Goal: Task Accomplishment & Management: Use online tool/utility

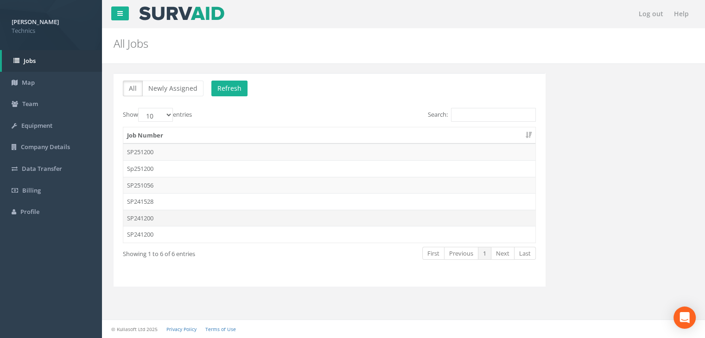
click at [156, 219] on td "SP241200" at bounding box center [329, 218] width 412 height 17
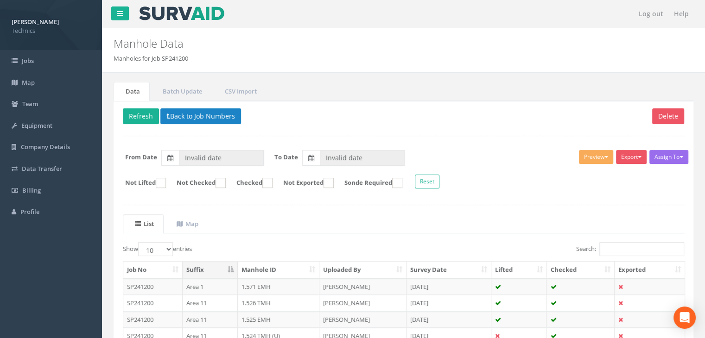
type input "[DATE]"
click at [184, 113] on button "Back to Job Numbers" at bounding box center [200, 116] width 81 height 16
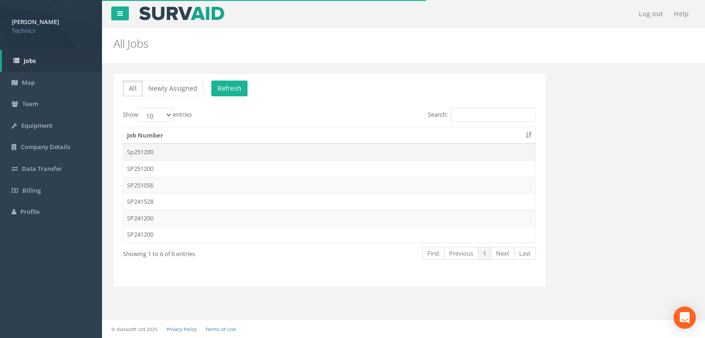
click at [167, 158] on td "Sp251200" at bounding box center [329, 152] width 412 height 17
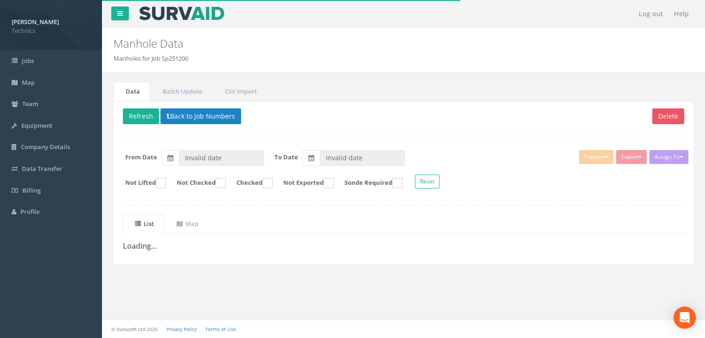
type input "[DATE]"
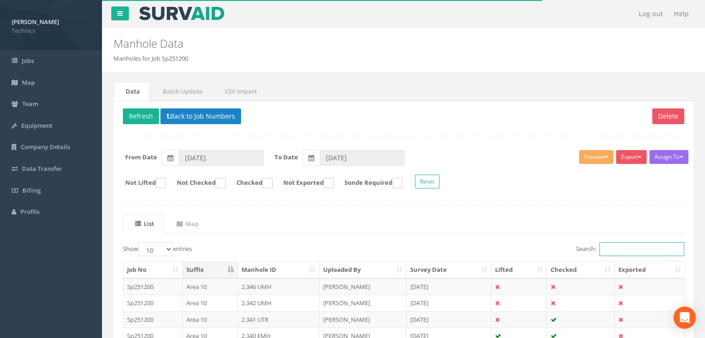
click at [615, 249] on input "Search:" at bounding box center [641, 249] width 85 height 14
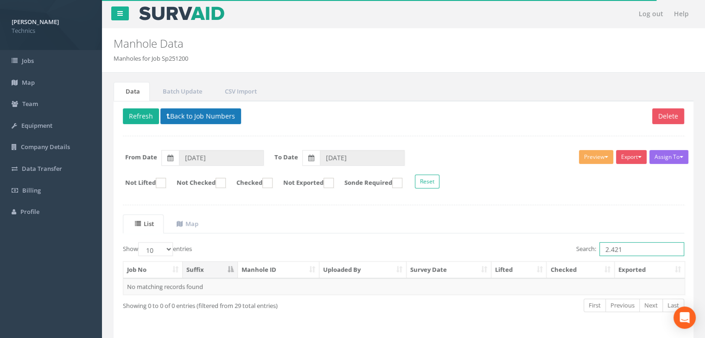
type input "2.421"
click at [212, 113] on button "Back to Job Numbers" at bounding box center [200, 116] width 81 height 16
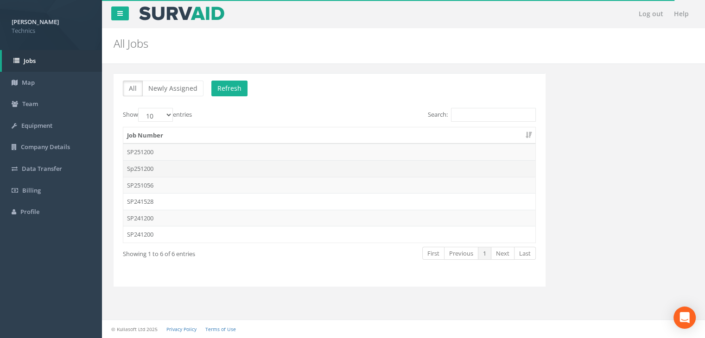
click at [161, 168] on td "Sp251200" at bounding box center [329, 168] width 412 height 17
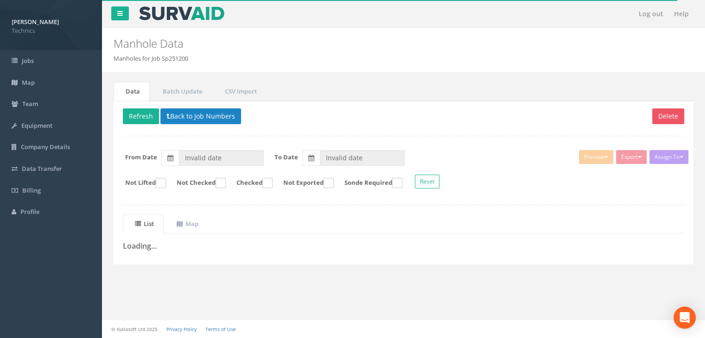
type input "[DATE]"
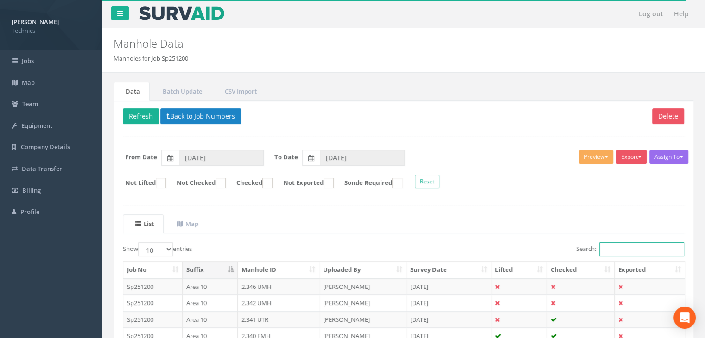
click at [604, 248] on input "Search:" at bounding box center [641, 249] width 85 height 14
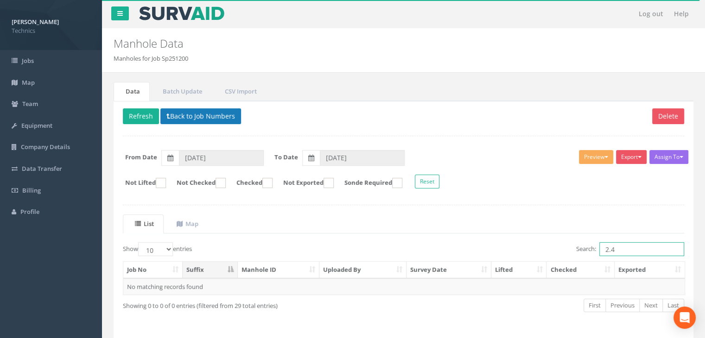
type input "2.4"
click at [212, 110] on button "Back to Job Numbers" at bounding box center [200, 116] width 81 height 16
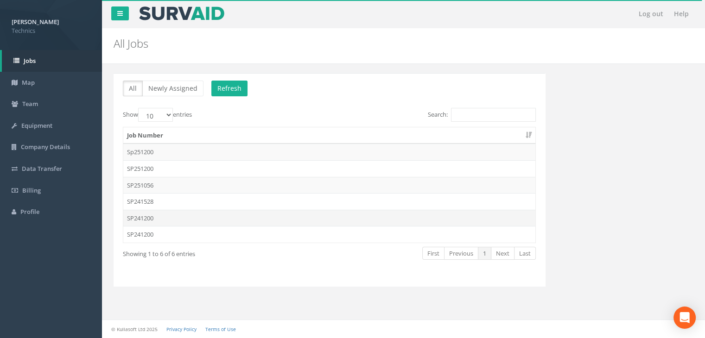
click at [156, 212] on td "SP241200" at bounding box center [329, 218] width 412 height 17
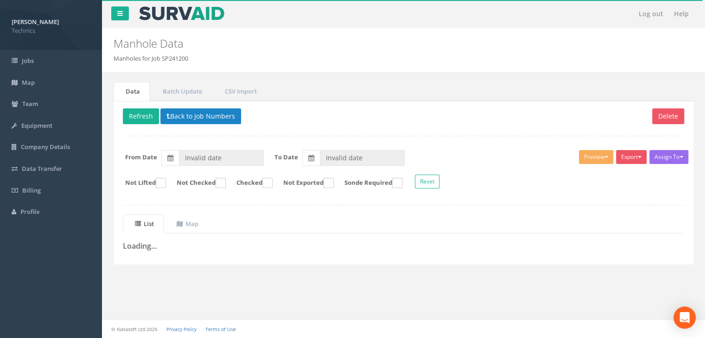
type input "[DATE]"
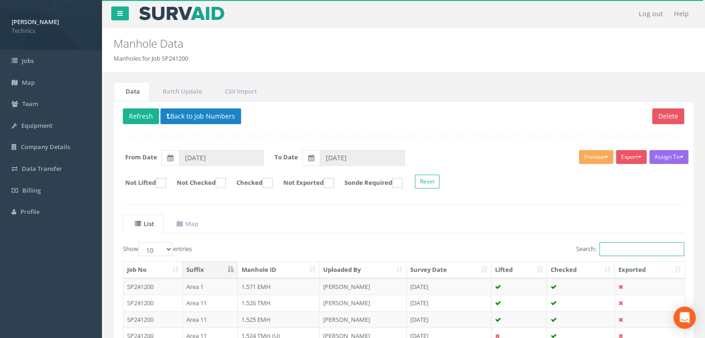
click at [612, 245] on input "Search:" at bounding box center [641, 249] width 85 height 14
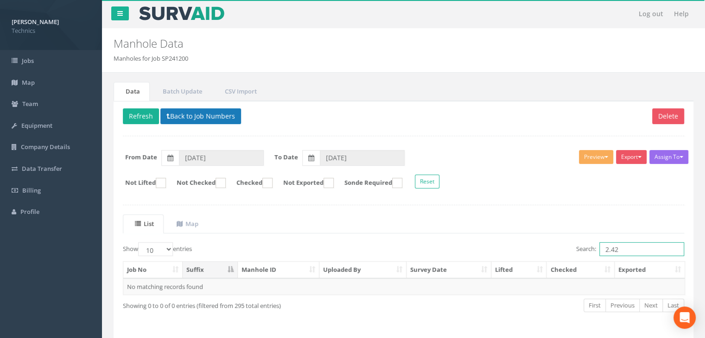
type input "2.42"
click at [218, 114] on button "Back to Job Numbers" at bounding box center [200, 116] width 81 height 16
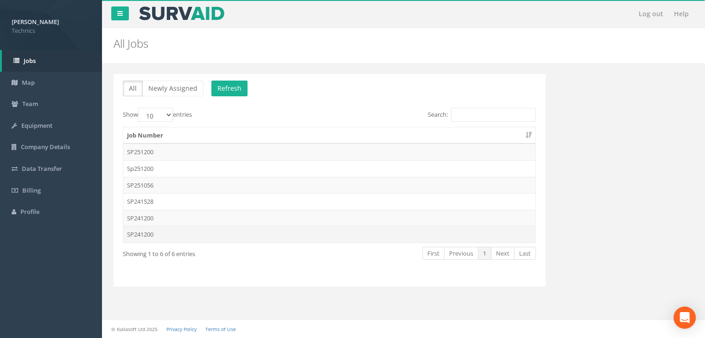
click at [157, 229] on td "SP241200" at bounding box center [329, 234] width 412 height 17
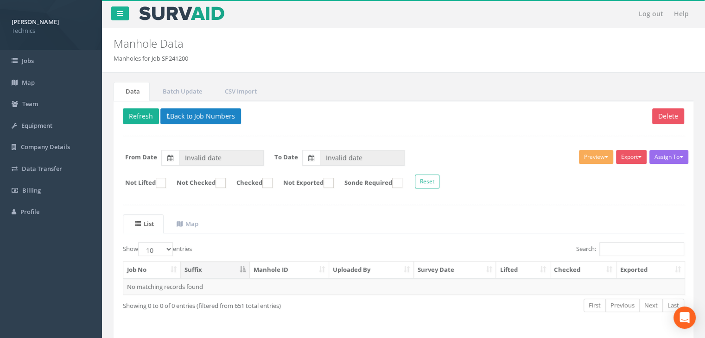
type input "[DATE]"
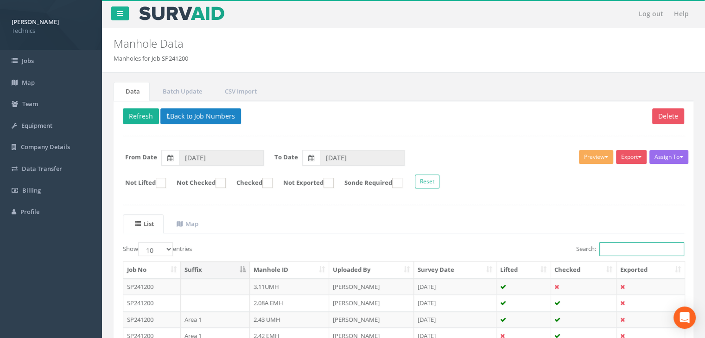
click at [612, 246] on input "Search:" at bounding box center [641, 249] width 85 height 14
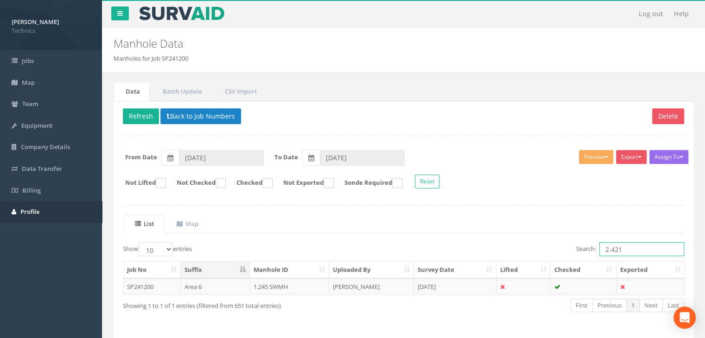
type input "2.421"
click at [38, 208] on span "Profile" at bounding box center [29, 212] width 19 height 8
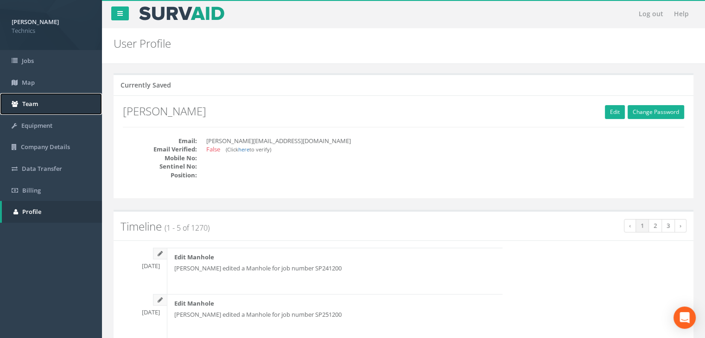
click at [39, 96] on link "Team" at bounding box center [51, 104] width 102 height 22
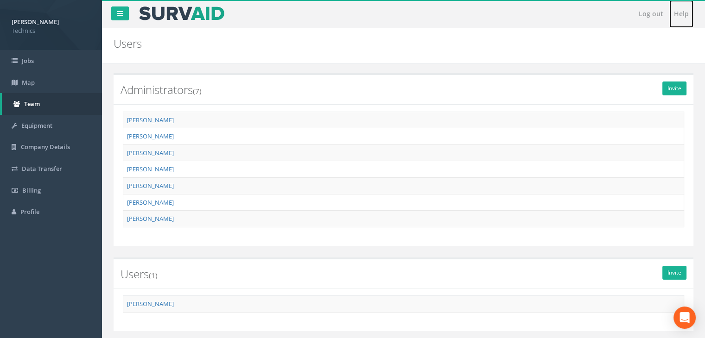
click at [688, 15] on link "Help" at bounding box center [681, 14] width 24 height 28
click at [36, 82] on link "Map" at bounding box center [51, 83] width 102 height 22
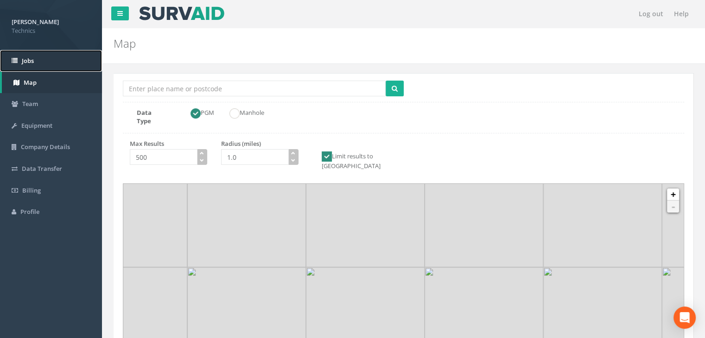
click at [63, 65] on link "Jobs" at bounding box center [51, 61] width 102 height 22
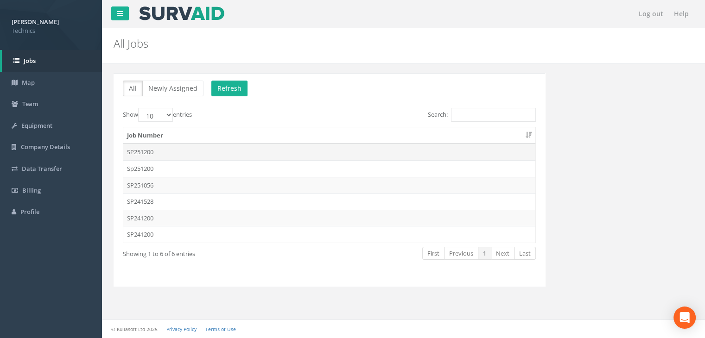
click at [161, 152] on td "SP251200" at bounding box center [329, 152] width 412 height 17
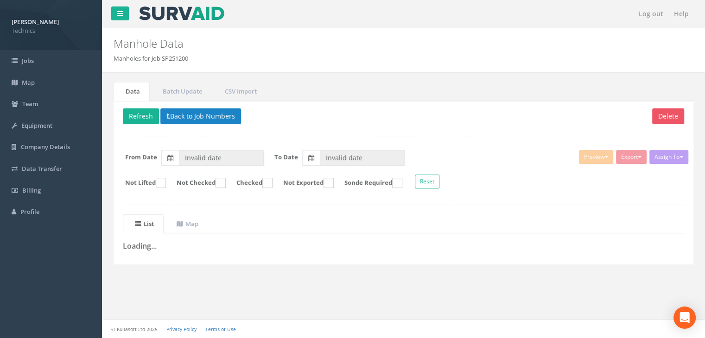
type input "[DATE]"
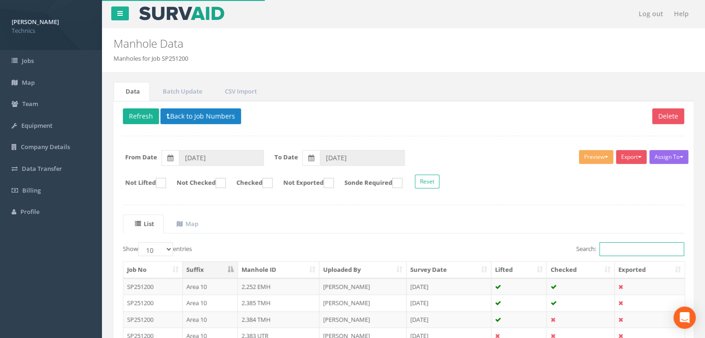
click at [616, 245] on input "Search:" at bounding box center [641, 249] width 85 height 14
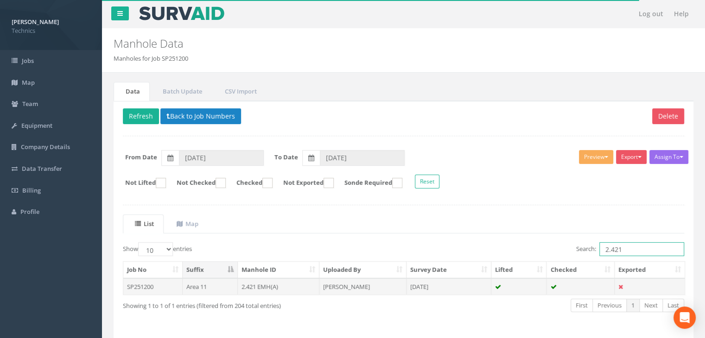
type input "2.421"
click at [370, 283] on td "[PERSON_NAME]" at bounding box center [362, 287] width 87 height 17
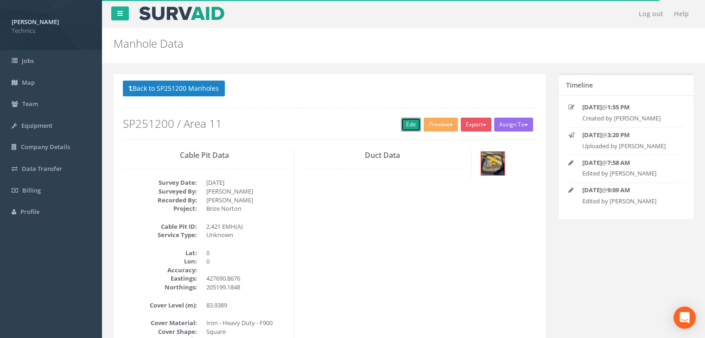
click at [413, 122] on link "Edit" at bounding box center [411, 125] width 20 height 14
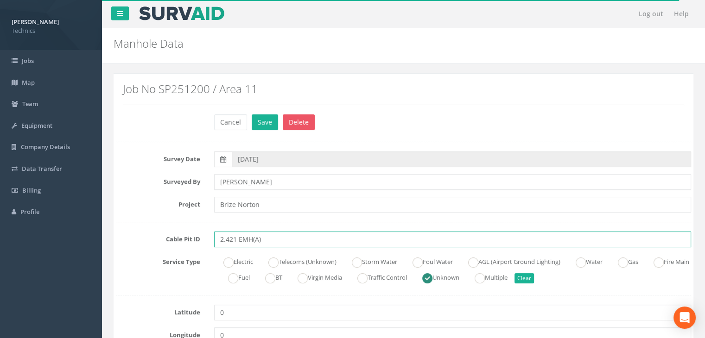
click at [267, 238] on input "2.421 EMH(A)" at bounding box center [452, 240] width 477 height 16
type input "2.421 EMH"
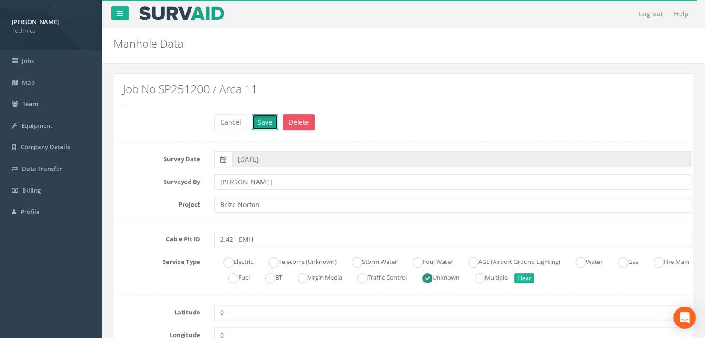
click at [270, 120] on button "Save" at bounding box center [265, 122] width 26 height 16
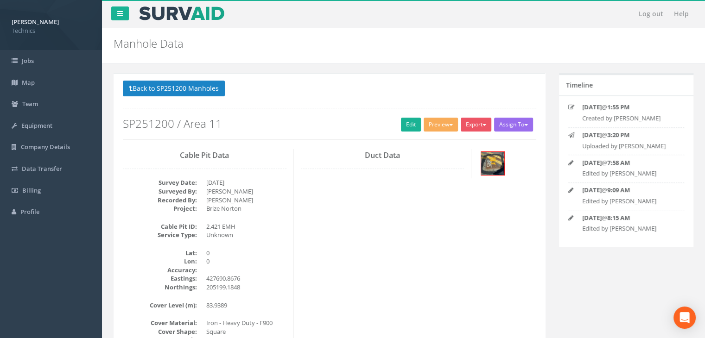
click at [272, 212] on dd "Brize Norton" at bounding box center [246, 208] width 80 height 9
click at [189, 87] on button "Back to SP251200 Manholes" at bounding box center [174, 89] width 102 height 16
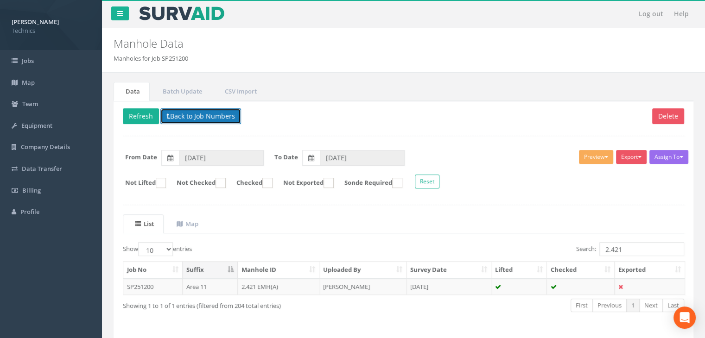
click at [168, 115] on icon at bounding box center [168, 116] width 4 height 6
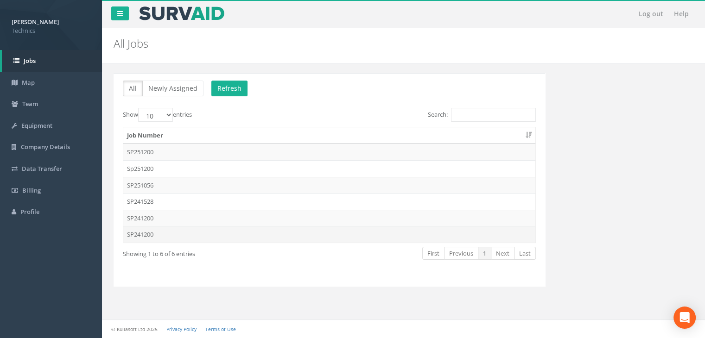
click at [169, 238] on td "SP241200" at bounding box center [329, 234] width 412 height 17
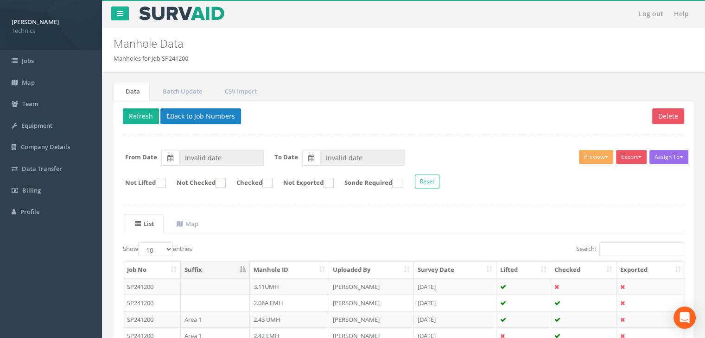
type input "[DATE]"
click at [617, 249] on input "Search:" at bounding box center [641, 249] width 85 height 14
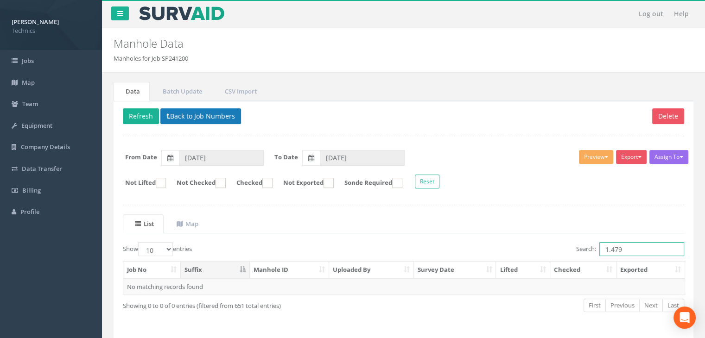
type input "1.479"
click at [181, 116] on button "Back to Job Numbers" at bounding box center [200, 116] width 81 height 16
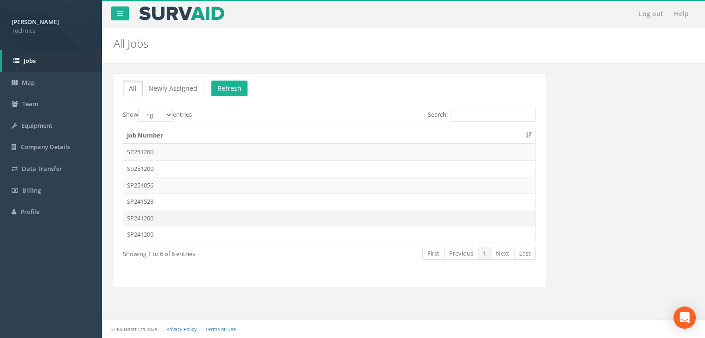
click at [158, 215] on td "SP241200" at bounding box center [329, 218] width 412 height 17
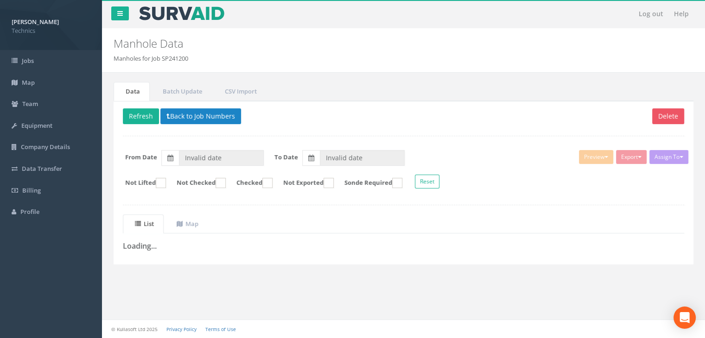
type input "[DATE]"
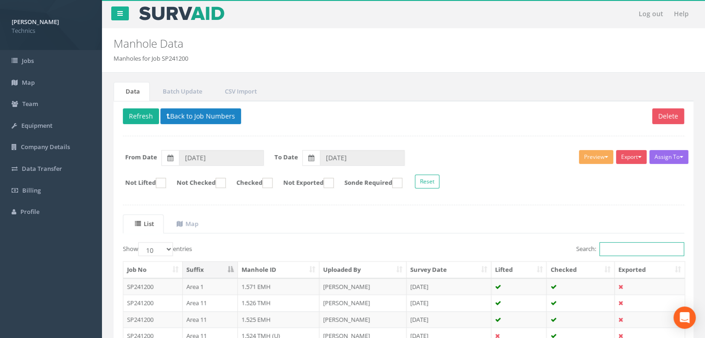
click at [613, 246] on input "Search:" at bounding box center [641, 249] width 85 height 14
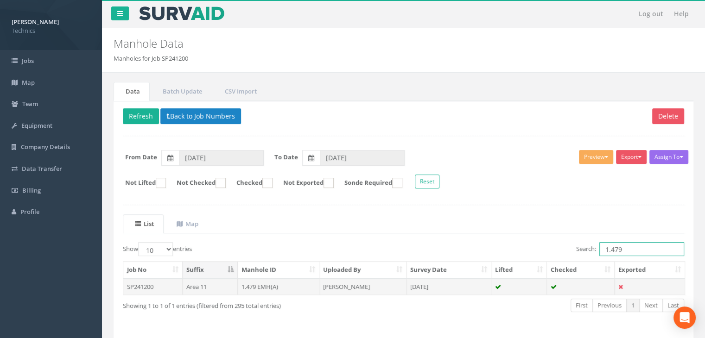
type input "1.479"
click at [421, 284] on td "[DATE]" at bounding box center [448, 287] width 85 height 17
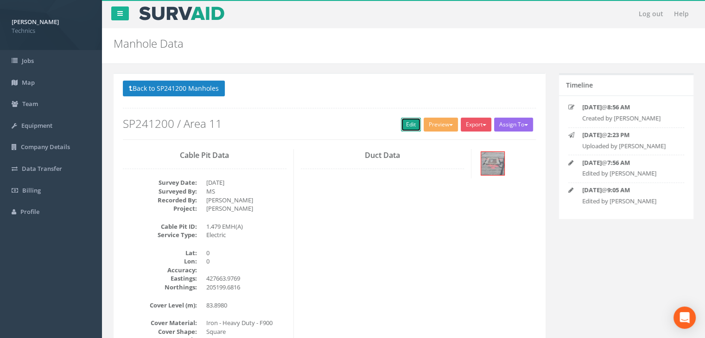
click at [401, 125] on link "Edit" at bounding box center [411, 125] width 20 height 14
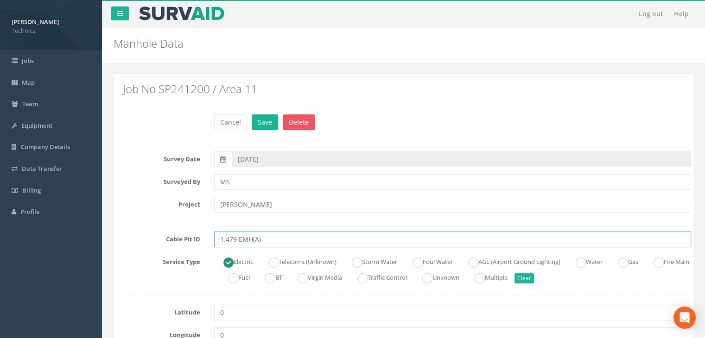
click at [287, 240] on input "1.479 EMH(A)" at bounding box center [452, 240] width 477 height 16
type input "1.479 EMH"
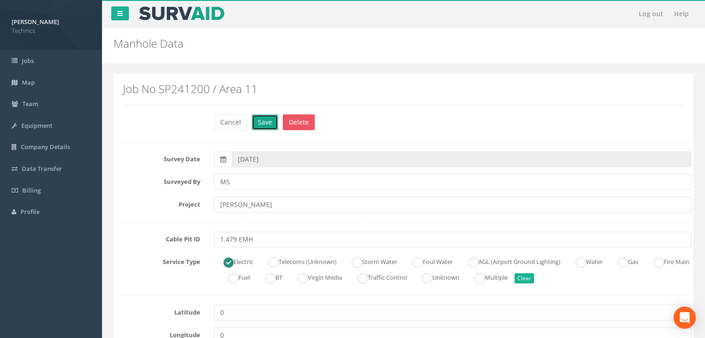
click at [266, 120] on button "Save" at bounding box center [265, 122] width 26 height 16
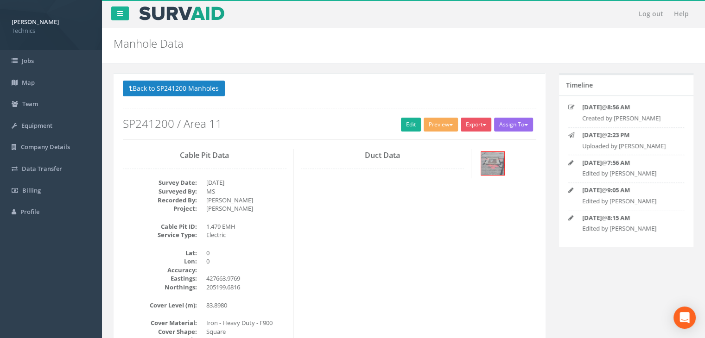
drag, startPoint x: 354, startPoint y: 204, endPoint x: 367, endPoint y: 184, distance: 24.6
click at [354, 204] on div "Cable Pit Data Survey Date: [DATE] Surveyed By: MS Recorded By: [PERSON_NAME] P…" at bounding box center [329, 317] width 427 height 336
click at [209, 89] on button "Back to SP241200 Manholes" at bounding box center [174, 89] width 102 height 16
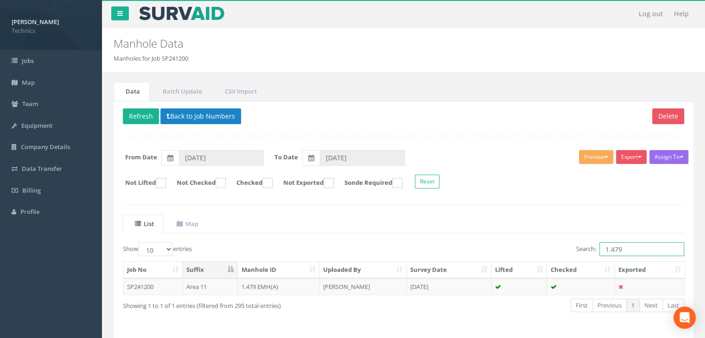
click at [640, 249] on input "1.479" at bounding box center [641, 249] width 85 height 14
type input "1.481"
click at [423, 283] on td "[DATE]" at bounding box center [448, 287] width 85 height 17
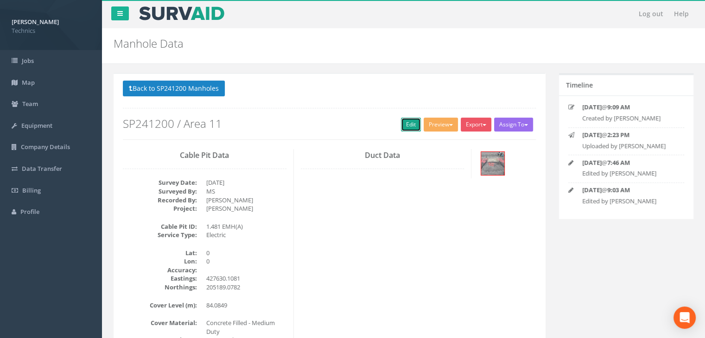
click at [405, 123] on link "Edit" at bounding box center [411, 125] width 20 height 14
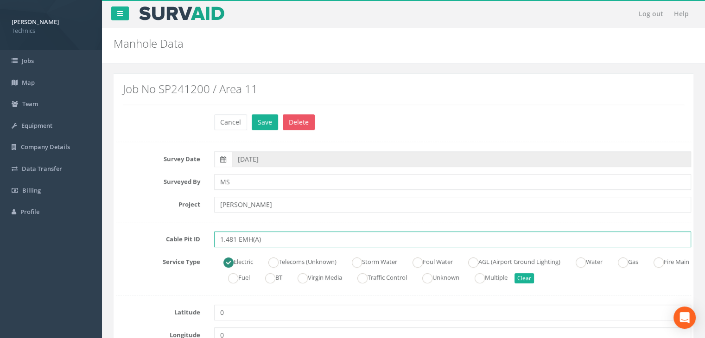
click at [272, 240] on input "1.481 EMH(A)" at bounding box center [452, 240] width 477 height 16
type input "1.481 EMH"
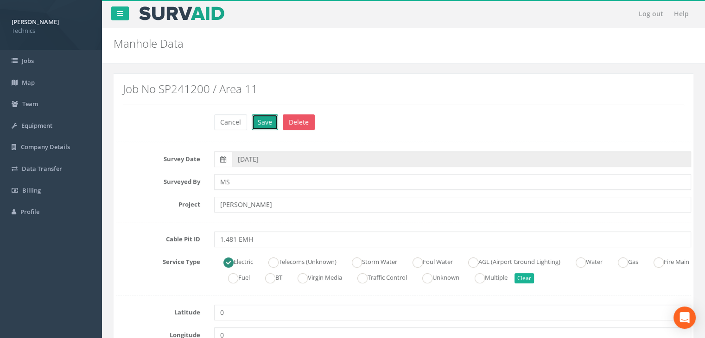
click at [265, 128] on button "Save" at bounding box center [265, 122] width 26 height 16
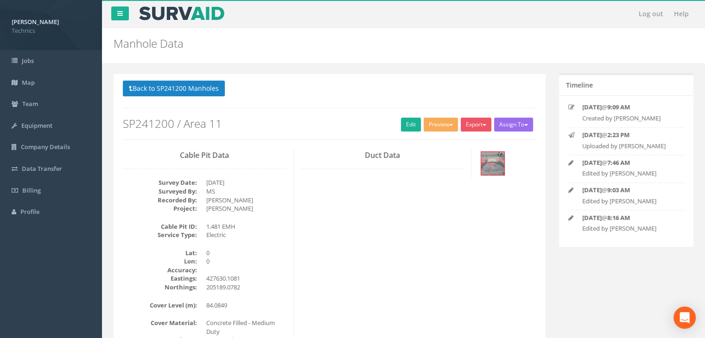
click at [302, 180] on div "Cable Pit Data Survey Date: [DATE] Surveyed By: MS Recorded By: [PERSON_NAME] P…" at bounding box center [329, 321] width 427 height 345
click at [191, 83] on button "Back to SP241200 Manholes" at bounding box center [174, 89] width 102 height 16
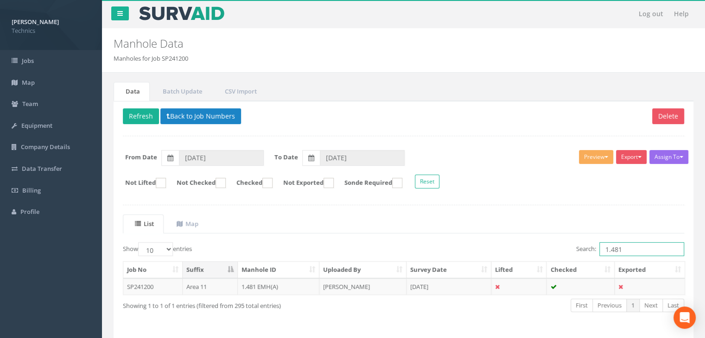
click at [632, 245] on input "1.481" at bounding box center [641, 249] width 85 height 14
type input "1.483"
click at [380, 280] on td "[PERSON_NAME]" at bounding box center [362, 287] width 87 height 17
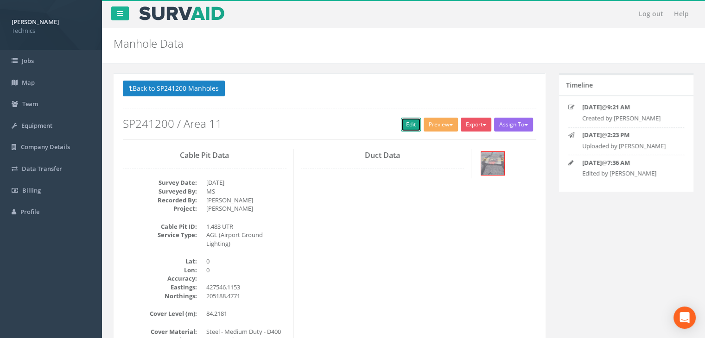
click at [402, 128] on link "Edit" at bounding box center [411, 125] width 20 height 14
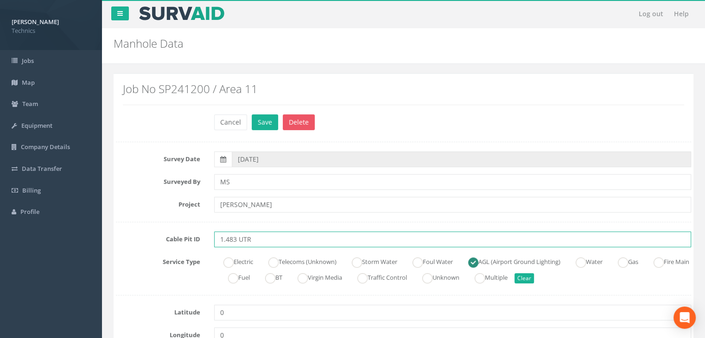
click at [276, 238] on input "1.483 UTR" at bounding box center [452, 240] width 477 height 16
type input "1.483 EMH"
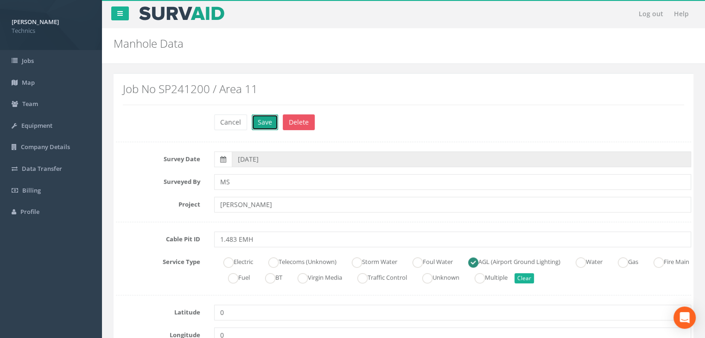
click at [254, 119] on button "Save" at bounding box center [265, 122] width 26 height 16
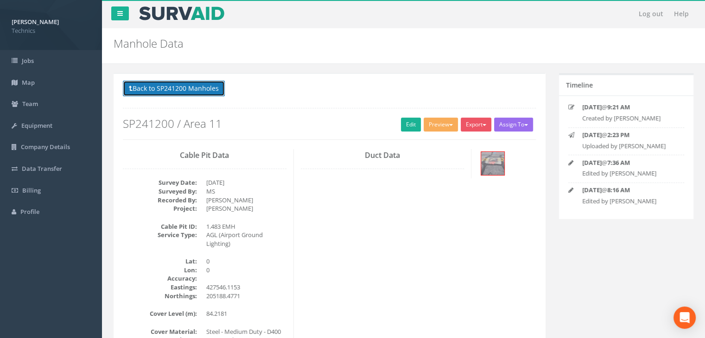
click at [180, 89] on button "Back to SP241200 Manholes" at bounding box center [174, 89] width 102 height 16
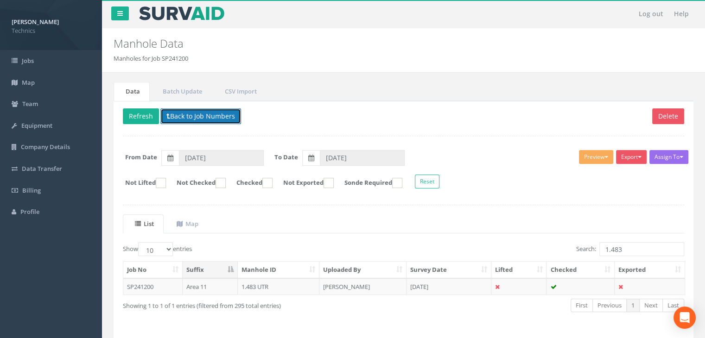
click at [214, 119] on button "Back to Job Numbers" at bounding box center [200, 116] width 81 height 16
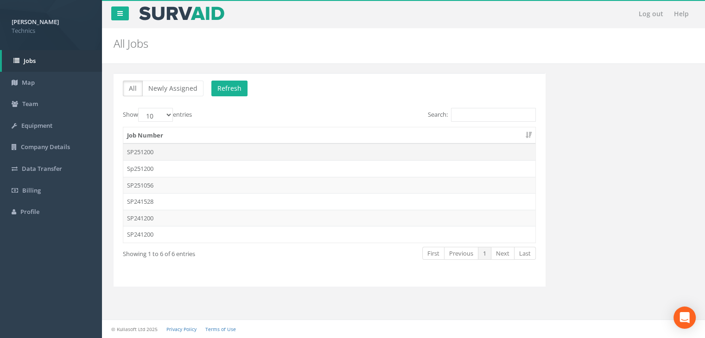
click at [169, 152] on td "SP251200" at bounding box center [329, 152] width 412 height 17
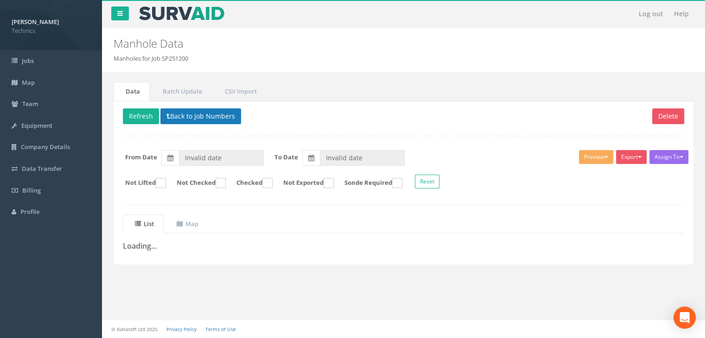
drag, startPoint x: 200, startPoint y: 128, endPoint x: 194, endPoint y: 119, distance: 11.3
click at [200, 127] on div "Delete Refresh Back to Job Numbers Assign To No Companies Added Export Technics…" at bounding box center [404, 183] width 580 height 164
click at [194, 119] on button "Back to Job Numbers" at bounding box center [200, 116] width 81 height 16
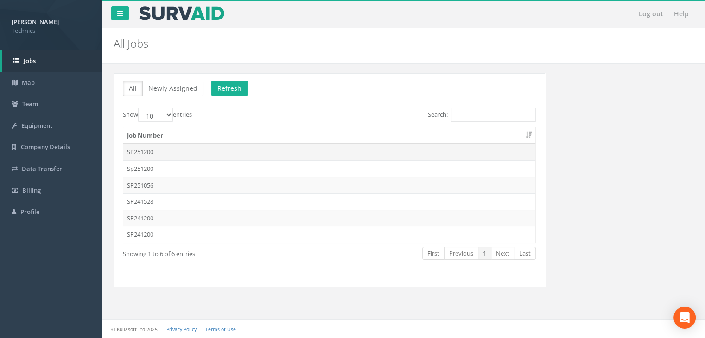
click at [174, 156] on td "SP251200" at bounding box center [329, 152] width 412 height 17
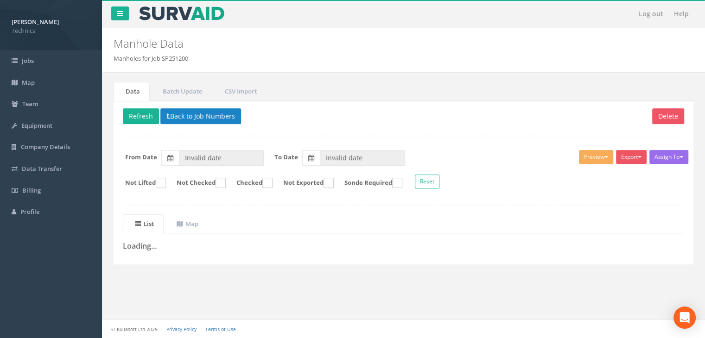
type input "[DATE]"
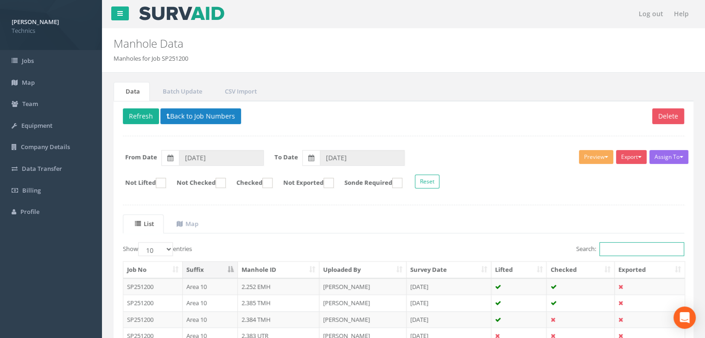
click at [614, 249] on input "Search:" at bounding box center [641, 249] width 85 height 14
type input "2.427"
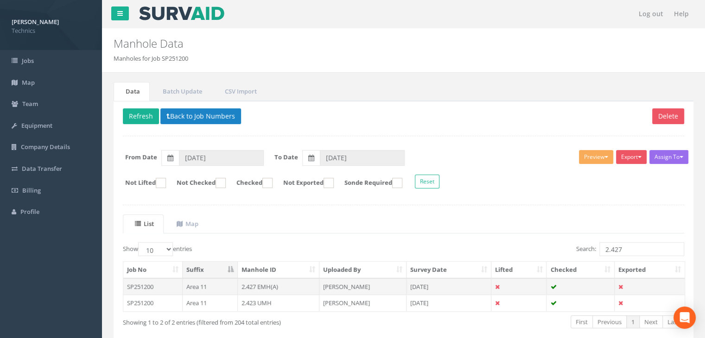
click at [285, 285] on td "2.427 EMH(A)" at bounding box center [279, 287] width 82 height 17
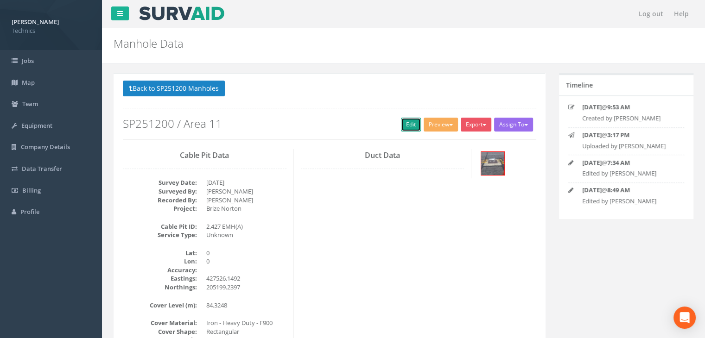
click at [410, 124] on link "Edit" at bounding box center [411, 125] width 20 height 14
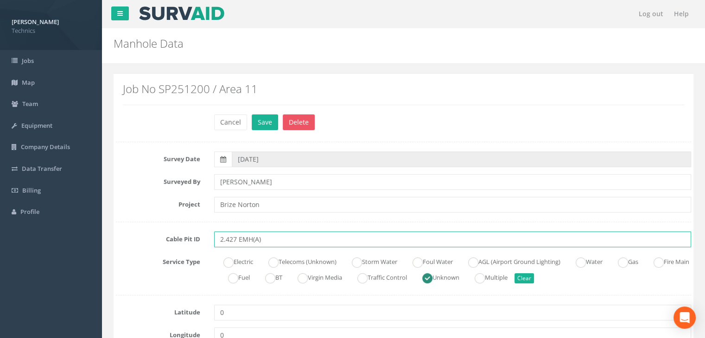
click at [265, 235] on input "2.427 EMH(A)" at bounding box center [452, 240] width 477 height 16
type input "2.427 EMH"
click at [232, 262] on ins at bounding box center [228, 263] width 10 height 10
radio input "true"
type input "2.427 EMH"
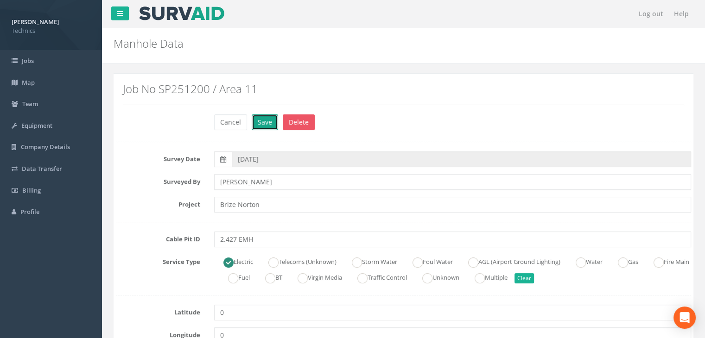
click at [269, 125] on button "Save" at bounding box center [265, 122] width 26 height 16
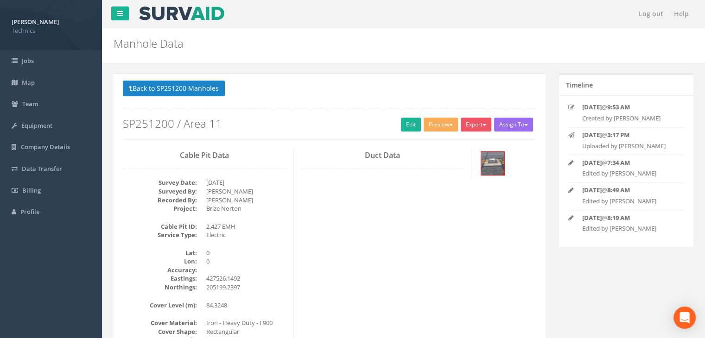
click at [339, 208] on div "Cable Pit Data Survey Date: [DATE] Surveyed By: [PERSON_NAME] Recorded By: [PER…" at bounding box center [329, 317] width 427 height 336
click at [171, 86] on button "Back to SP251200 Manholes" at bounding box center [174, 89] width 102 height 16
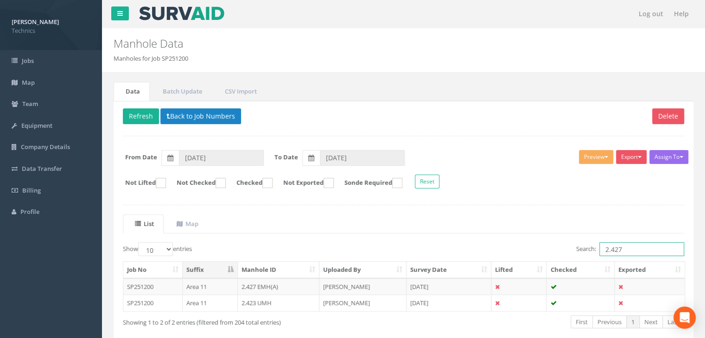
click at [640, 251] on input "2.427" at bounding box center [641, 249] width 85 height 14
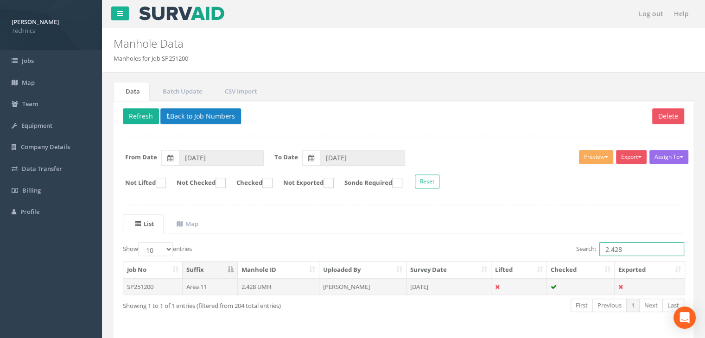
type input "2.428"
click at [432, 285] on td "[DATE]" at bounding box center [448, 287] width 85 height 17
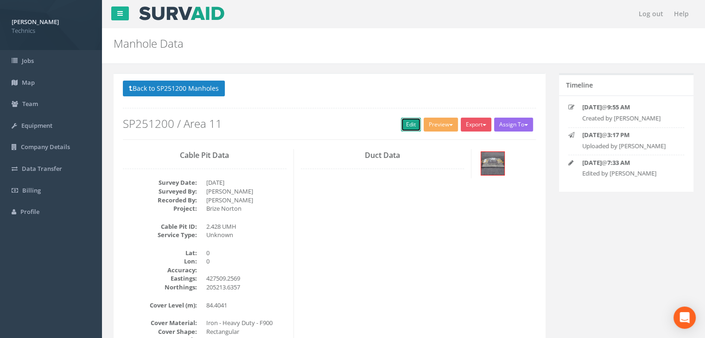
click at [401, 128] on link "Edit" at bounding box center [411, 125] width 20 height 14
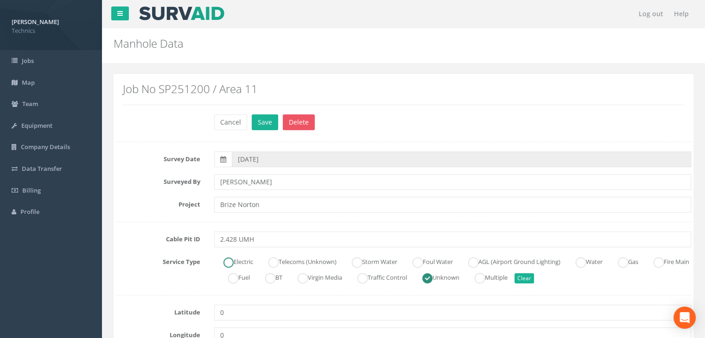
click at [232, 259] on ins at bounding box center [228, 263] width 10 height 10
radio input "true"
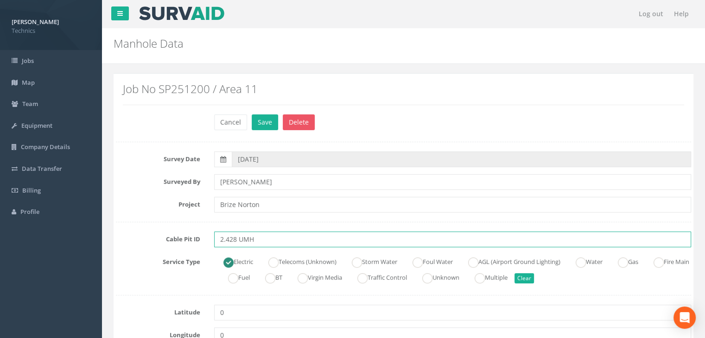
click at [244, 241] on input "2.428 UMH" at bounding box center [452, 240] width 477 height 16
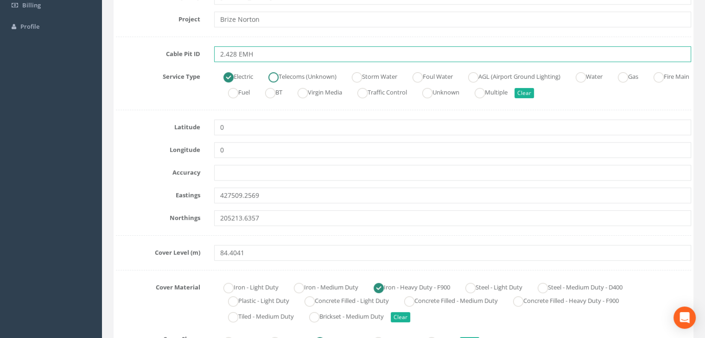
scroll to position [46, 0]
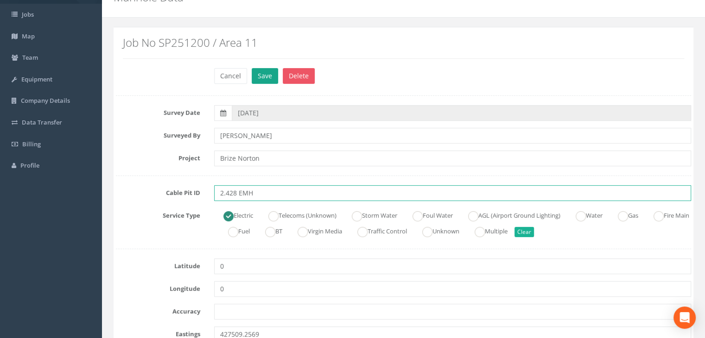
type input "2.428 EMH"
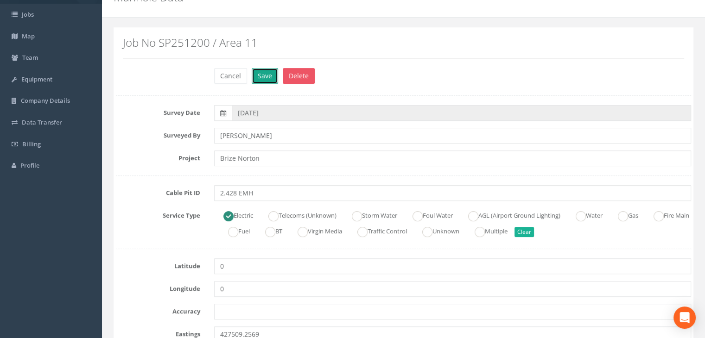
click at [265, 77] on button "Save" at bounding box center [265, 76] width 26 height 16
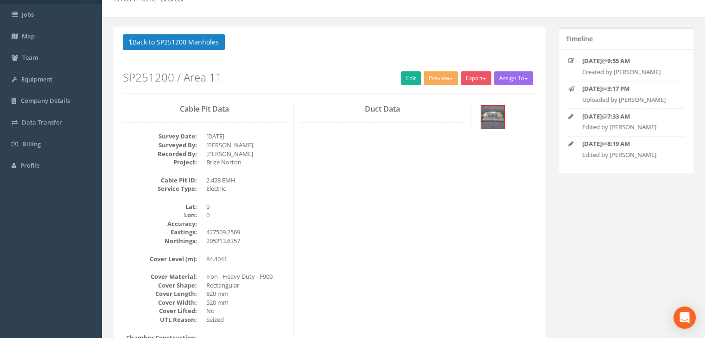
click at [386, 184] on div "Cable Pit Data Survey Date: [DATE] Surveyed By: [PERSON_NAME] Recorded By: [PER…" at bounding box center [329, 271] width 427 height 336
drag, startPoint x: 186, startPoint y: 39, endPoint x: 221, endPoint y: 49, distance: 36.1
click at [186, 39] on button "Back to SP251200 Manholes" at bounding box center [174, 42] width 102 height 16
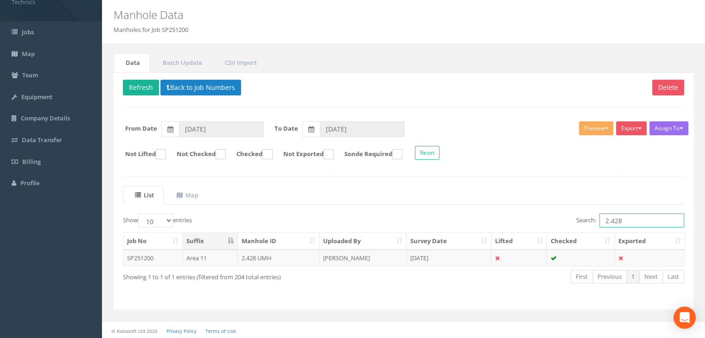
click at [644, 223] on input "2.428" at bounding box center [641, 221] width 85 height 14
type input "2.446"
click at [347, 180] on div "Delete Refresh Back to Job Numbers Assign To No Companies Added Export Technics…" at bounding box center [404, 191] width 580 height 238
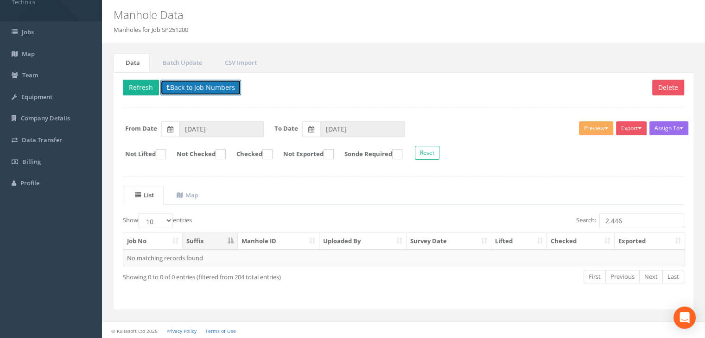
click at [186, 84] on button "Back to Job Numbers" at bounding box center [200, 88] width 81 height 16
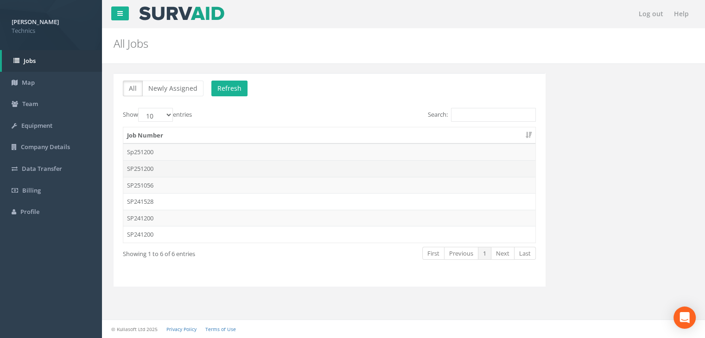
click at [155, 171] on td "SP251200" at bounding box center [329, 168] width 412 height 17
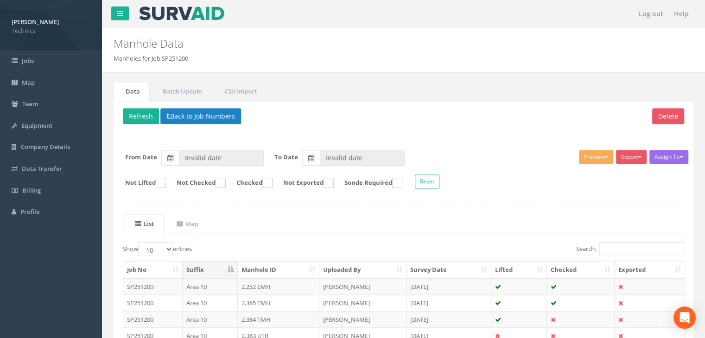
type input "[DATE]"
click at [608, 246] on input "Search:" at bounding box center [641, 249] width 85 height 14
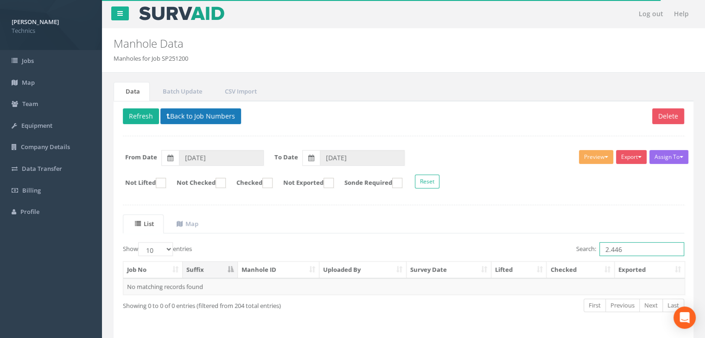
type input "2.446"
click at [204, 119] on button "Back to Job Numbers" at bounding box center [200, 116] width 81 height 16
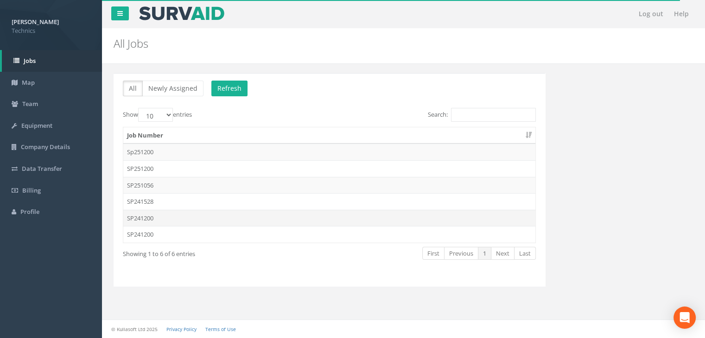
click at [165, 218] on td "SP241200" at bounding box center [329, 218] width 412 height 17
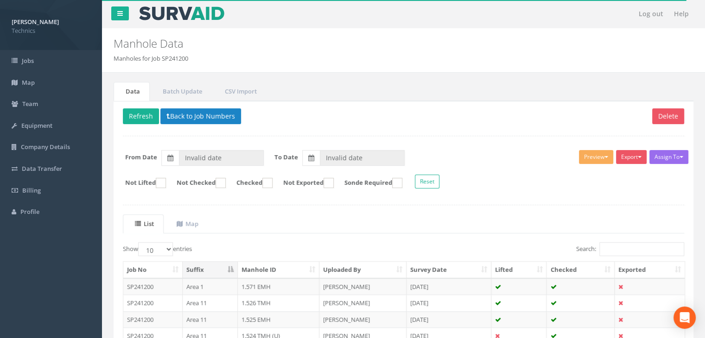
type input "[DATE]"
click at [616, 247] on input "Search:" at bounding box center [641, 249] width 85 height 14
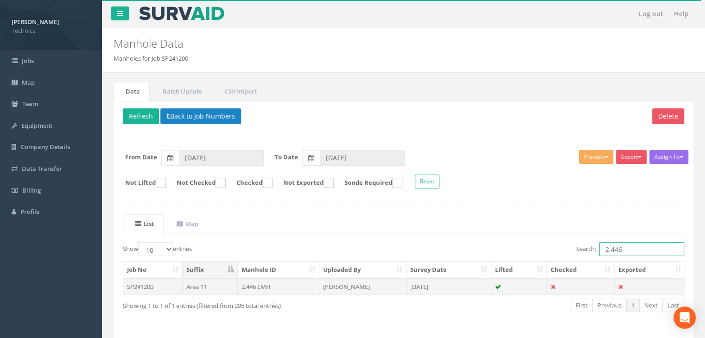
type input "2.446"
click at [450, 288] on td "[DATE]" at bounding box center [448, 287] width 85 height 17
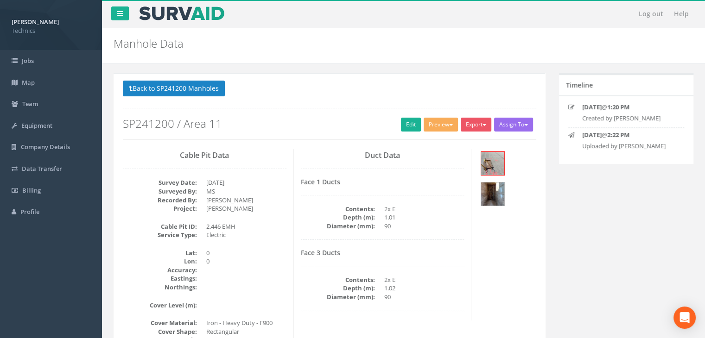
click at [305, 249] on h4 "Face 3 Ducts" at bounding box center [383, 252] width 164 height 7
click at [489, 161] on img at bounding box center [492, 163] width 23 height 23
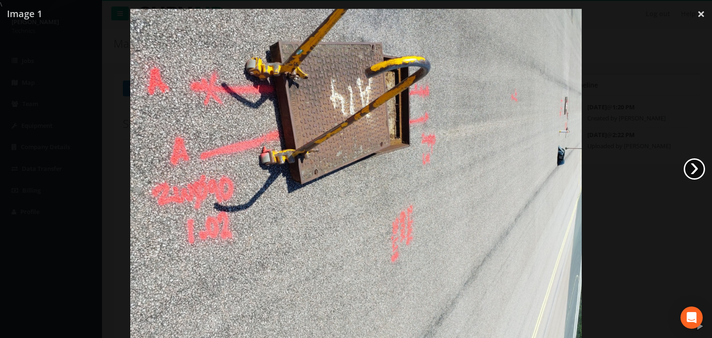
click at [699, 168] on link "›" at bounding box center [694, 168] width 21 height 21
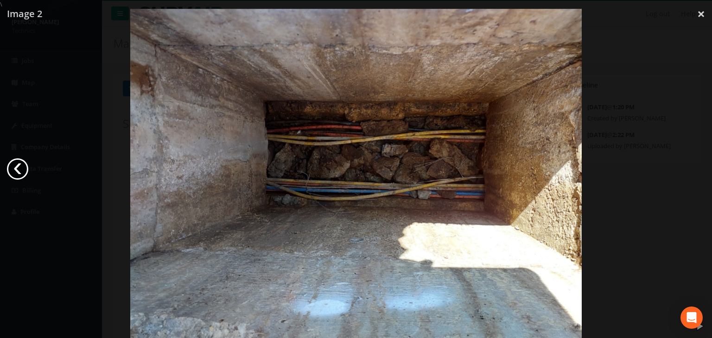
click at [19, 172] on link "‹" at bounding box center [17, 168] width 21 height 21
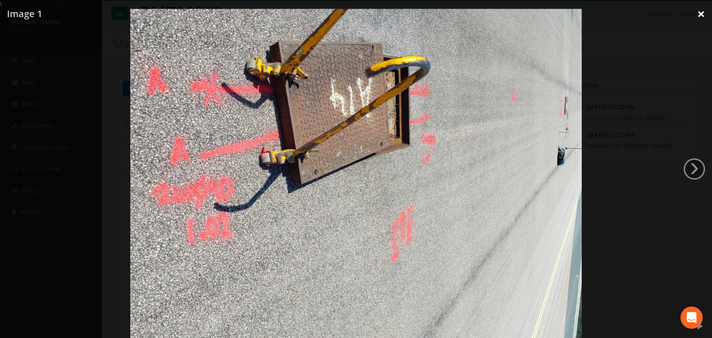
click at [692, 15] on link "×" at bounding box center [701, 14] width 22 height 28
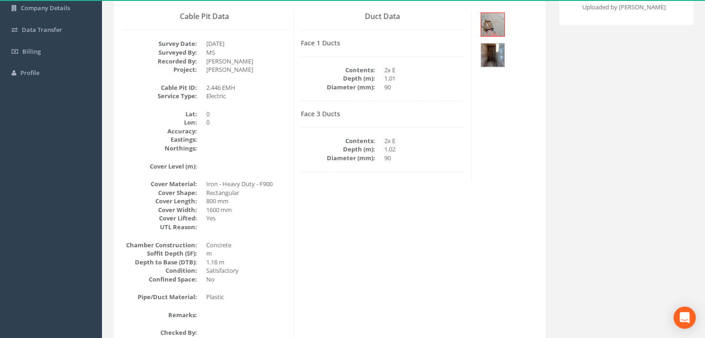
scroll to position [185, 0]
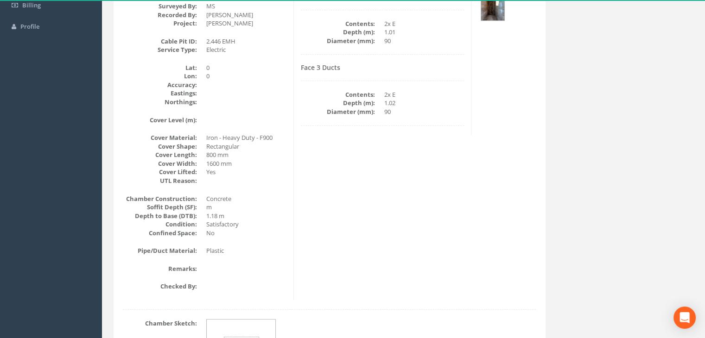
click at [284, 169] on dd "Yes" at bounding box center [246, 172] width 80 height 9
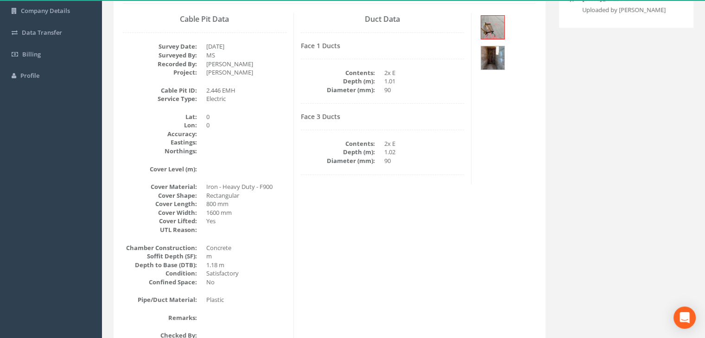
scroll to position [93, 0]
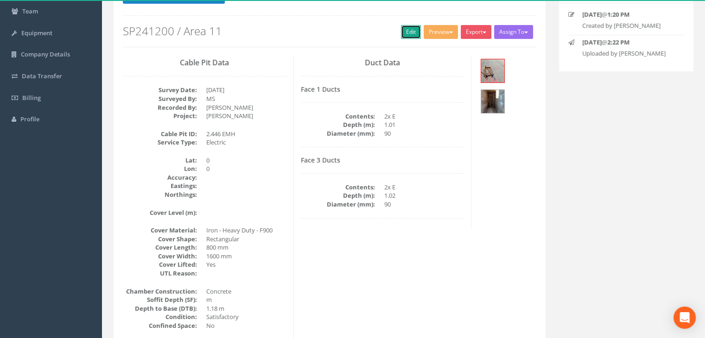
click at [411, 32] on link "Edit" at bounding box center [411, 32] width 20 height 14
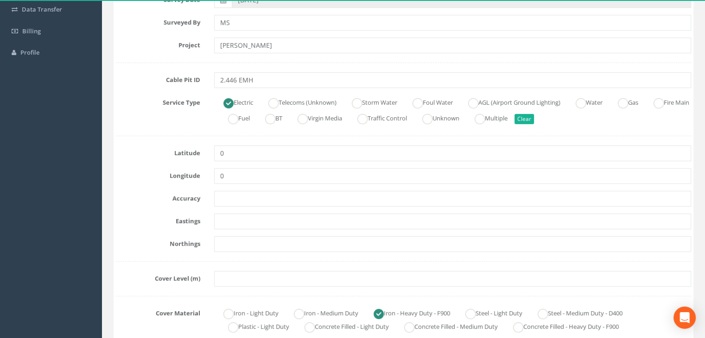
scroll to position [185, 0]
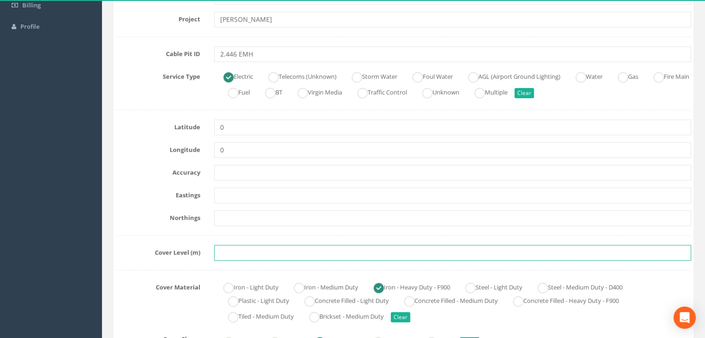
click at [227, 254] on input "text" at bounding box center [452, 253] width 477 height 16
paste input "84.7250"
type input "84.7250"
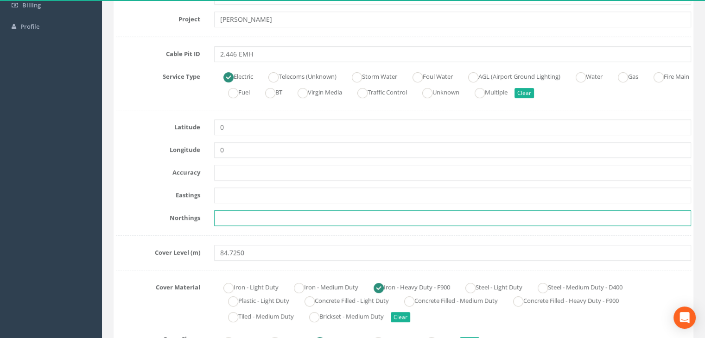
click at [223, 222] on input "text" at bounding box center [452, 218] width 477 height 16
paste input "205249.9300"
type input "205249.9300"
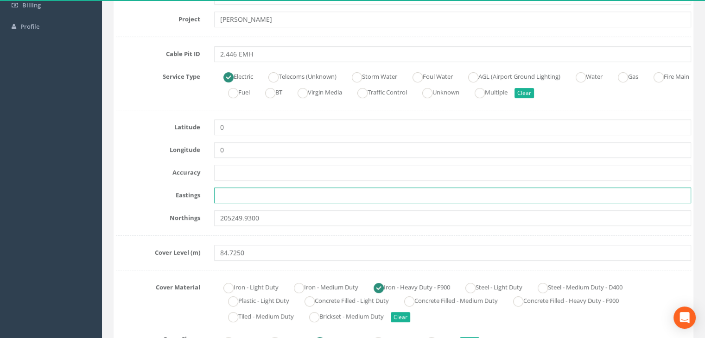
click at [248, 193] on input "text" at bounding box center [452, 196] width 477 height 16
paste input "427476.5960"
type input "427476.5960"
click at [478, 75] on ins at bounding box center [473, 77] width 10 height 10
radio input "false"
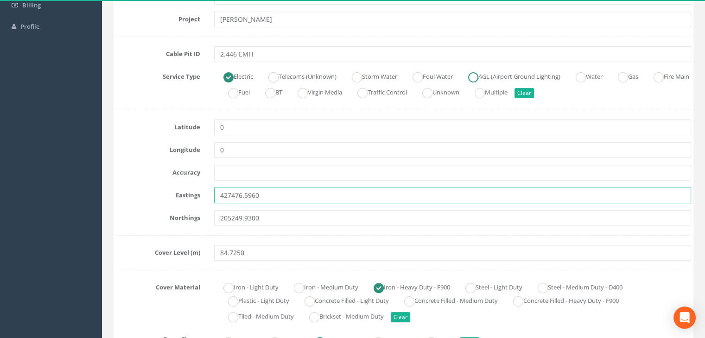
radio input "true"
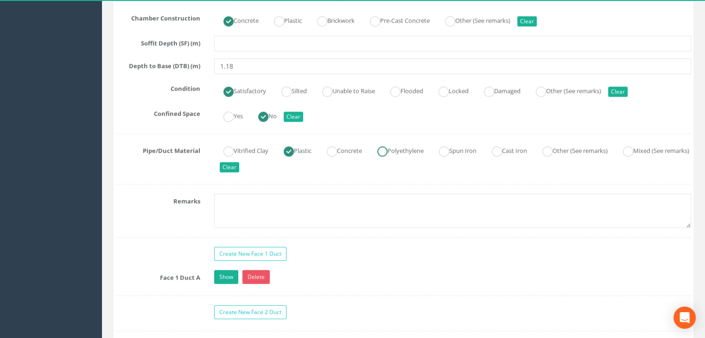
scroll to position [834, 0]
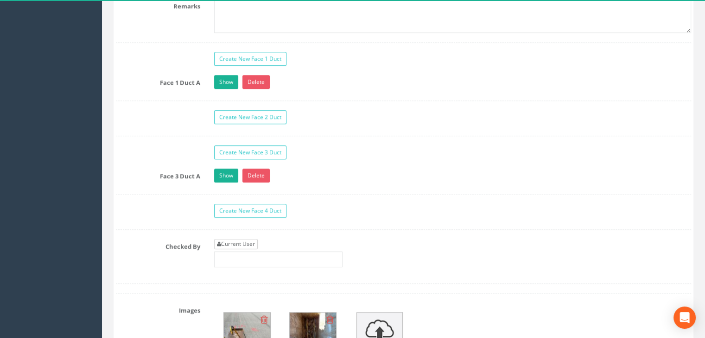
type input "427476.5960"
click at [245, 241] on link "Current User" at bounding box center [236, 244] width 44 height 10
type input "[PERSON_NAME]"
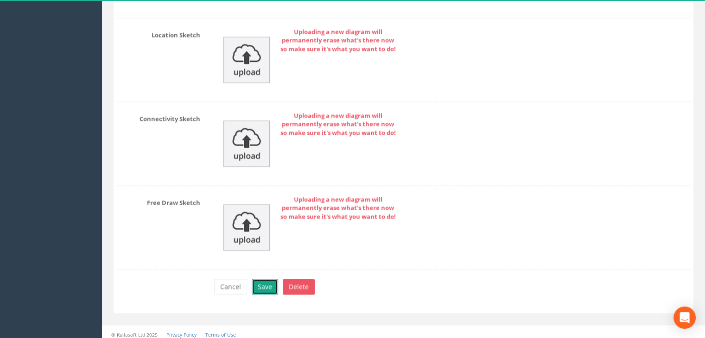
click at [262, 282] on button "Save" at bounding box center [265, 287] width 26 height 16
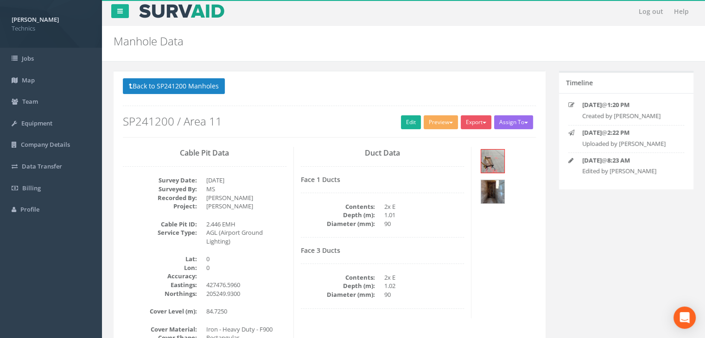
scroll to position [0, 0]
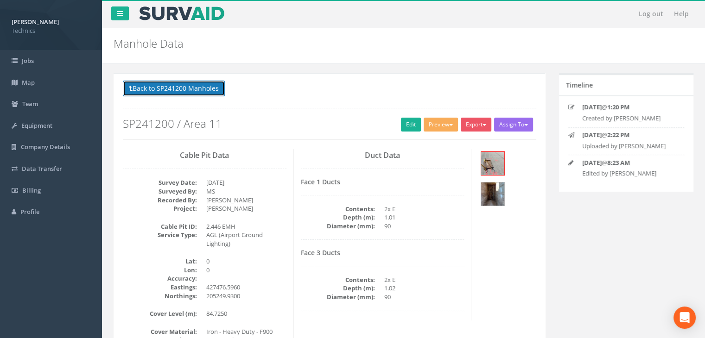
click at [182, 88] on button "Back to SP241200 Manholes" at bounding box center [174, 89] width 102 height 16
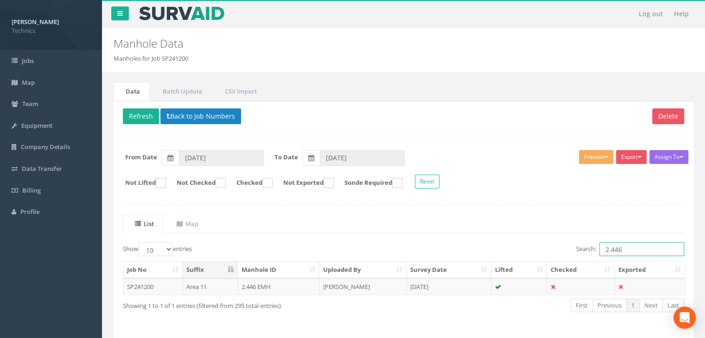
drag, startPoint x: 627, startPoint y: 246, endPoint x: 567, endPoint y: 248, distance: 59.4
click at [567, 248] on div "Search: 2.446" at bounding box center [548, 250] width 274 height 16
type input "1.497"
click at [328, 282] on td "[PERSON_NAME]" at bounding box center [362, 287] width 87 height 17
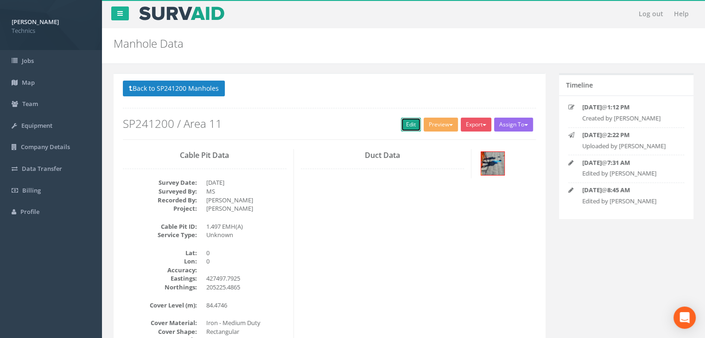
click at [412, 125] on link "Edit" at bounding box center [411, 125] width 20 height 14
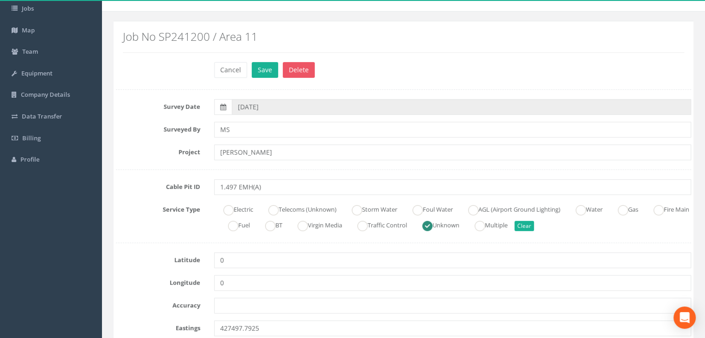
scroll to position [93, 0]
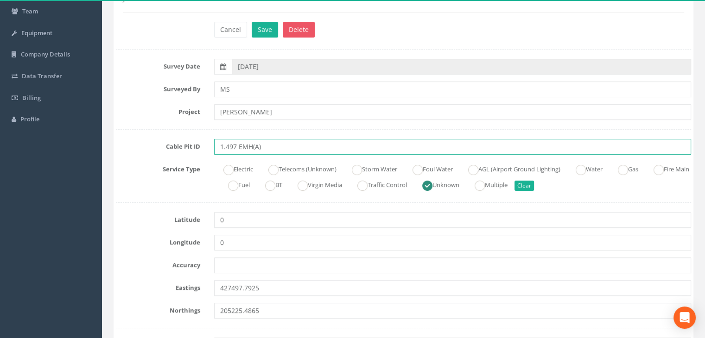
click at [278, 147] on input "1.497 EMH(A)" at bounding box center [452, 147] width 477 height 16
type input "1.497 EMH"
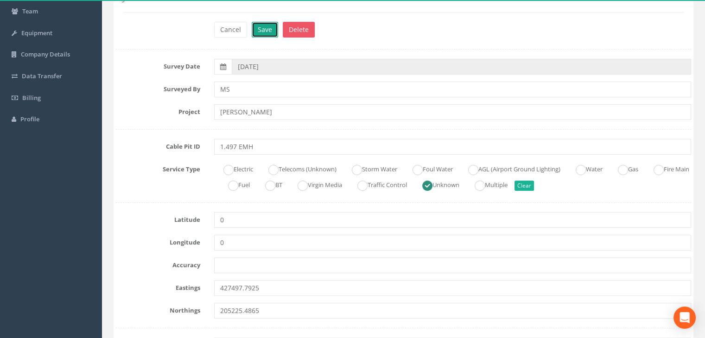
click at [267, 30] on button "Save" at bounding box center [265, 30] width 26 height 16
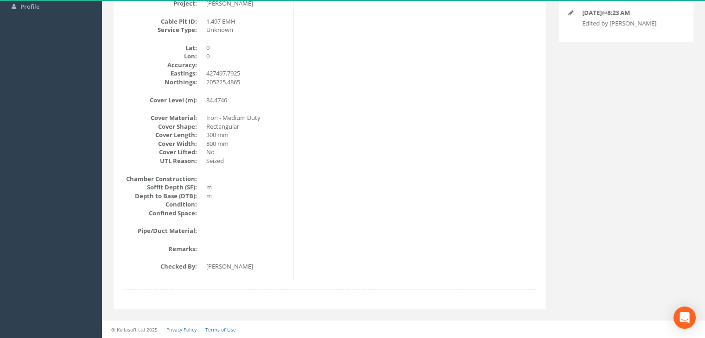
scroll to position [20, 0]
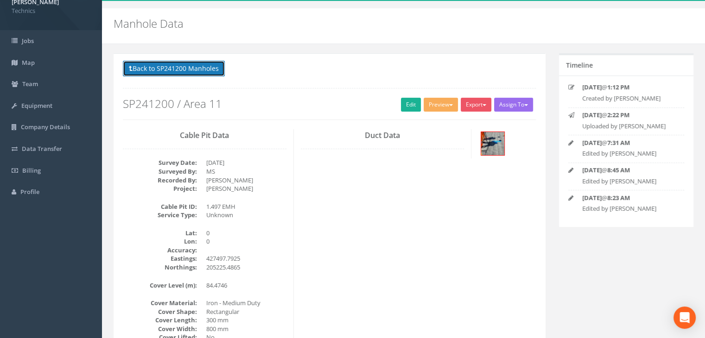
click at [190, 71] on button "Back to SP241200 Manholes" at bounding box center [174, 69] width 102 height 16
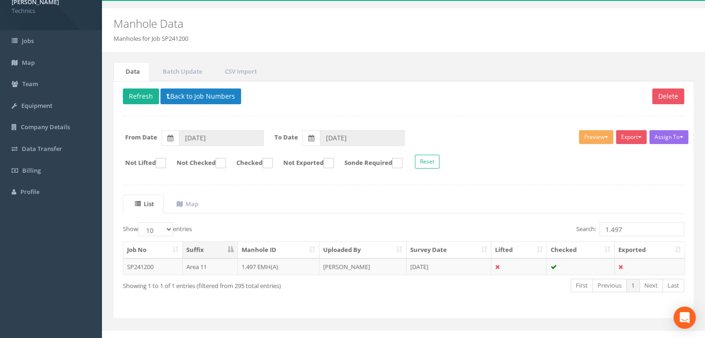
click at [377, 113] on div "Delete Refresh Back to Job Numbers Assign To No Companies Added Export Technics…" at bounding box center [404, 200] width 580 height 238
click at [627, 226] on input "1.497" at bounding box center [641, 229] width 85 height 14
type input "1.501"
click at [439, 262] on td "[DATE]" at bounding box center [448, 267] width 85 height 17
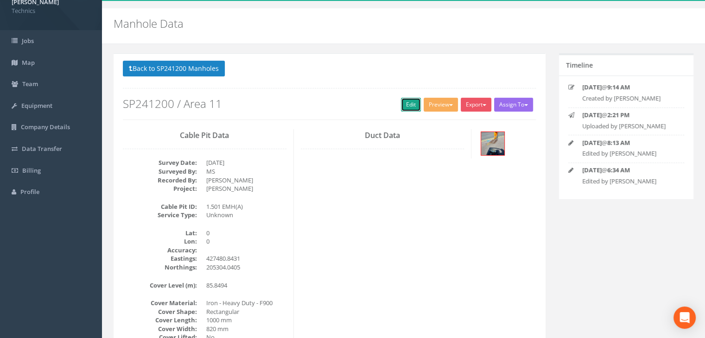
click at [406, 105] on link "Edit" at bounding box center [411, 105] width 20 height 14
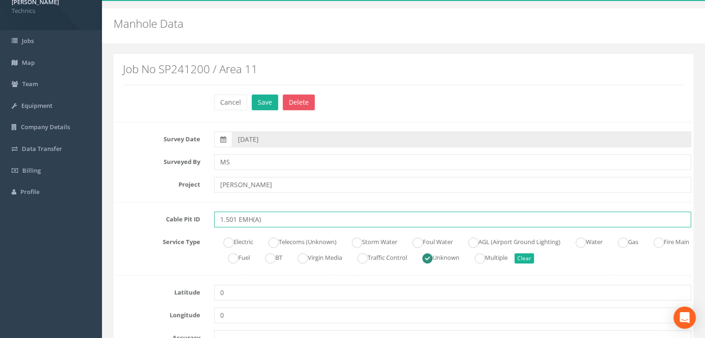
click at [275, 221] on input "1.501 EMH(A)" at bounding box center [452, 220] width 477 height 16
type input "1.501 EMH"
drag, startPoint x: 239, startPoint y: 240, endPoint x: 247, endPoint y: 220, distance: 21.4
click at [239, 240] on label "Electric" at bounding box center [233, 240] width 39 height 13
radio input "true"
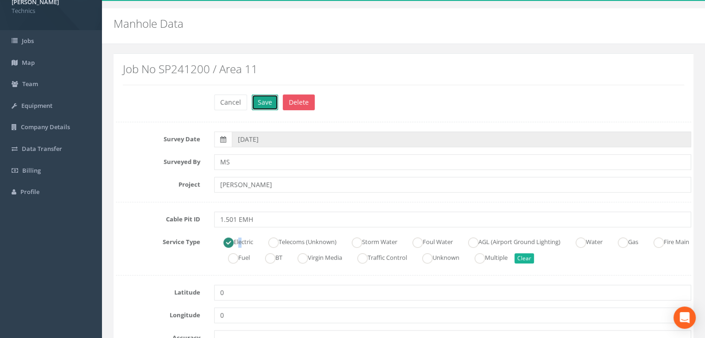
click at [270, 104] on button "Save" at bounding box center [265, 103] width 26 height 16
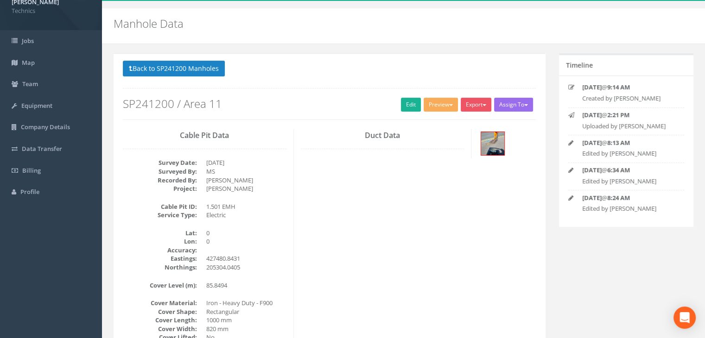
click at [330, 208] on div "Cable Pit Data Survey Date: [DATE] Surveyed By: MS Recorded By: [PERSON_NAME] P…" at bounding box center [329, 297] width 427 height 336
click at [221, 71] on button "Back to SP241200 Manholes" at bounding box center [174, 69] width 102 height 16
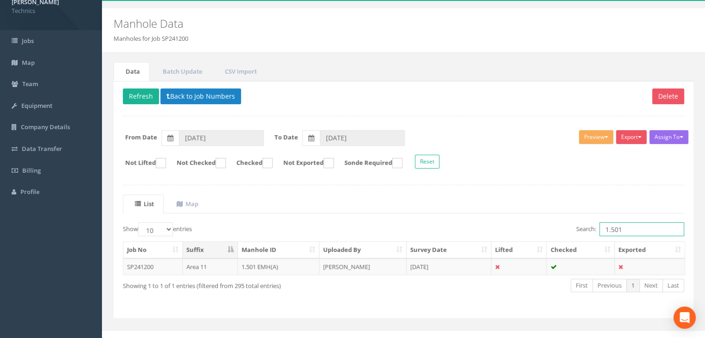
click at [625, 228] on input "1.501" at bounding box center [641, 229] width 85 height 14
type input "1.496"
click at [397, 268] on td "[PERSON_NAME]" at bounding box center [362, 267] width 87 height 17
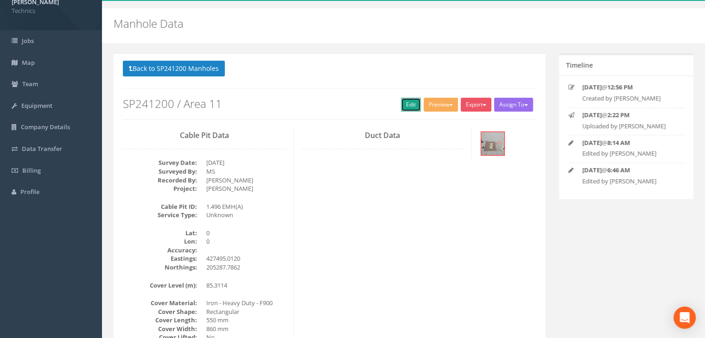
click at [401, 105] on link "Edit" at bounding box center [411, 105] width 20 height 14
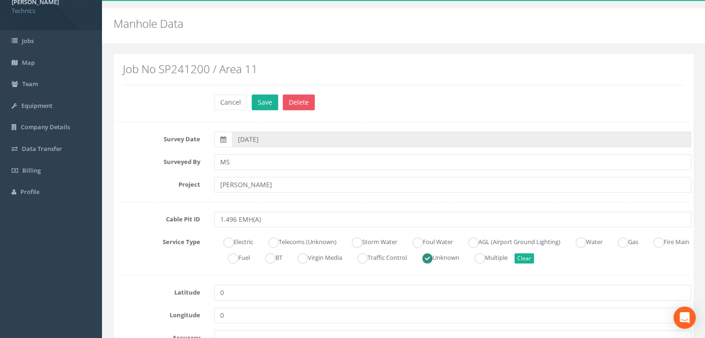
scroll to position [113, 0]
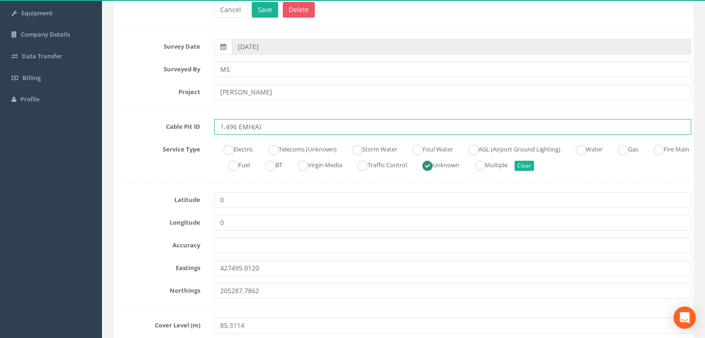
click at [266, 127] on input "1.496 EMH(A)" at bounding box center [452, 127] width 477 height 16
type input "1.496 EMH"
click at [231, 146] on ins at bounding box center [228, 150] width 10 height 10
radio input "true"
type input "1.496 EMH"
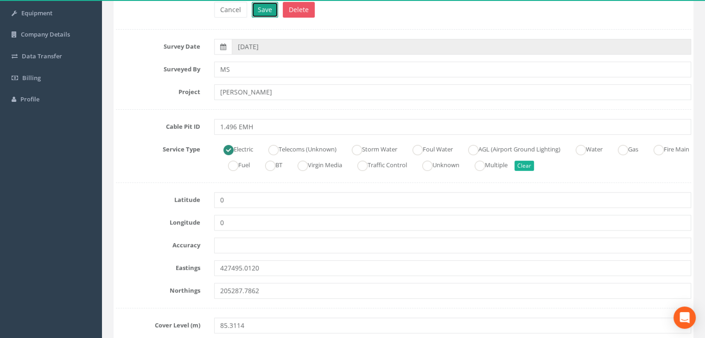
click at [262, 13] on button "Save" at bounding box center [265, 10] width 26 height 16
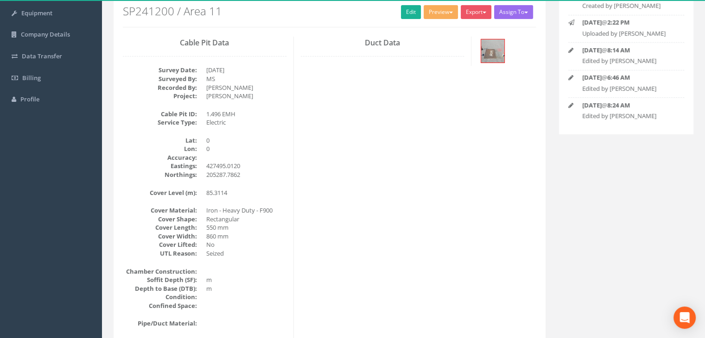
click at [354, 186] on div "Cable Pit Data Survey Date: [DATE] Surveyed By: MS Recorded By: [PERSON_NAME] P…" at bounding box center [329, 205] width 427 height 336
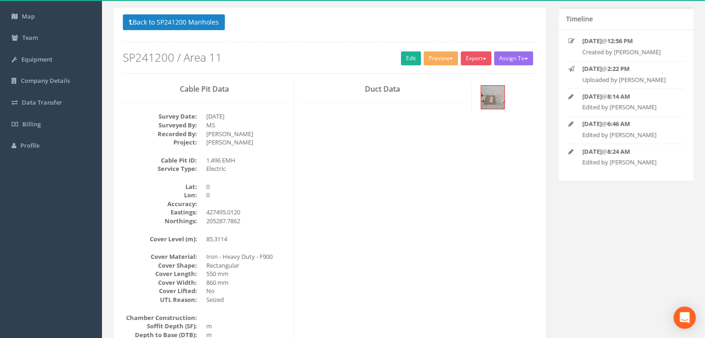
scroll to position [20, 0]
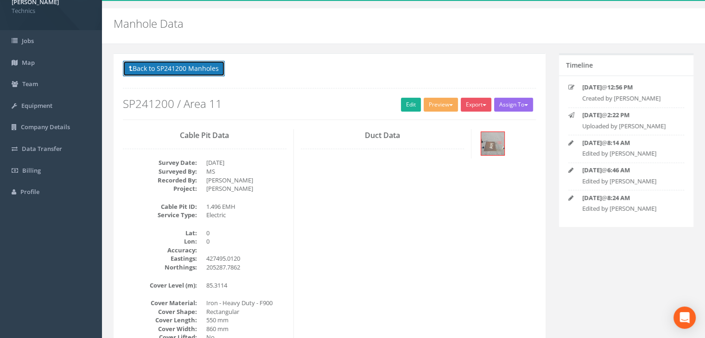
click at [206, 69] on button "Back to SP241200 Manholes" at bounding box center [174, 69] width 102 height 16
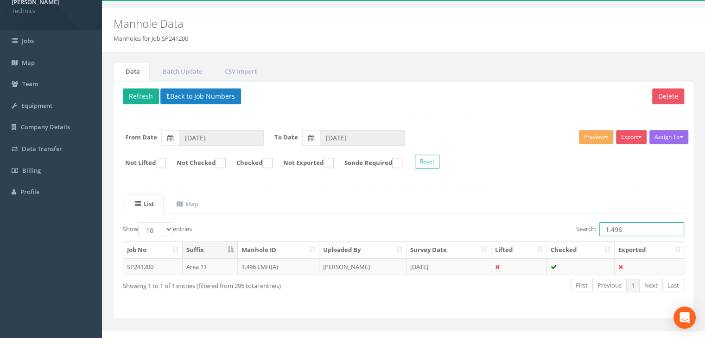
click at [635, 227] on input "1.496" at bounding box center [641, 229] width 85 height 14
drag, startPoint x: 323, startPoint y: 190, endPoint x: 374, endPoint y: 196, distance: 51.8
click at [323, 190] on div "Delete Refresh Back to Job Numbers Assign To No Companies Added Export Technics…" at bounding box center [404, 200] width 580 height 238
click at [639, 229] on input "1.495" at bounding box center [641, 229] width 85 height 14
type input "1.494"
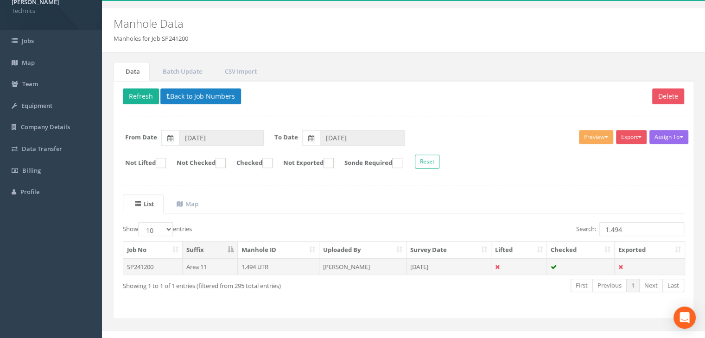
click at [376, 265] on td "[PERSON_NAME]" at bounding box center [362, 267] width 87 height 17
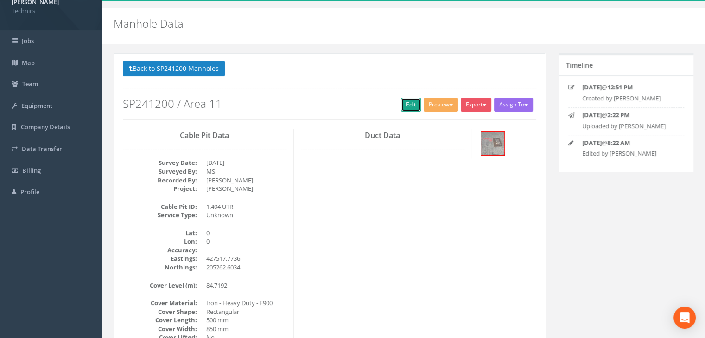
click at [406, 104] on link "Edit" at bounding box center [411, 105] width 20 height 14
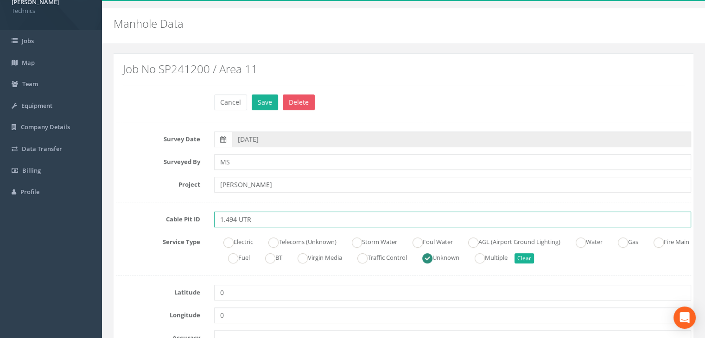
click at [264, 216] on input "1.494 UTR" at bounding box center [452, 220] width 477 height 16
type input "1.494 EMH"
click at [228, 240] on ins at bounding box center [228, 243] width 10 height 10
radio input "true"
type input "1.494 EMH"
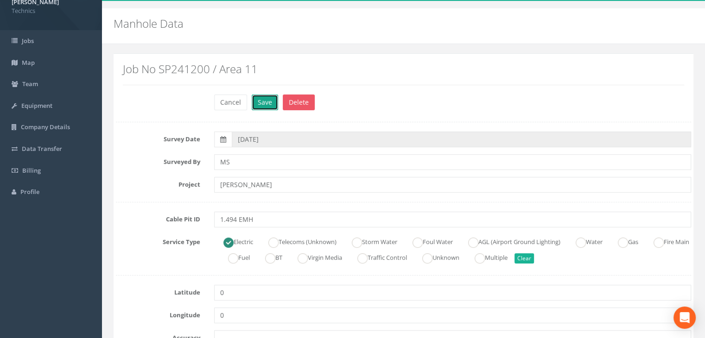
click at [269, 108] on button "Save" at bounding box center [265, 103] width 26 height 16
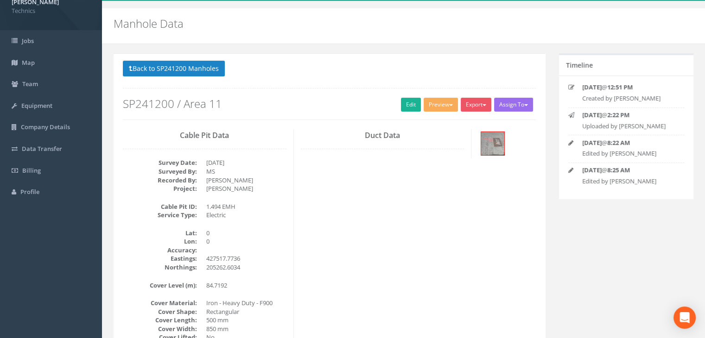
drag, startPoint x: 319, startPoint y: 232, endPoint x: 367, endPoint y: 203, distance: 56.3
click at [319, 231] on div "Cable Pit Data Survey Date: [DATE] Surveyed By: MS Recorded By: [PERSON_NAME] P…" at bounding box center [329, 297] width 427 height 336
drag, startPoint x: 165, startPoint y: 67, endPoint x: 182, endPoint y: 67, distance: 17.1
click at [165, 67] on button "Back to SP241200 Manholes" at bounding box center [174, 69] width 102 height 16
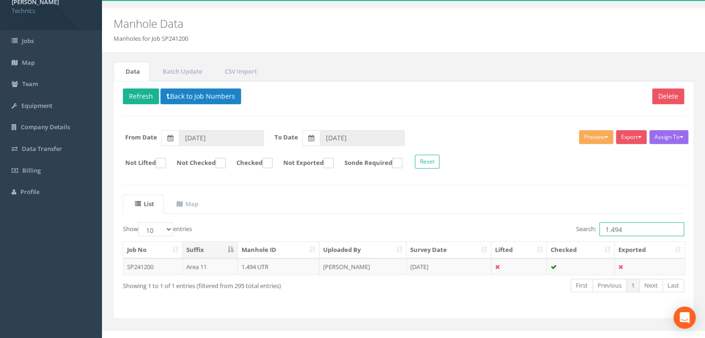
click at [626, 229] on input "1.494" at bounding box center [641, 229] width 85 height 14
type input "1.493"
click at [367, 264] on td "[PERSON_NAME]" at bounding box center [362, 267] width 87 height 17
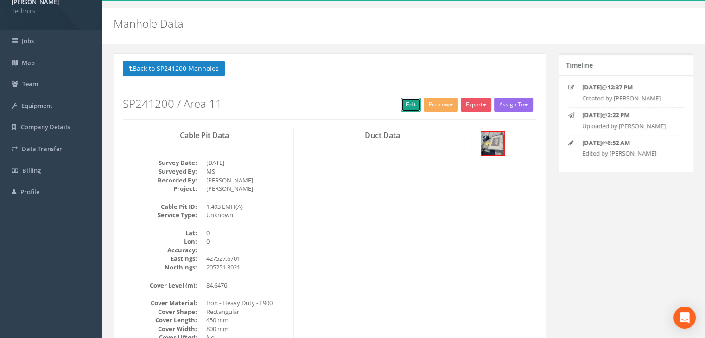
click at [401, 102] on link "Edit" at bounding box center [411, 105] width 20 height 14
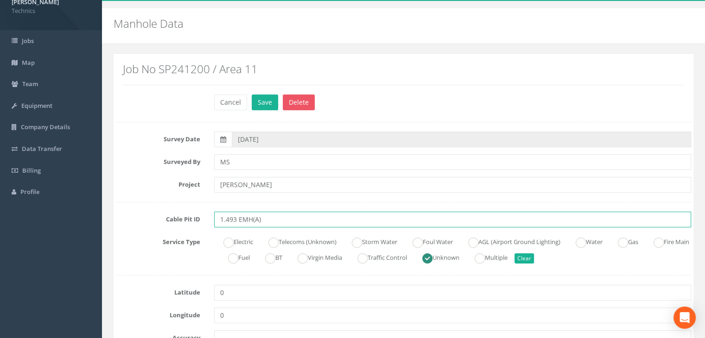
click at [269, 219] on input "1.493 EMH(A)" at bounding box center [452, 220] width 477 height 16
type input "1.493 EMH"
click at [235, 243] on label "Electric" at bounding box center [233, 240] width 39 height 13
radio input "true"
click at [269, 105] on button "Save" at bounding box center [265, 103] width 26 height 16
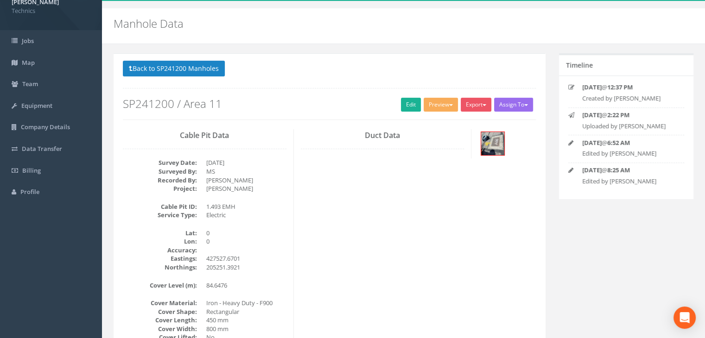
click at [302, 133] on h3 "Duct Data" at bounding box center [383, 136] width 164 height 8
click at [205, 62] on button "Back to SP241200 Manholes" at bounding box center [174, 69] width 102 height 16
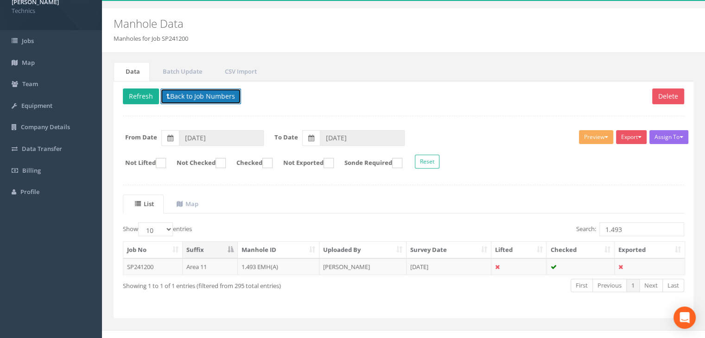
click at [202, 97] on button "Back to Job Numbers" at bounding box center [200, 97] width 81 height 16
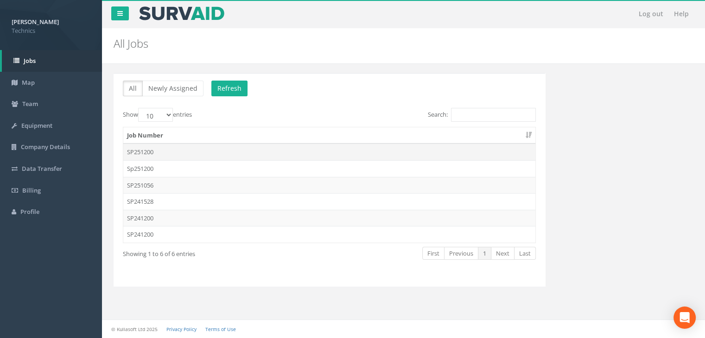
click at [177, 149] on td "SP251200" at bounding box center [329, 152] width 412 height 17
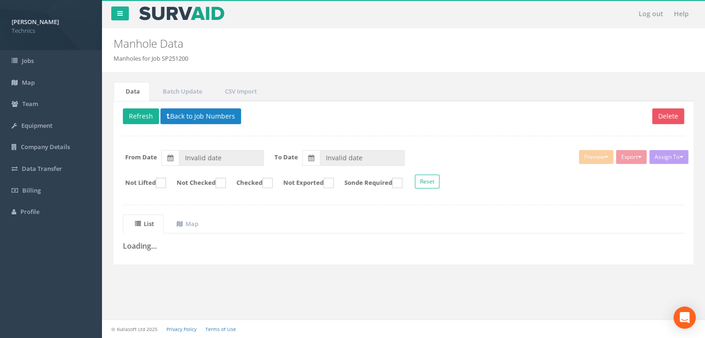
type input "[DATE]"
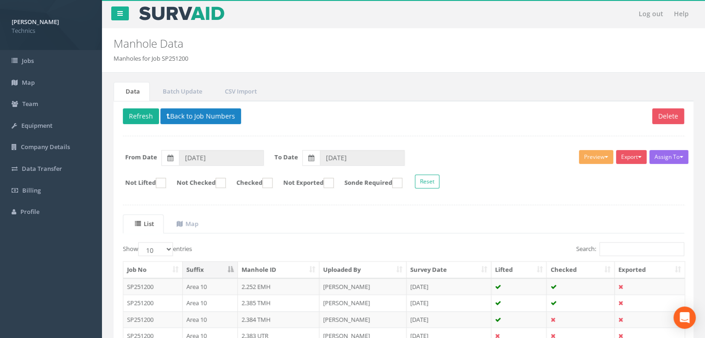
scroll to position [20, 0]
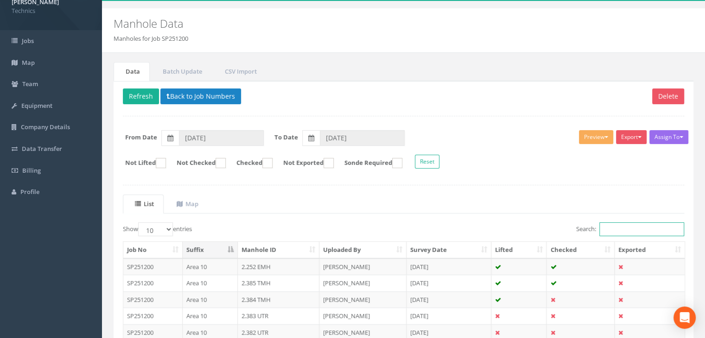
click at [620, 228] on input "Search:" at bounding box center [641, 229] width 85 height 14
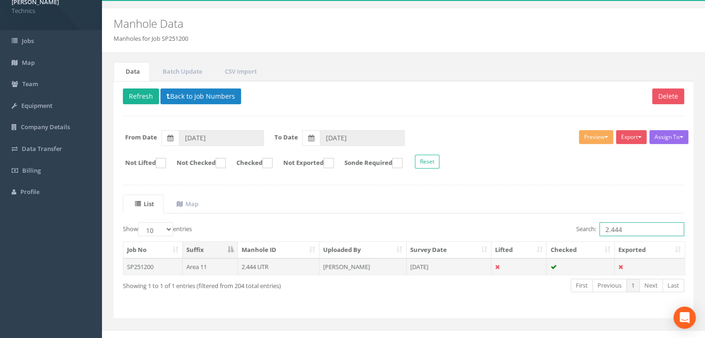
type input "2.444"
click at [439, 268] on td "[DATE]" at bounding box center [448, 267] width 85 height 17
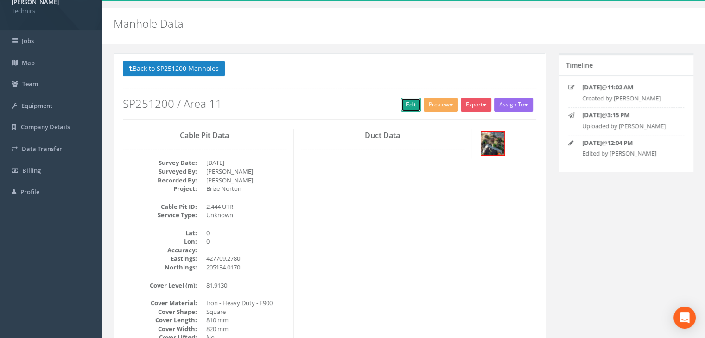
click at [406, 107] on link "Edit" at bounding box center [411, 105] width 20 height 14
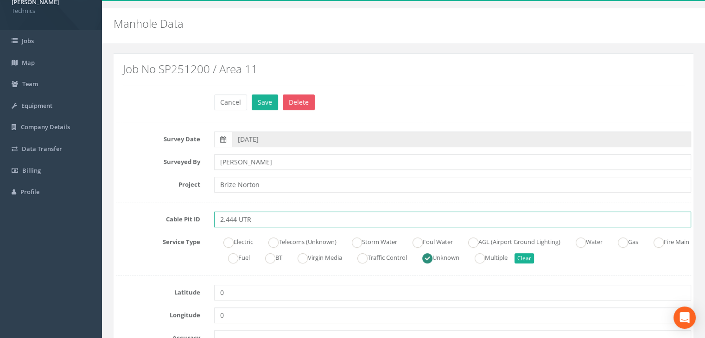
click at [259, 215] on input "2.444 UTR" at bounding box center [452, 220] width 477 height 16
type input "2.444 UMH"
click at [260, 99] on button "Save" at bounding box center [265, 103] width 26 height 16
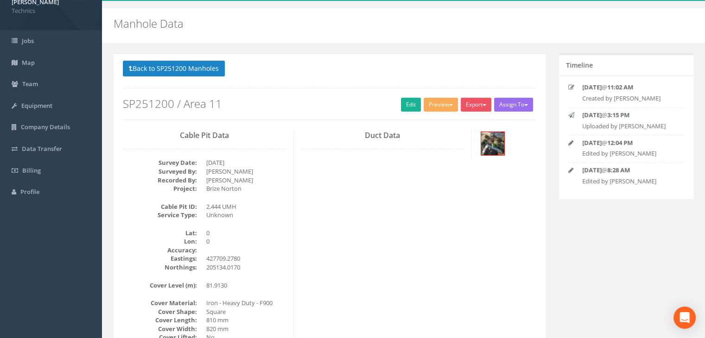
click at [367, 210] on div "Cable Pit Data Survey Date: [DATE] Surveyed By: [PERSON_NAME] Recorded By: [PER…" at bounding box center [329, 297] width 427 height 336
click at [195, 70] on button "Back to SP251200 Manholes" at bounding box center [174, 69] width 102 height 16
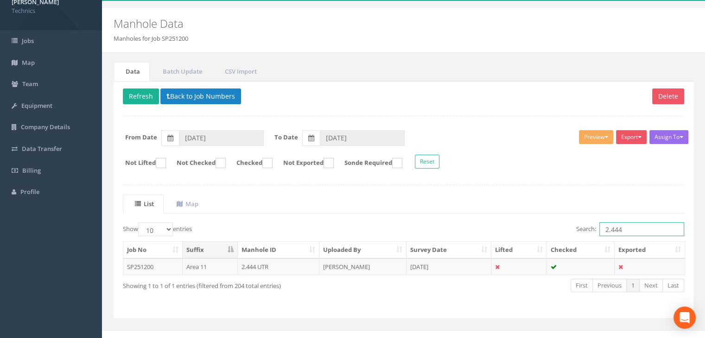
click at [632, 226] on input "2.444" at bounding box center [641, 229] width 85 height 14
click at [386, 264] on td "[PERSON_NAME]" at bounding box center [362, 267] width 87 height 17
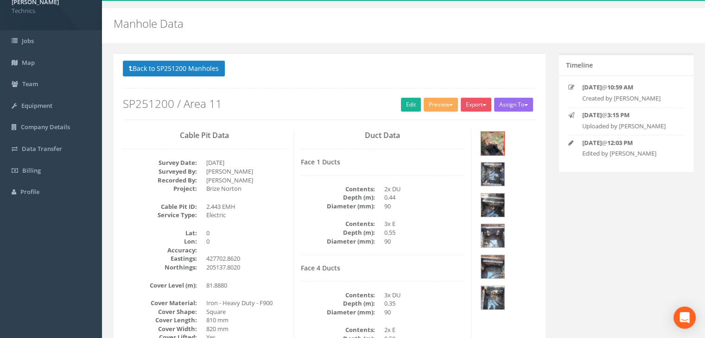
drag, startPoint x: 348, startPoint y: 106, endPoint x: 321, endPoint y: 91, distance: 30.7
click at [348, 106] on h2 "SP251200 / Area 11" at bounding box center [329, 104] width 413 height 12
click at [213, 68] on button "Back to SP251200 Manholes" at bounding box center [174, 69] width 102 height 16
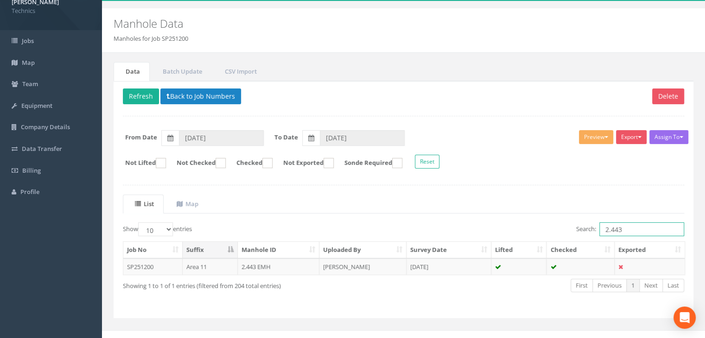
click at [629, 227] on input "2.443" at bounding box center [641, 229] width 85 height 14
type input "2.414"
click at [415, 267] on td "[DATE]" at bounding box center [448, 267] width 85 height 17
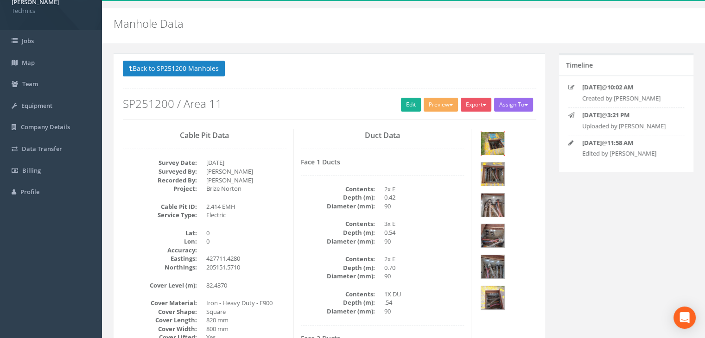
click at [493, 153] on img at bounding box center [492, 143] width 23 height 23
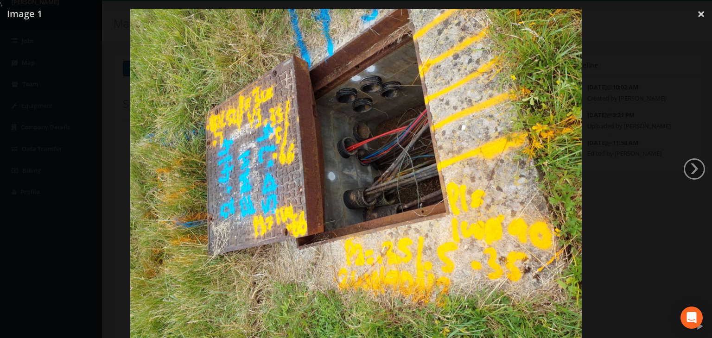
click at [348, 130] on img at bounding box center [355, 178] width 451 height 338
click at [686, 177] on div at bounding box center [356, 178] width 712 height 338
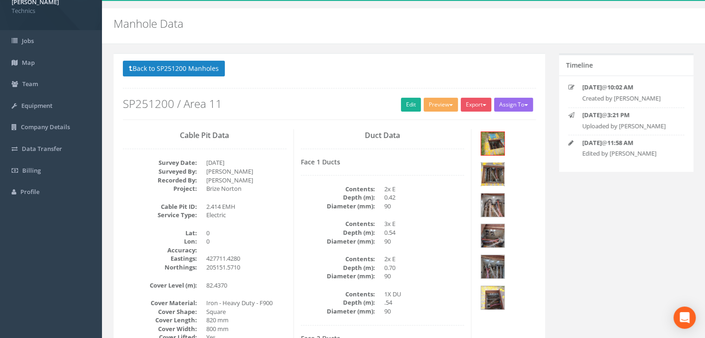
click at [504, 163] on img at bounding box center [492, 174] width 23 height 23
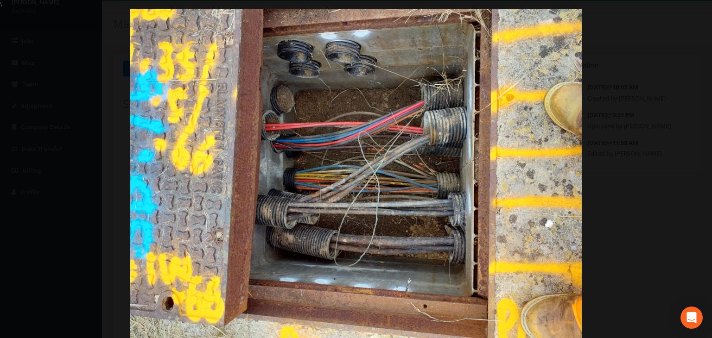
click at [700, 12] on div at bounding box center [356, 178] width 712 height 338
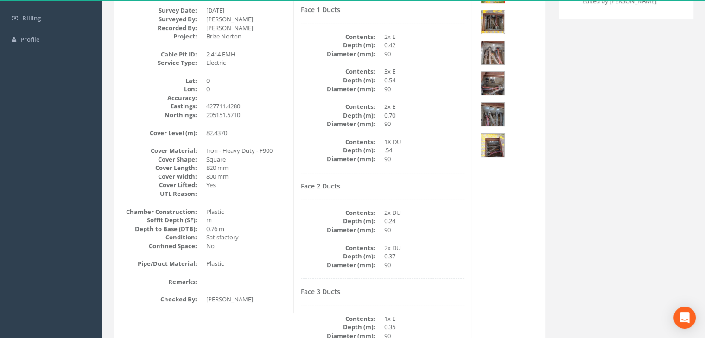
scroll to position [252, 0]
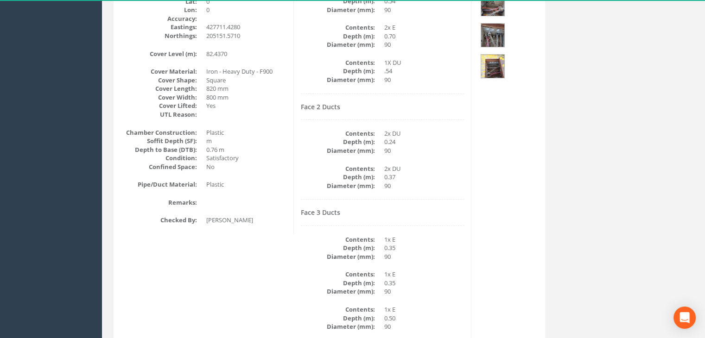
click at [346, 194] on div "Face 2 Ducts Contents: 2x DU Depth (m): 0.24 Diameter (mm): 90 Contents: 2x DU …" at bounding box center [383, 151] width 164 height 97
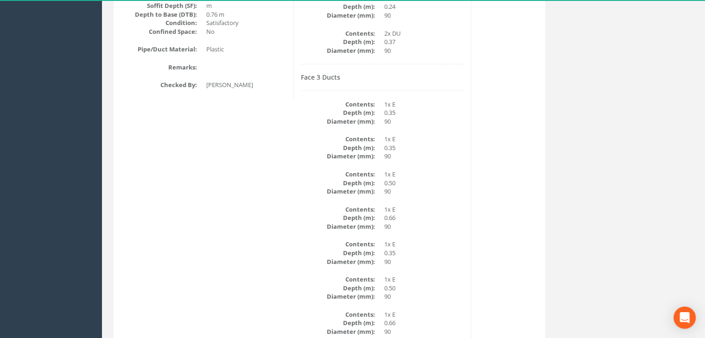
scroll to position [437, 0]
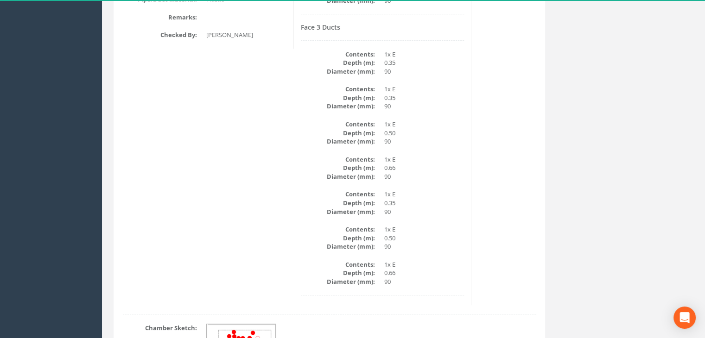
click at [490, 144] on div "Cable Pit Data Survey Date: [DATE] Surveyed By: [PERSON_NAME] Recorded By: [PER…" at bounding box center [329, 8] width 427 height 593
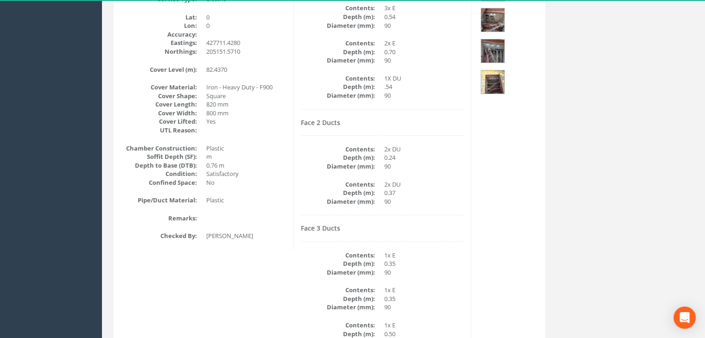
scroll to position [133, 0]
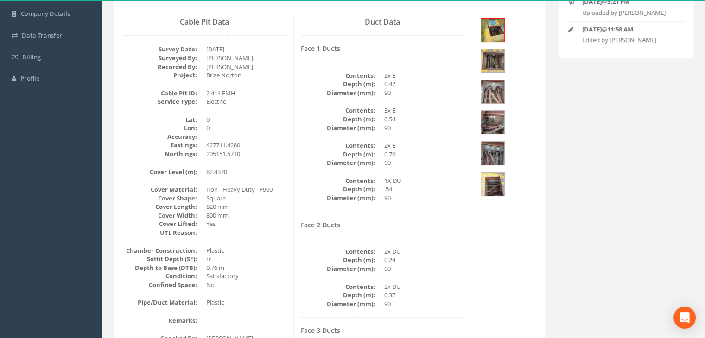
click at [414, 133] on div "Face 1 Ducts Contents: 2x E Depth (m): 0.42 Diameter (mm): 90 Contents: 3x E De…" at bounding box center [383, 128] width 164 height 167
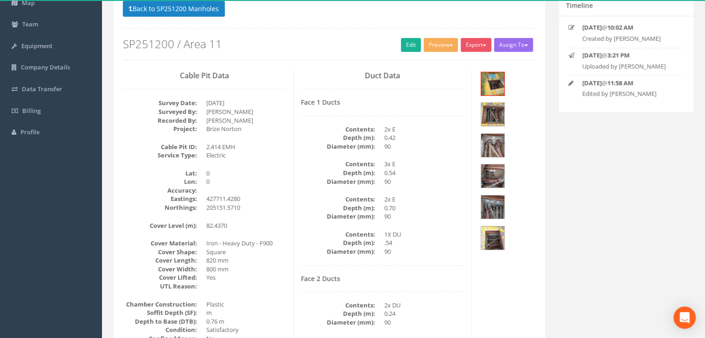
scroll to position [0, 0]
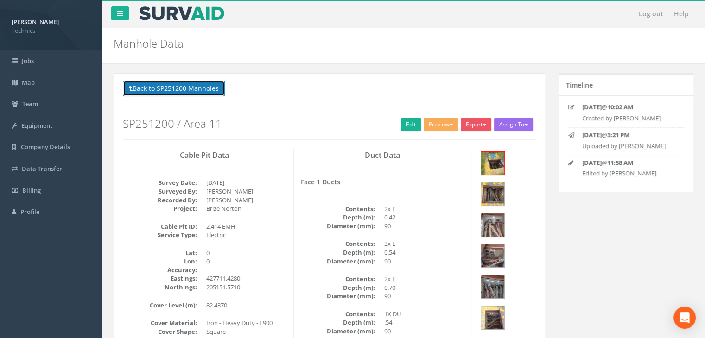
click at [202, 93] on button "Back to SP251200 Manholes" at bounding box center [174, 89] width 102 height 16
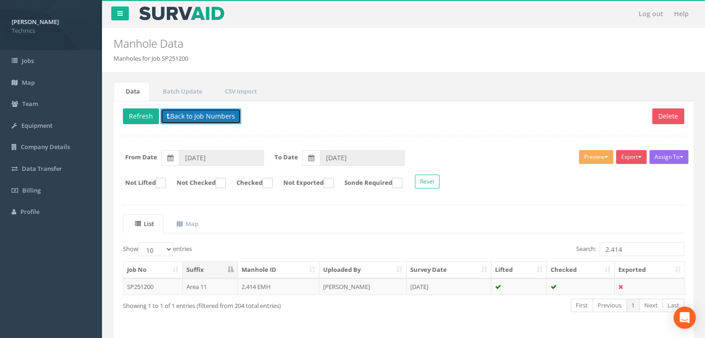
click at [193, 114] on button "Back to Job Numbers" at bounding box center [200, 116] width 81 height 16
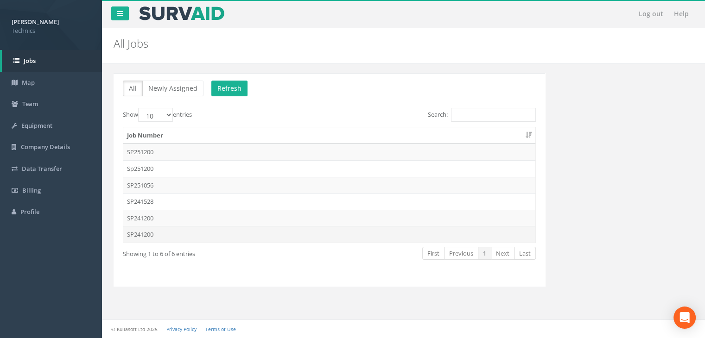
click at [164, 236] on td "SP241200" at bounding box center [329, 234] width 412 height 17
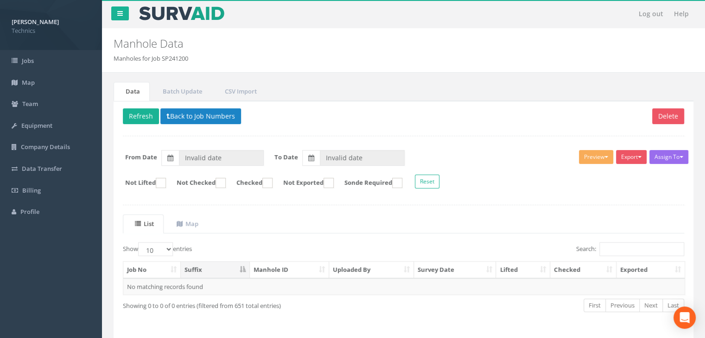
type input "[DATE]"
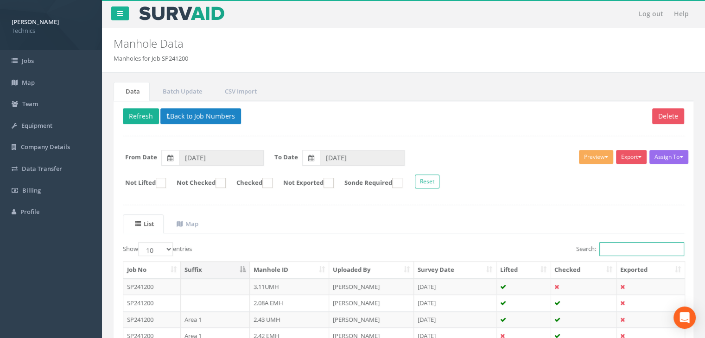
click at [616, 251] on input "Search:" at bounding box center [641, 249] width 85 height 14
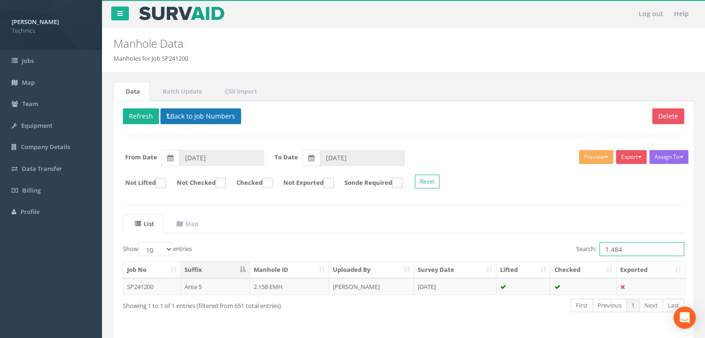
type input "1.484"
click at [191, 119] on button "Back to Job Numbers" at bounding box center [200, 116] width 81 height 16
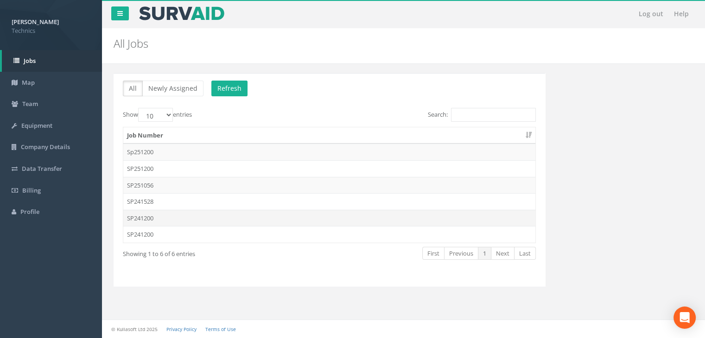
click at [165, 220] on td "SP241200" at bounding box center [329, 218] width 412 height 17
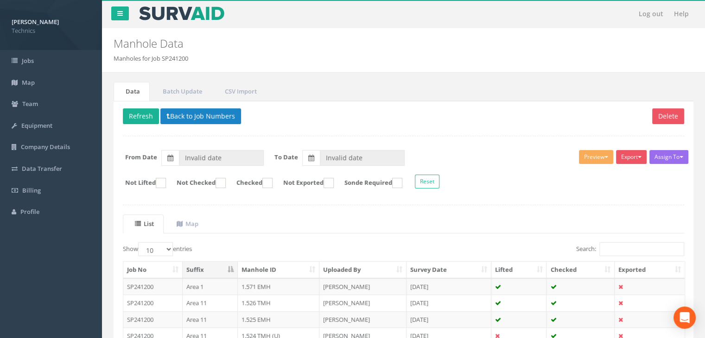
type input "[DATE]"
click at [612, 253] on input "Search:" at bounding box center [641, 249] width 85 height 14
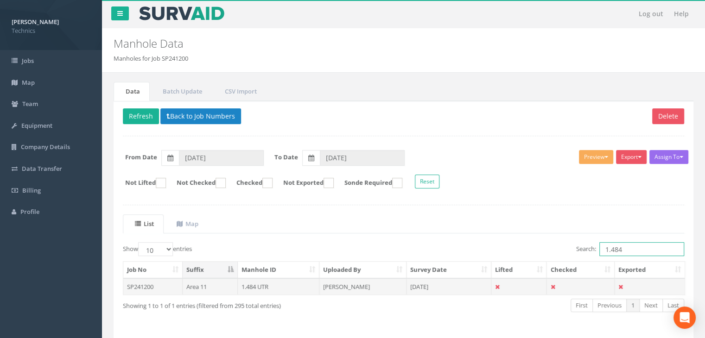
type input "1.484"
click at [434, 284] on td "[DATE]" at bounding box center [448, 287] width 85 height 17
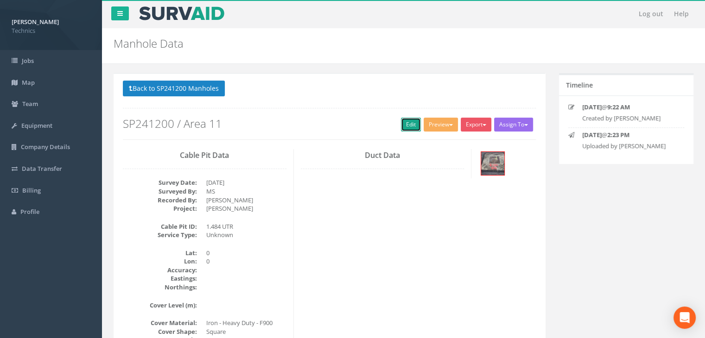
click at [410, 127] on link "Edit" at bounding box center [411, 125] width 20 height 14
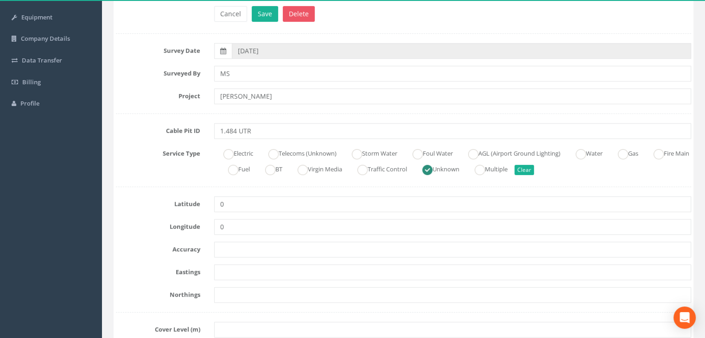
scroll to position [139, 0]
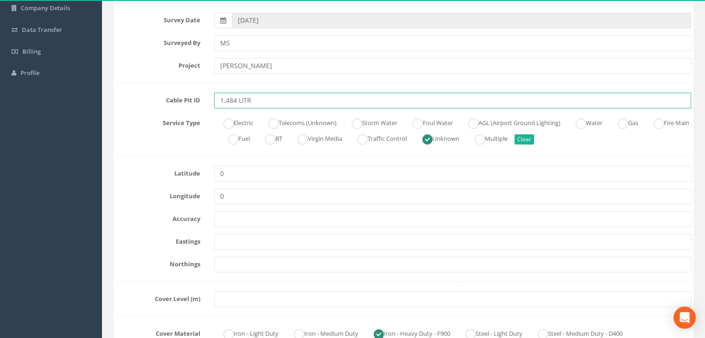
drag, startPoint x: 263, startPoint y: 101, endPoint x: 243, endPoint y: 101, distance: 19.5
click at [243, 101] on input "1.484 UTR" at bounding box center [452, 101] width 477 height 16
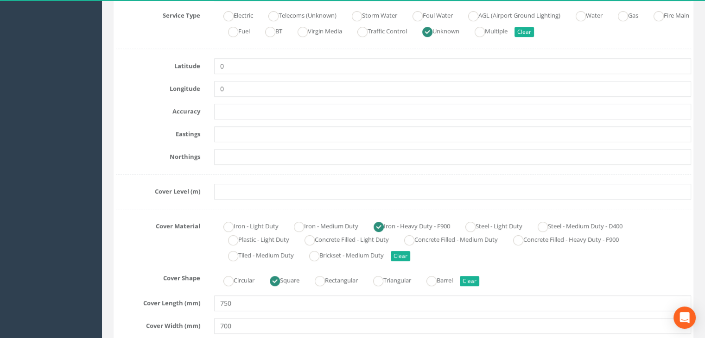
scroll to position [232, 0]
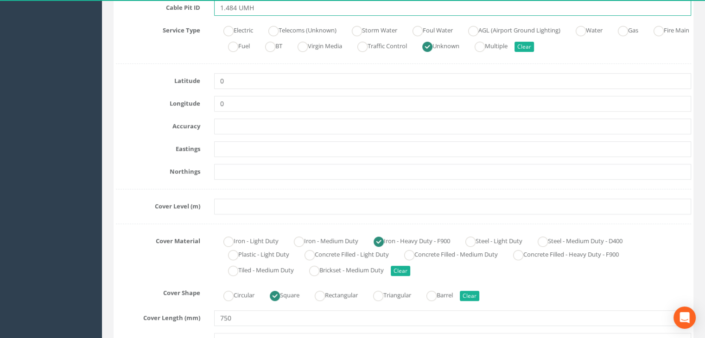
type input "1.484 UMH"
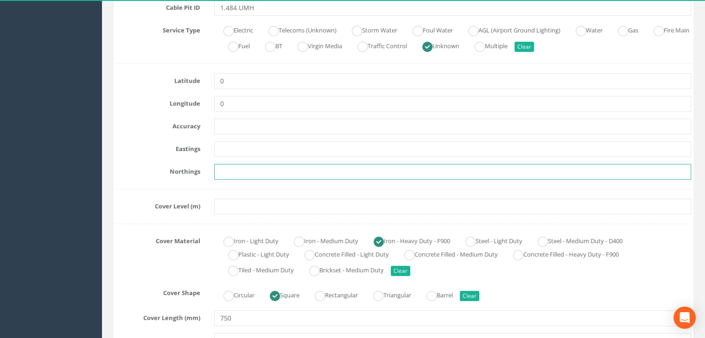
click at [404, 177] on input "text" at bounding box center [452, 172] width 477 height 16
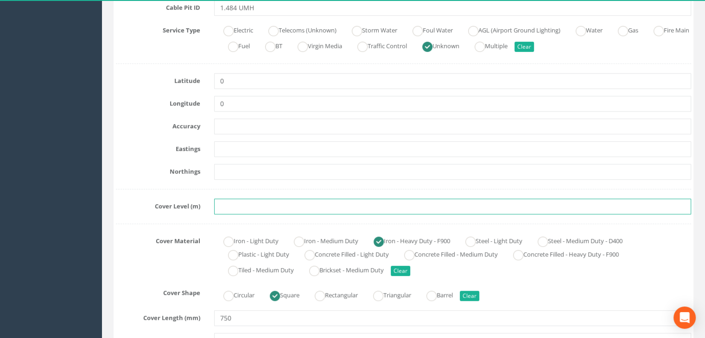
click at [224, 199] on input "text" at bounding box center [452, 207] width 477 height 16
paste input "84.0690"
type input "84.0690"
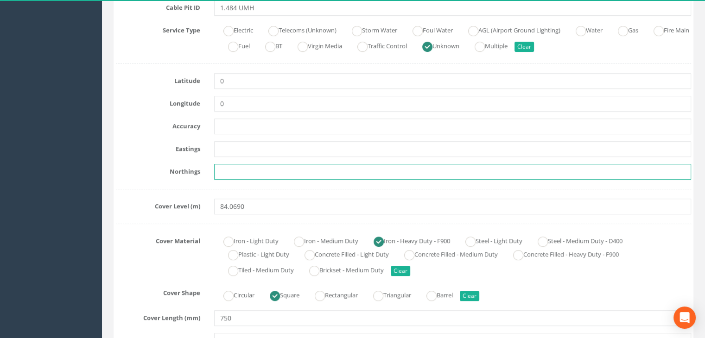
click at [451, 170] on input "text" at bounding box center [452, 172] width 477 height 16
paste input "205183.6266"
type input "205183.6266"
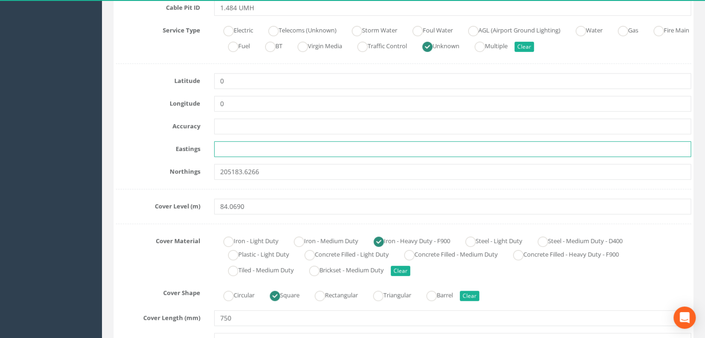
click at [278, 147] on input "text" at bounding box center [452, 149] width 477 height 16
paste input "427545.7911"
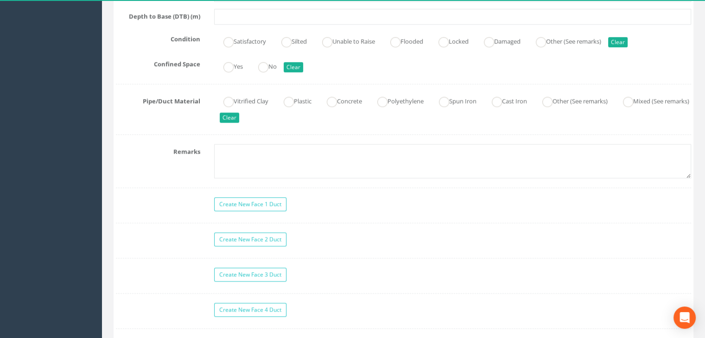
scroll to position [741, 0]
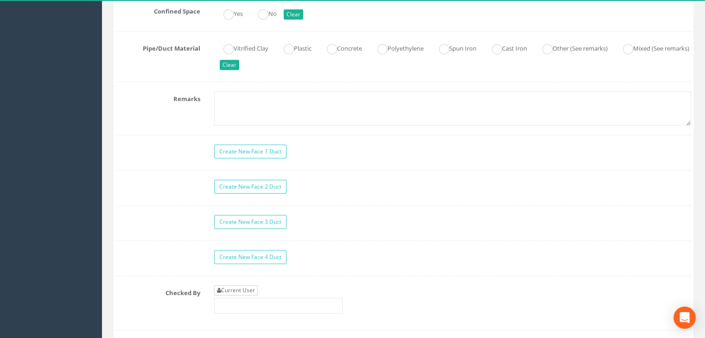
type input "427545.7911"
click at [232, 291] on link "Current User" at bounding box center [236, 290] width 44 height 10
type input "[PERSON_NAME]"
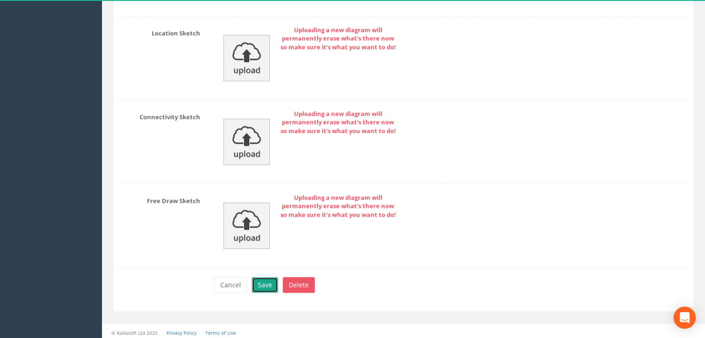
click at [265, 277] on button "Save" at bounding box center [265, 285] width 26 height 16
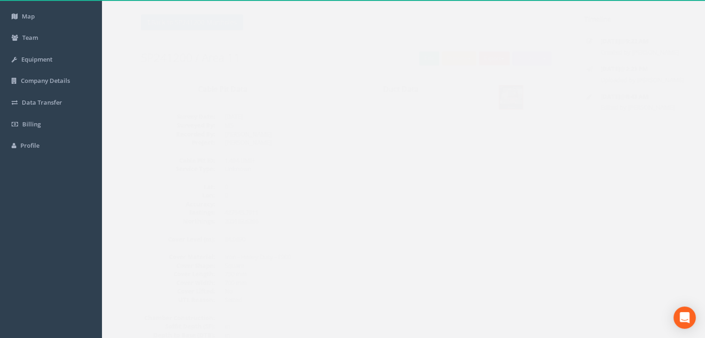
scroll to position [0, 0]
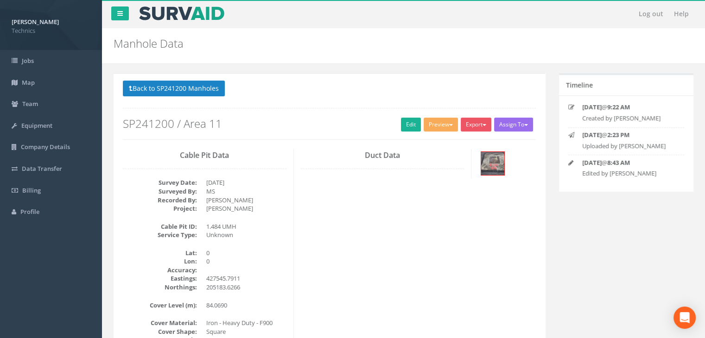
click at [366, 231] on div "Cable Pit Data Survey Date: [DATE] Surveyed By: MS Recorded By: [PERSON_NAME] P…" at bounding box center [329, 317] width 427 height 336
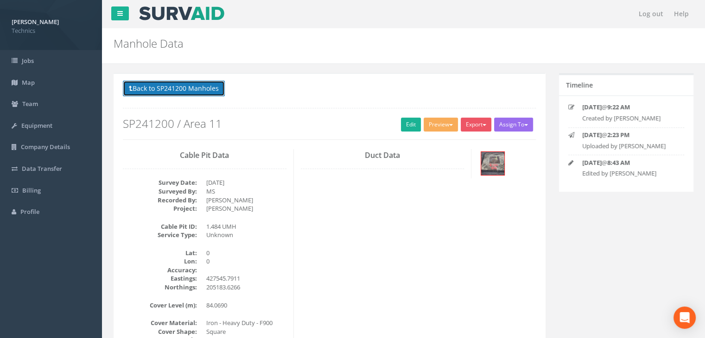
click at [204, 90] on button "Back to SP241200 Manholes" at bounding box center [174, 89] width 102 height 16
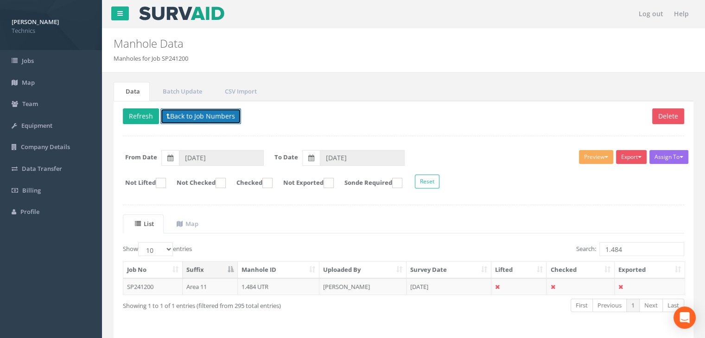
click at [190, 115] on button "Back to Job Numbers" at bounding box center [200, 116] width 81 height 16
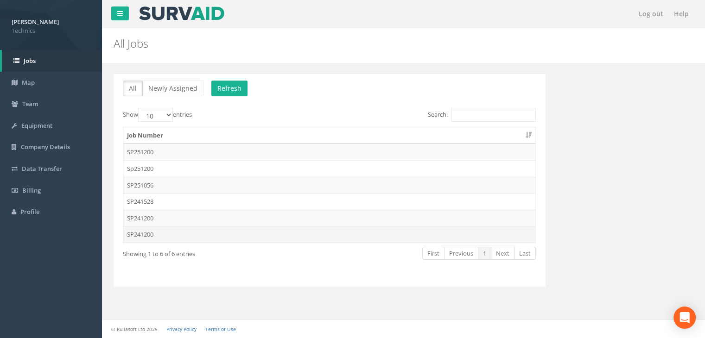
click at [157, 234] on td "SP241200" at bounding box center [329, 234] width 412 height 17
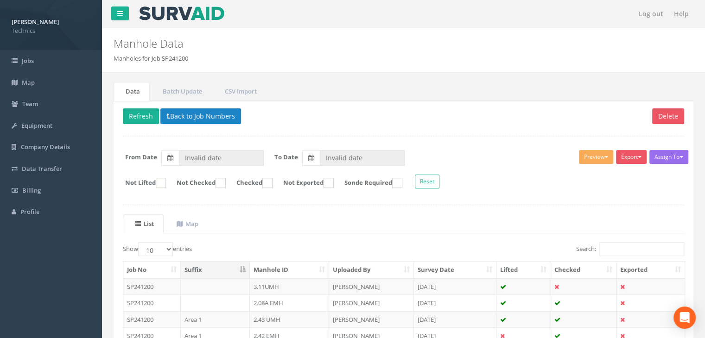
type input "[DATE]"
click at [611, 244] on input "Search:" at bounding box center [641, 249] width 85 height 14
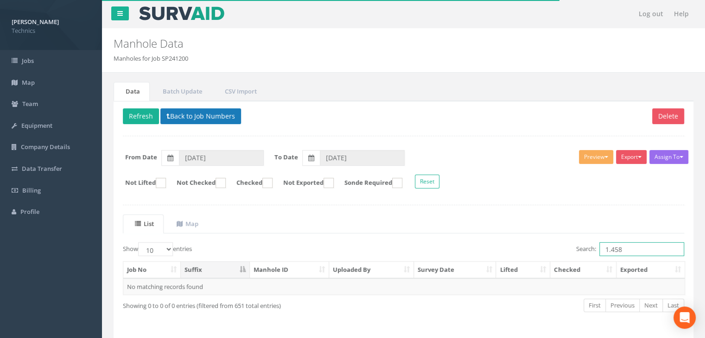
type input "1.458"
click at [201, 114] on button "Back to Job Numbers" at bounding box center [200, 116] width 81 height 16
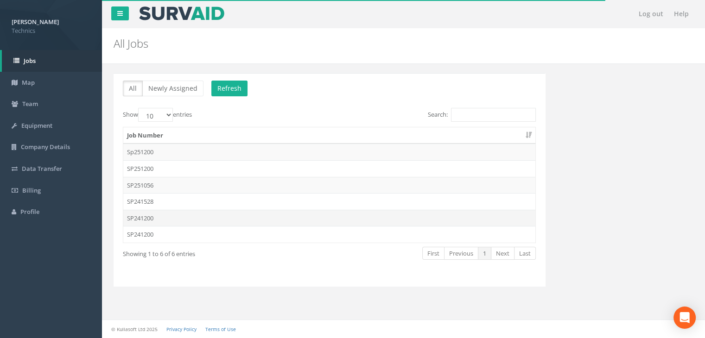
click at [172, 217] on td "SP241200" at bounding box center [329, 218] width 412 height 17
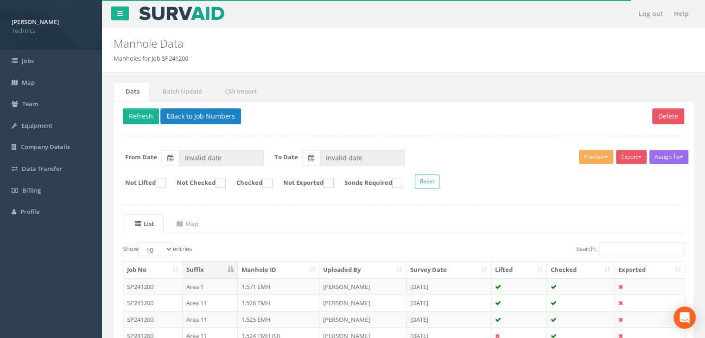
type input "[DATE]"
click at [603, 243] on input "Search:" at bounding box center [641, 249] width 85 height 14
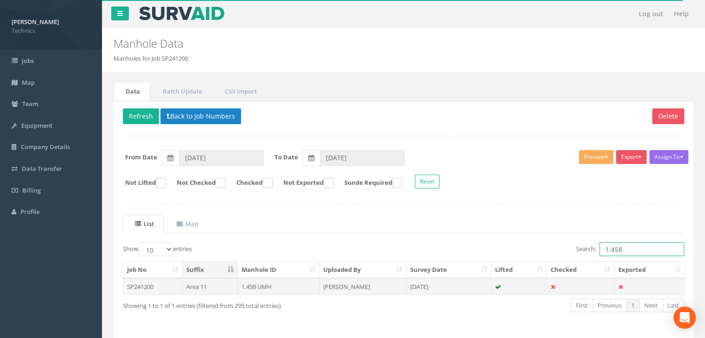
type input "1.458"
click at [352, 279] on td "[PERSON_NAME]" at bounding box center [362, 287] width 87 height 17
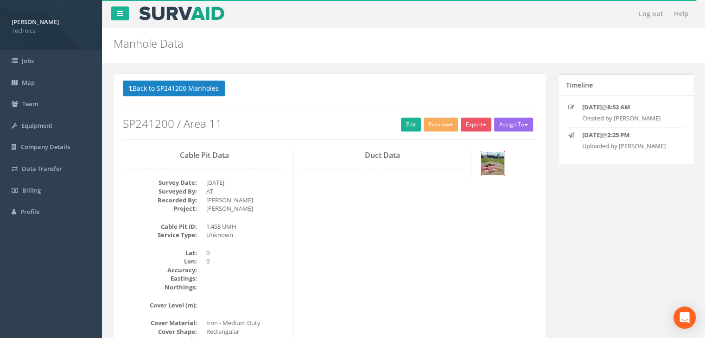
click at [493, 169] on img at bounding box center [492, 163] width 23 height 23
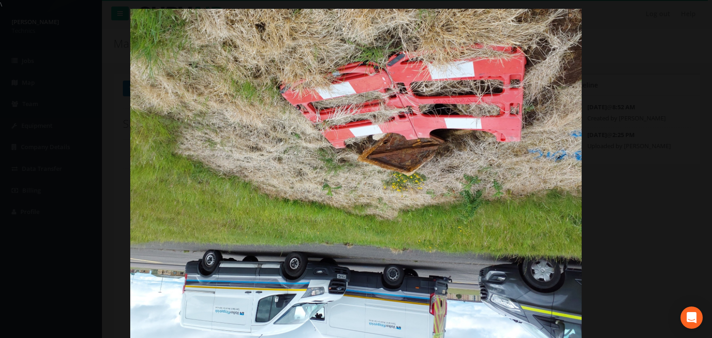
drag, startPoint x: 541, startPoint y: 152, endPoint x: 597, endPoint y: 132, distance: 59.2
click at [541, 152] on img at bounding box center [355, 178] width 451 height 338
click at [699, 17] on link "×" at bounding box center [701, 14] width 22 height 28
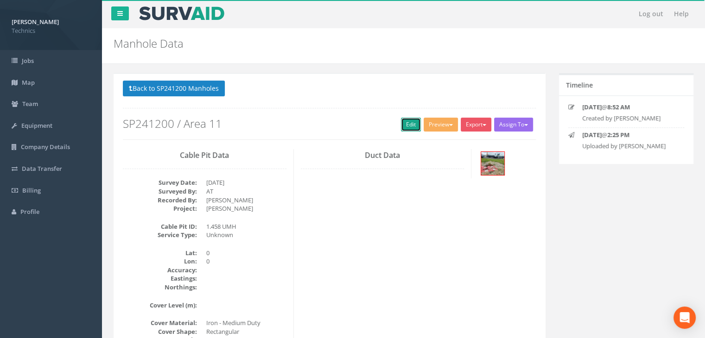
click at [406, 130] on link "Edit" at bounding box center [411, 125] width 20 height 14
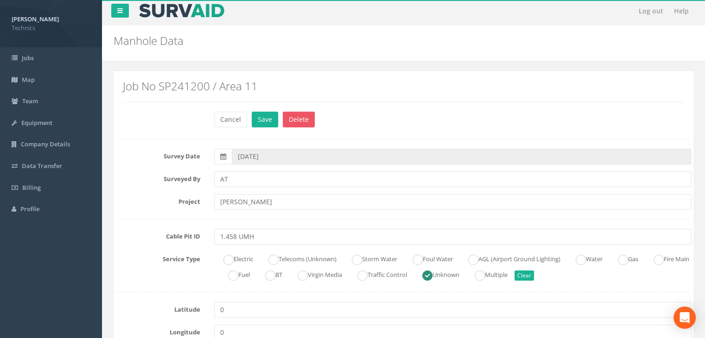
scroll to position [139, 0]
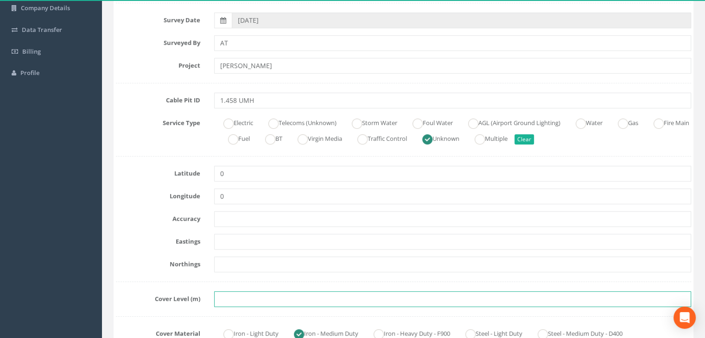
click at [227, 295] on input "text" at bounding box center [452, 299] width 477 height 16
paste input "81.9400"
type input "81.9400"
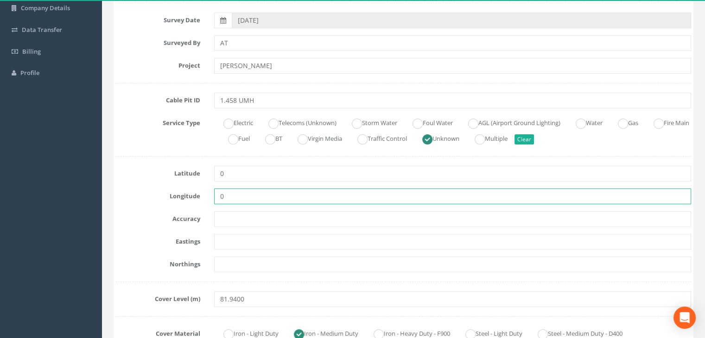
click at [383, 201] on input "0" at bounding box center [452, 197] width 477 height 16
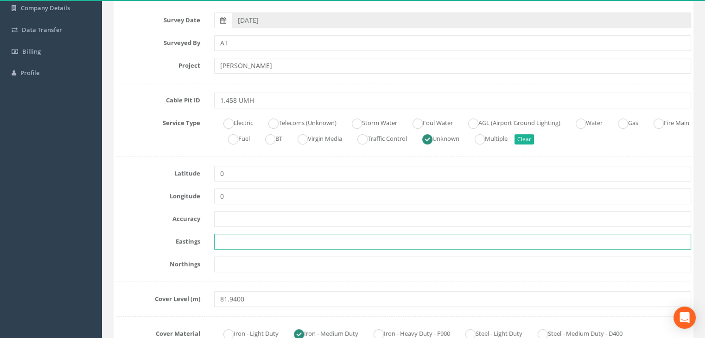
click at [259, 239] on input "text" at bounding box center [452, 242] width 477 height 16
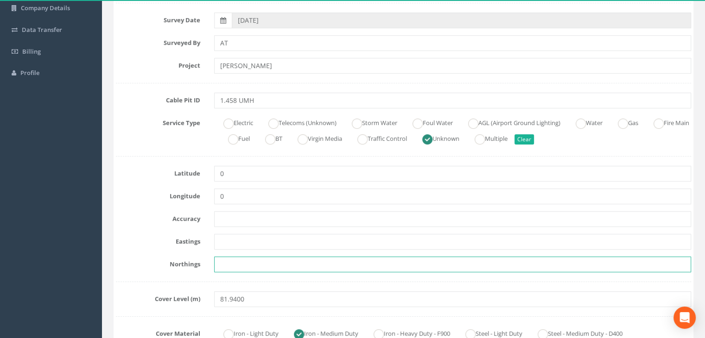
click at [243, 266] on input "text" at bounding box center [452, 265] width 477 height 16
paste input "205114.6360"
type input "205114.6360"
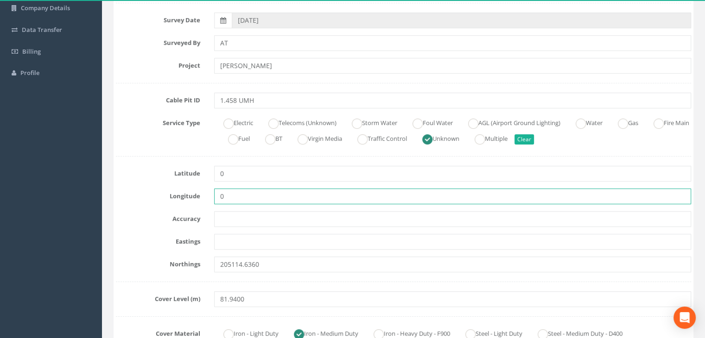
click at [373, 201] on input "0" at bounding box center [452, 197] width 477 height 16
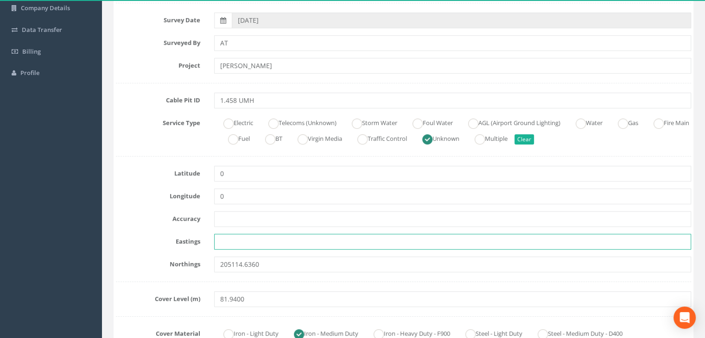
click at [254, 237] on input "text" at bounding box center [452, 242] width 477 height 16
paste input "427817.3840"
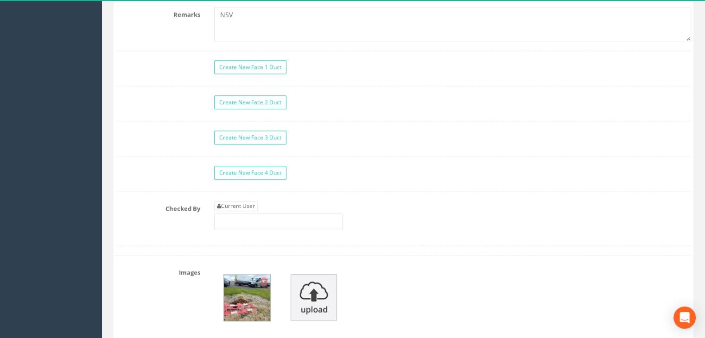
scroll to position [834, 0]
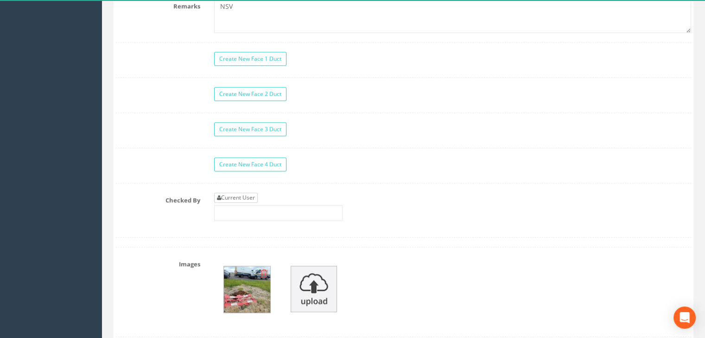
type input "427817.3840"
click at [251, 196] on link "Current User" at bounding box center [236, 198] width 44 height 10
type input "[PERSON_NAME]"
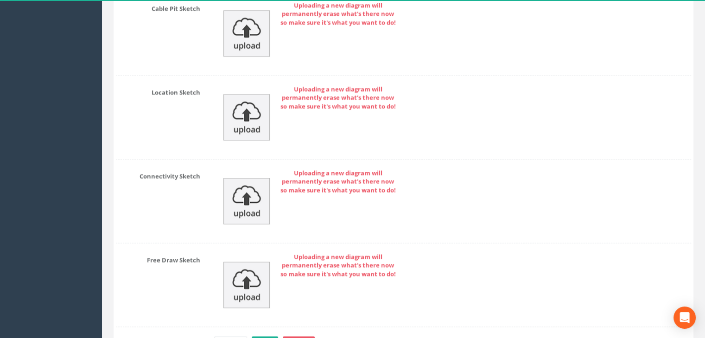
scroll to position [1450, 0]
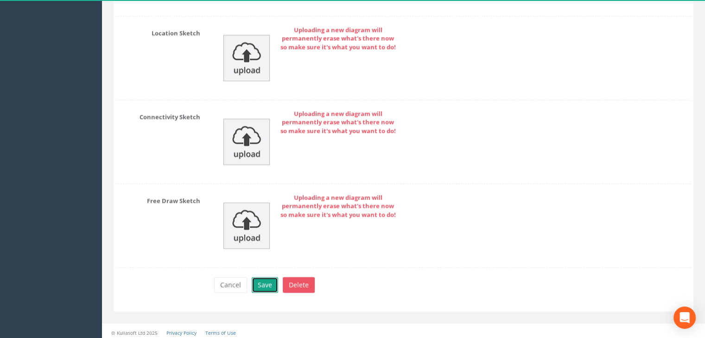
click at [262, 277] on button "Save" at bounding box center [265, 285] width 26 height 16
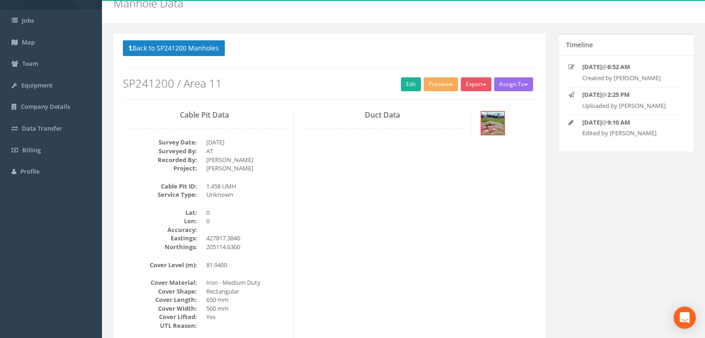
scroll to position [0, 0]
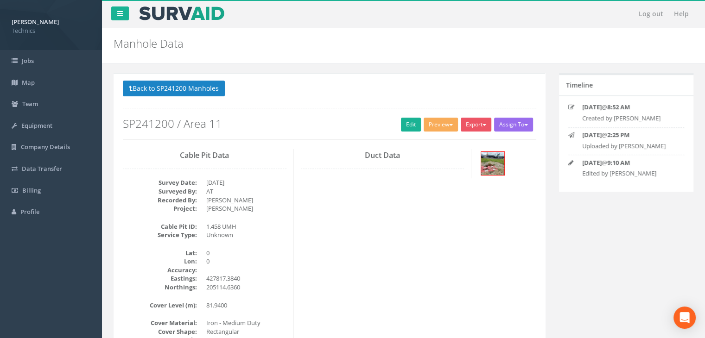
click at [388, 102] on div "Back to SP241200 Manholes Back to Map Assign To No Companies Added Export Techn…" at bounding box center [329, 110] width 413 height 59
click at [202, 89] on button "Back to SP241200 Manholes" at bounding box center [174, 89] width 102 height 16
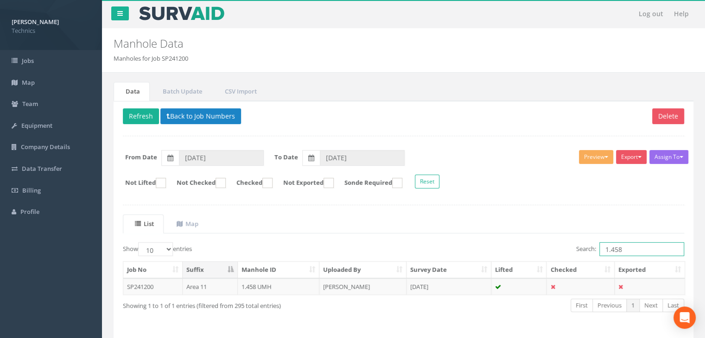
click at [624, 250] on input "1.458" at bounding box center [641, 249] width 85 height 14
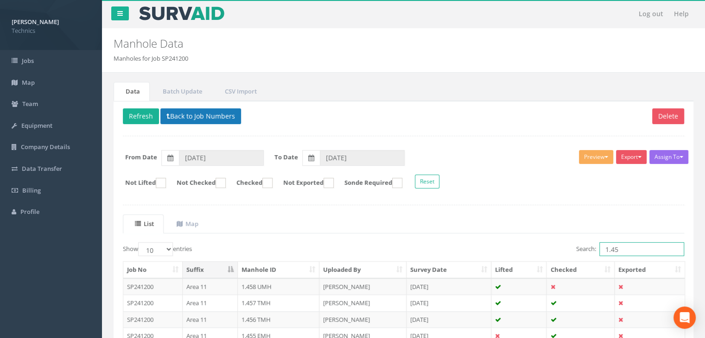
type input "1.45"
click at [218, 119] on button "Back to Job Numbers" at bounding box center [200, 116] width 81 height 16
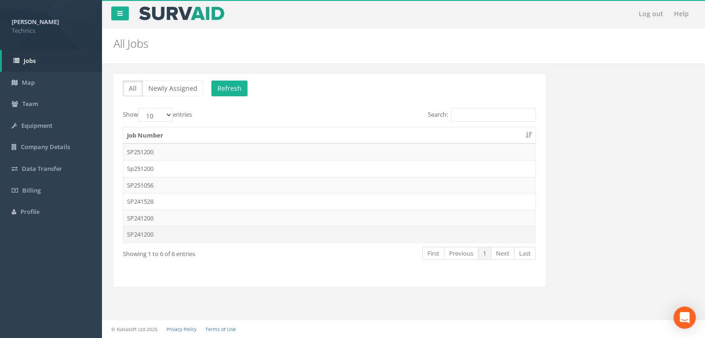
click at [160, 234] on td "SP241200" at bounding box center [329, 234] width 412 height 17
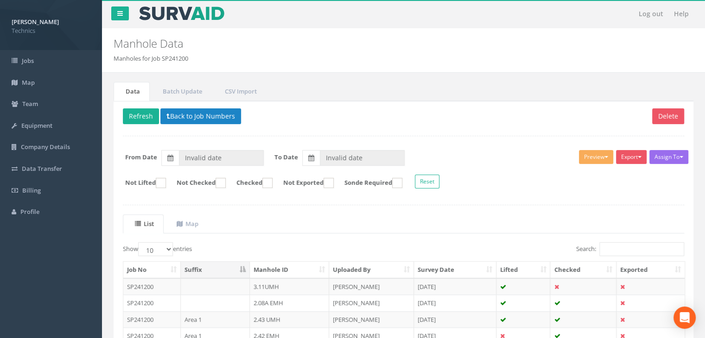
type input "[DATE]"
click at [613, 246] on input "Search:" at bounding box center [641, 249] width 85 height 14
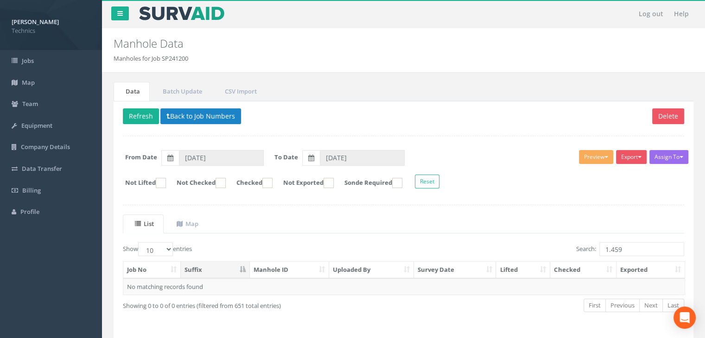
click at [485, 186] on form "Not Lifted Not Checked Checked Not Exported Sonde Required Reset" at bounding box center [403, 183] width 575 height 16
click at [632, 246] on input "1.459" at bounding box center [641, 249] width 85 height 14
type input "1.476"
click at [196, 119] on button "Back to Job Numbers" at bounding box center [200, 116] width 81 height 16
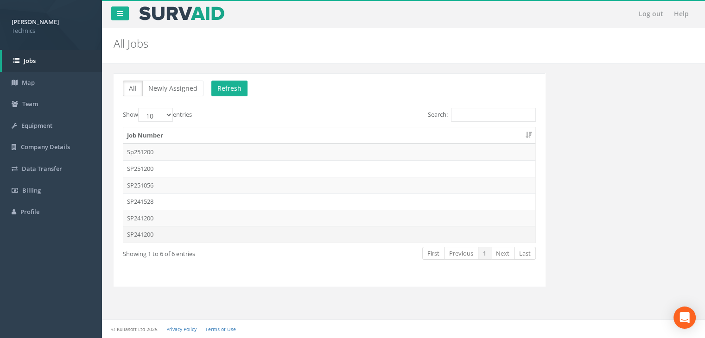
click at [187, 235] on td "SP241200" at bounding box center [329, 234] width 412 height 17
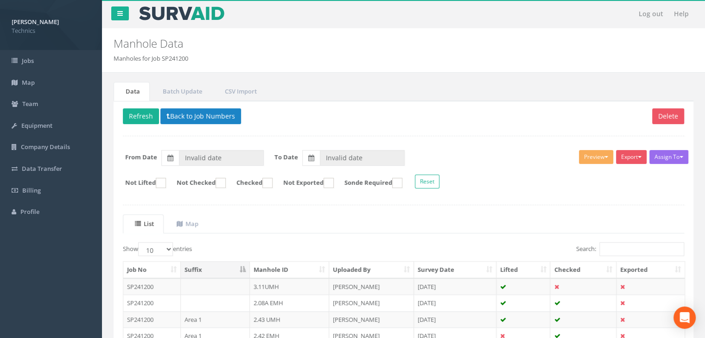
type input "[DATE]"
click at [620, 247] on input "Search:" at bounding box center [641, 249] width 85 height 14
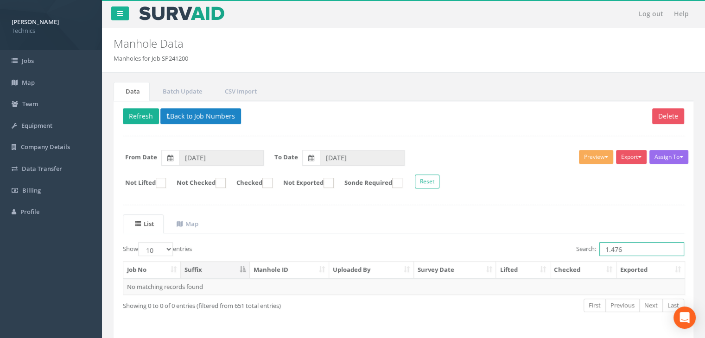
click at [635, 248] on input "1.476" at bounding box center [641, 249] width 85 height 14
type input "1.495"
click at [198, 119] on button "Back to Job Numbers" at bounding box center [200, 116] width 81 height 16
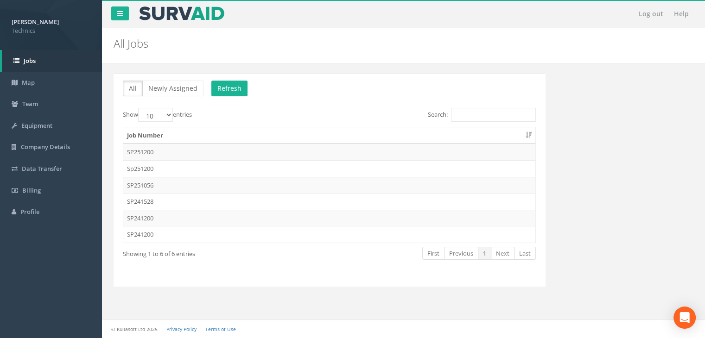
click at [168, 236] on td "SP241200" at bounding box center [329, 234] width 412 height 17
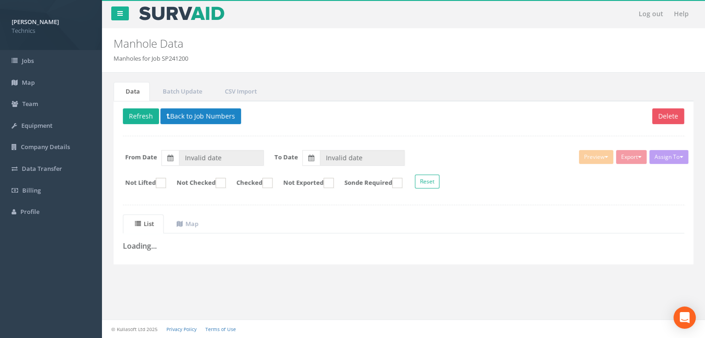
type input "[DATE]"
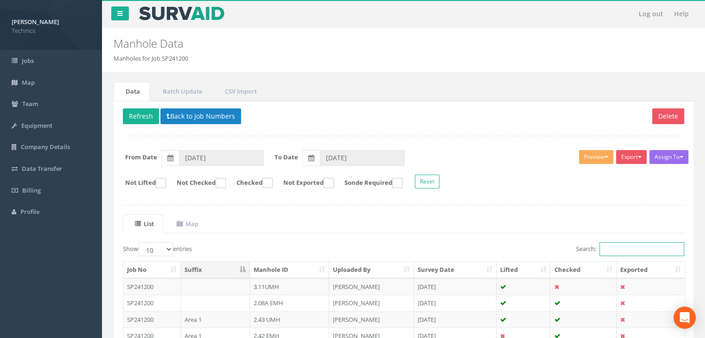
click at [632, 245] on input "Search:" at bounding box center [641, 249] width 85 height 14
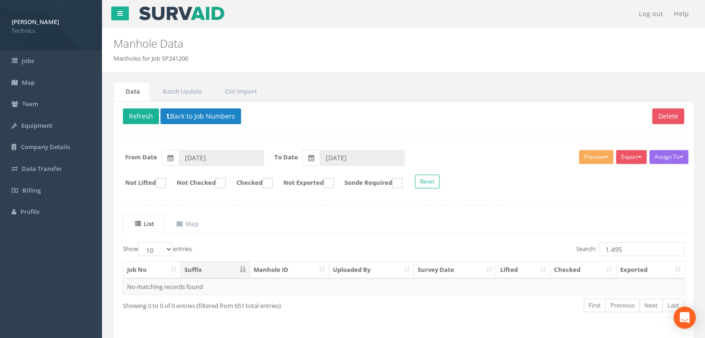
click at [460, 125] on p "Delete Refresh Back to Job Numbers" at bounding box center [403, 117] width 561 height 18
click at [467, 158] on form "From Date [DATE] To Date [DATE]" at bounding box center [403, 158] width 575 height 16
click at [633, 250] on input "1.495" at bounding box center [641, 249] width 85 height 14
type input "1.463"
click at [206, 117] on button "Back to Job Numbers" at bounding box center [200, 116] width 81 height 16
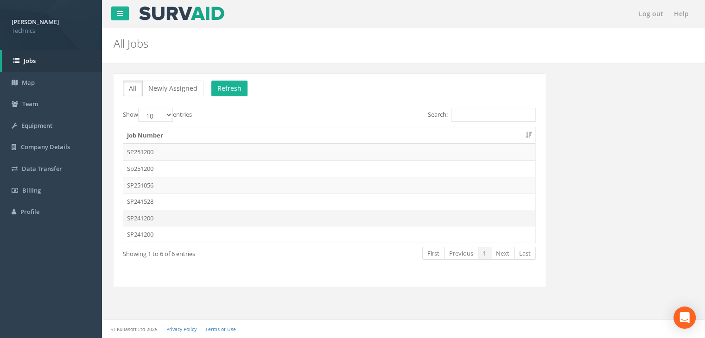
click at [172, 214] on td "SP241200" at bounding box center [329, 218] width 412 height 17
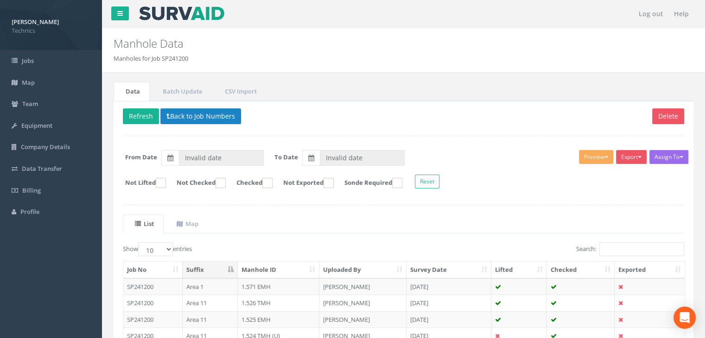
type input "[DATE]"
click at [615, 242] on input "Search:" at bounding box center [641, 249] width 85 height 14
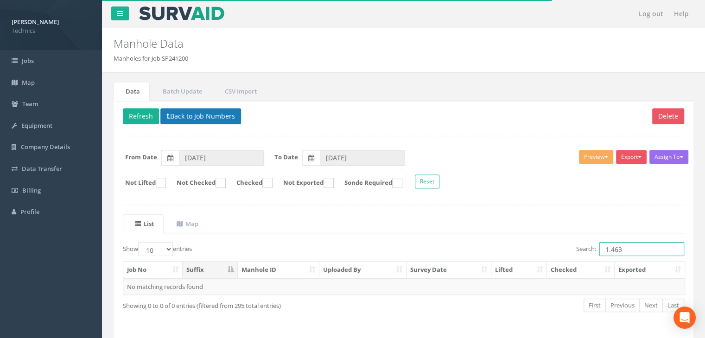
type input "1.463"
click at [180, 110] on button "Back to Job Numbers" at bounding box center [200, 116] width 81 height 16
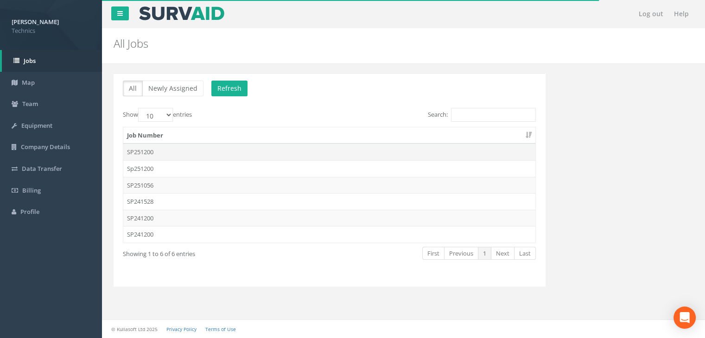
click at [178, 145] on td "SP251200" at bounding box center [329, 152] width 412 height 17
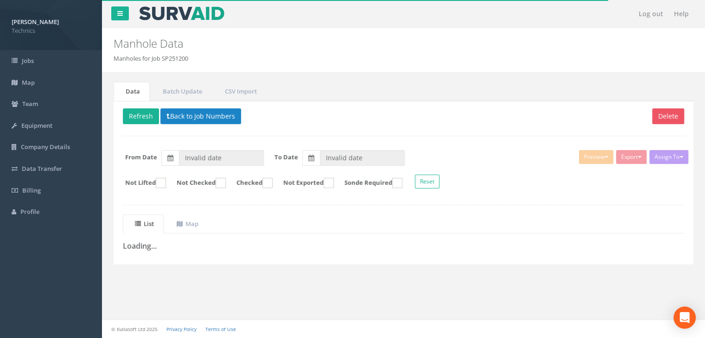
type input "[DATE]"
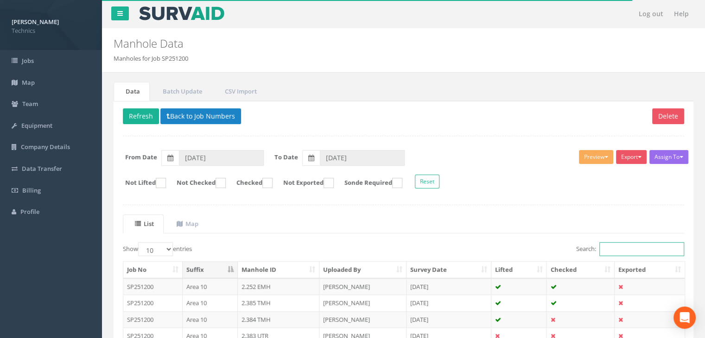
click at [621, 248] on input "Search:" at bounding box center [641, 249] width 85 height 14
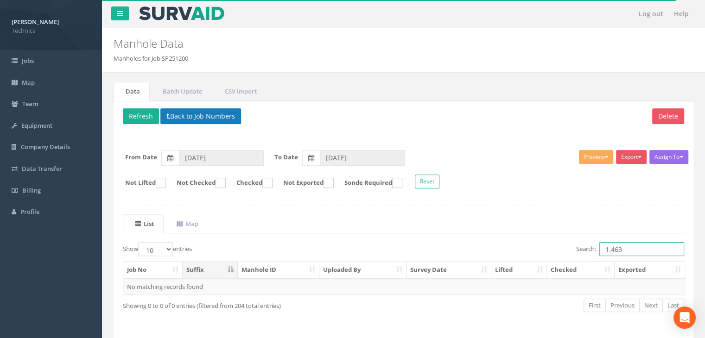
type input "1.463"
click at [201, 117] on button "Back to Job Numbers" at bounding box center [200, 116] width 81 height 16
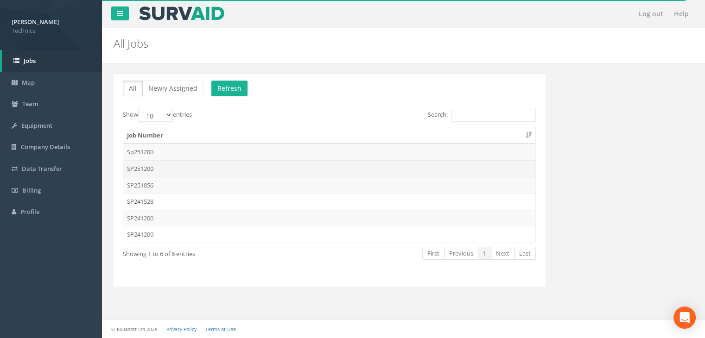
click at [167, 167] on td "SP251200" at bounding box center [329, 168] width 412 height 17
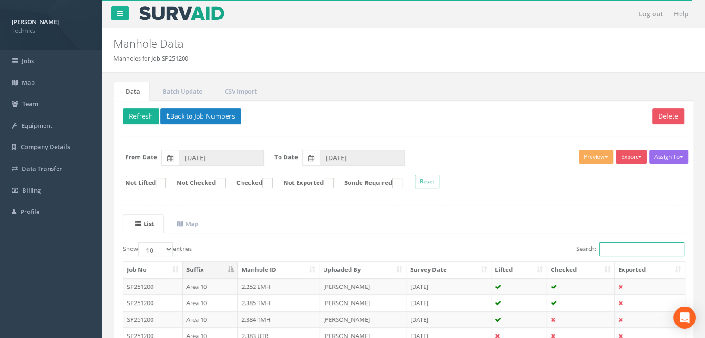
click at [608, 247] on input "Search:" at bounding box center [641, 249] width 85 height 14
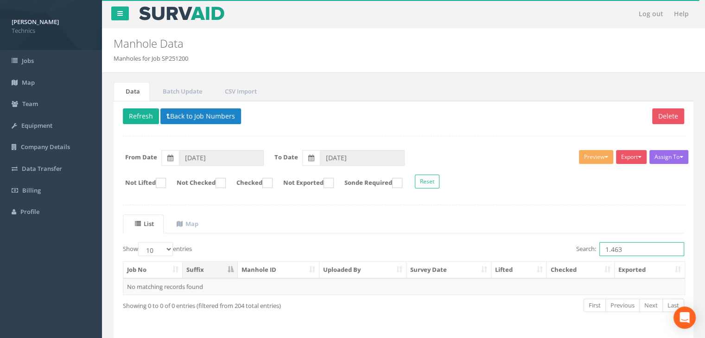
type input "1.463"
click at [451, 132] on div "Delete Refresh Back to Job Numbers Assign To No Companies Added Export Technics…" at bounding box center [404, 220] width 580 height 238
click at [201, 117] on button "Back to Job Numbers" at bounding box center [200, 116] width 81 height 16
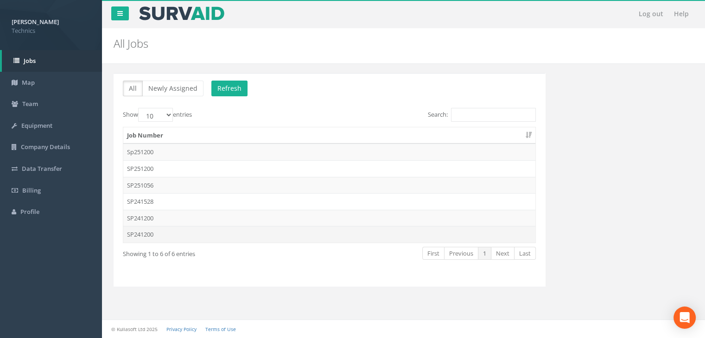
click at [166, 235] on td "SP241200" at bounding box center [329, 234] width 412 height 17
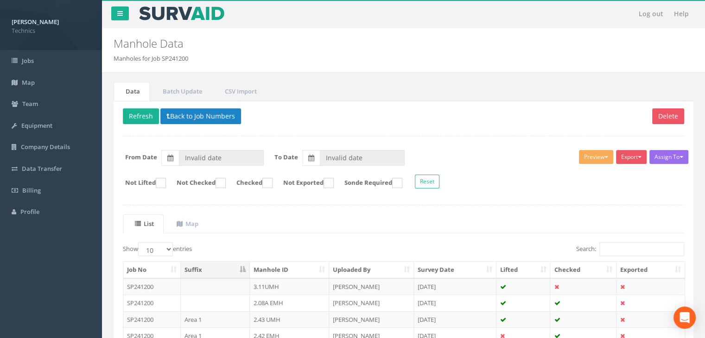
type input "[DATE]"
click at [625, 244] on input "Search:" at bounding box center [641, 249] width 85 height 14
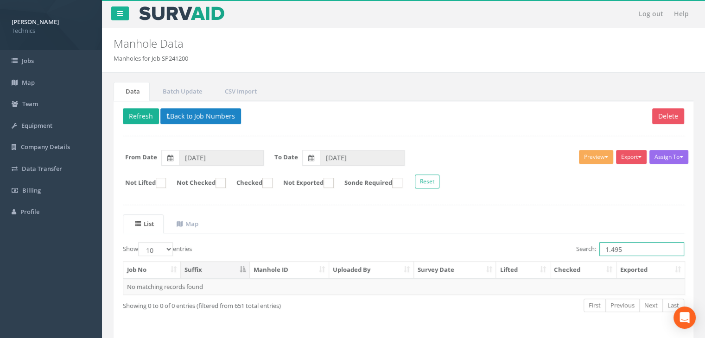
type input "1.495"
click at [198, 107] on div "Delete Refresh Back to Job Numbers Assign To No Companies Added Export Technics…" at bounding box center [404, 220] width 580 height 238
click at [197, 112] on button "Back to Job Numbers" at bounding box center [200, 116] width 81 height 16
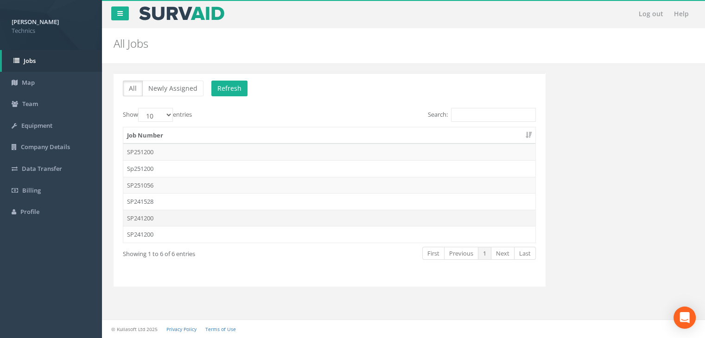
click at [168, 220] on td "SP241200" at bounding box center [329, 218] width 412 height 17
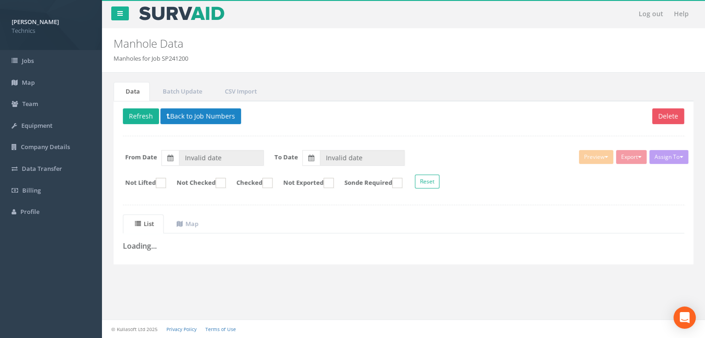
type input "[DATE]"
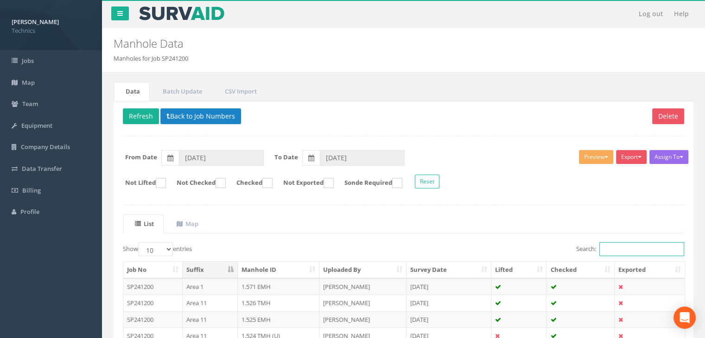
click at [601, 245] on input "Search:" at bounding box center [641, 249] width 85 height 14
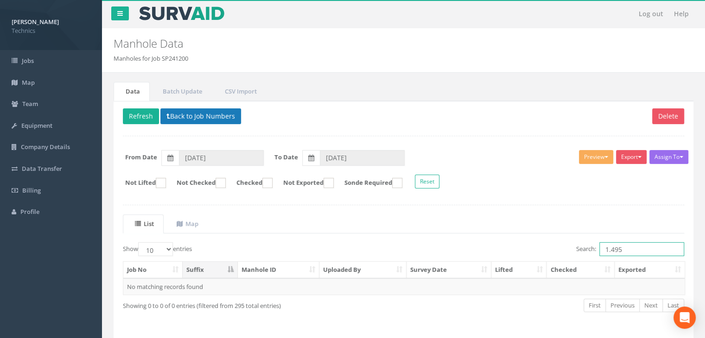
type input "1.495"
click at [226, 112] on button "Back to Job Numbers" at bounding box center [200, 116] width 81 height 16
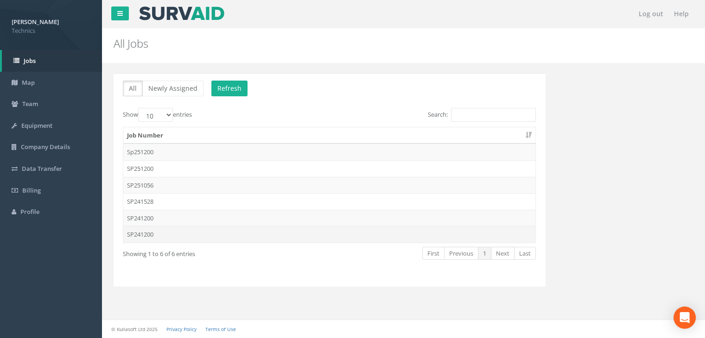
click at [171, 234] on td "SP241200" at bounding box center [329, 234] width 412 height 17
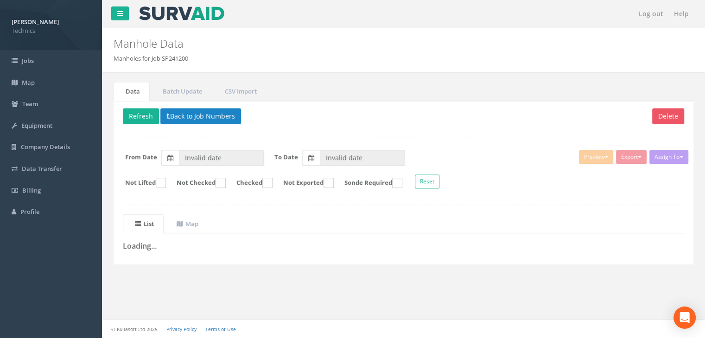
type input "[DATE]"
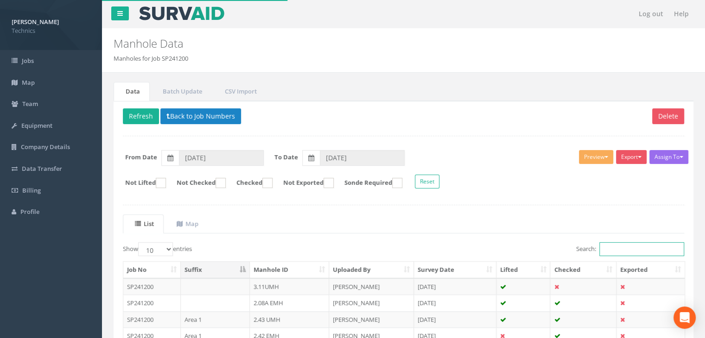
click at [623, 250] on input "Search:" at bounding box center [641, 249] width 85 height 14
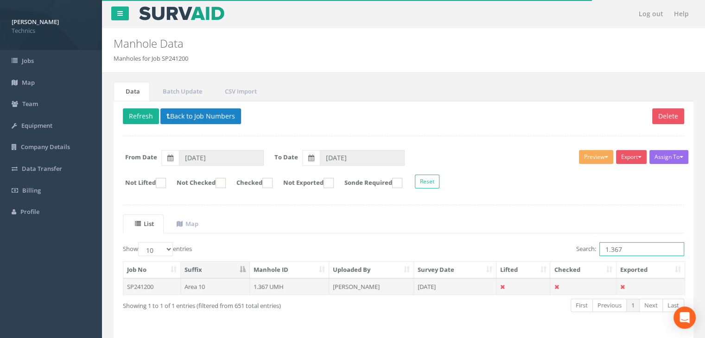
type input "1.367"
click at [366, 287] on td "[PERSON_NAME]" at bounding box center [371, 287] width 85 height 17
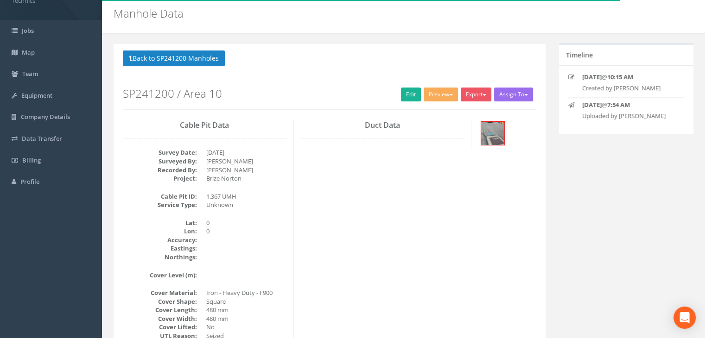
scroll to position [46, 0]
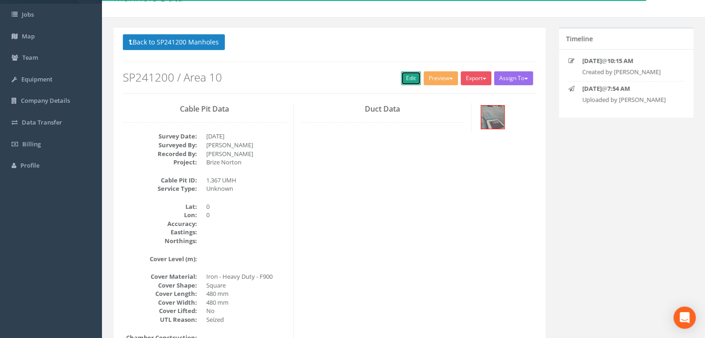
click at [403, 75] on link "Edit" at bounding box center [411, 78] width 20 height 14
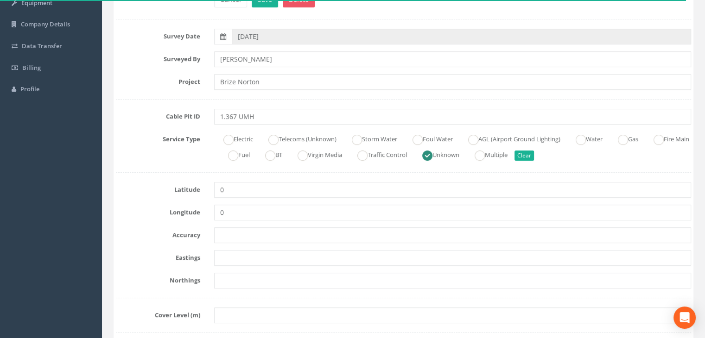
scroll to position [139, 0]
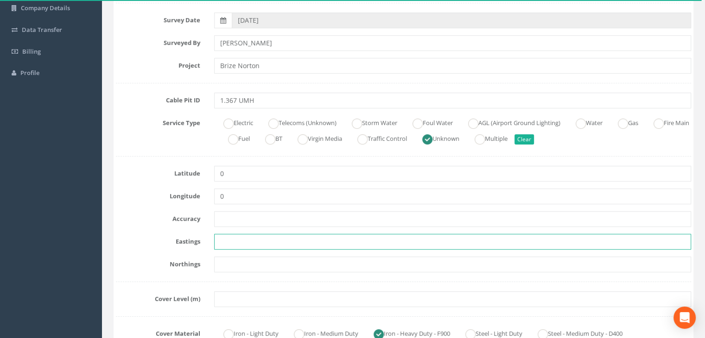
click at [409, 236] on input "text" at bounding box center [452, 242] width 477 height 16
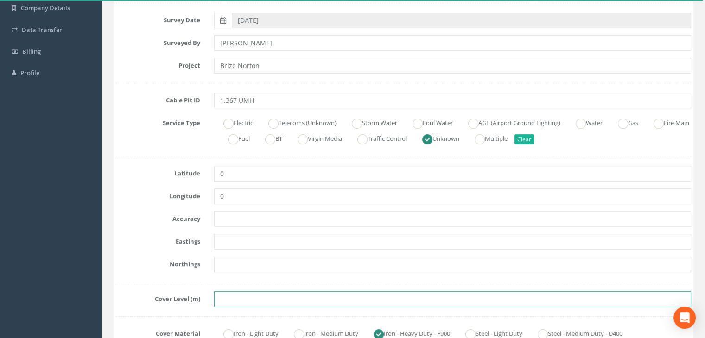
click at [244, 298] on input "text" at bounding box center [452, 299] width 477 height 16
paste input "83.2594"
type input "83.2594"
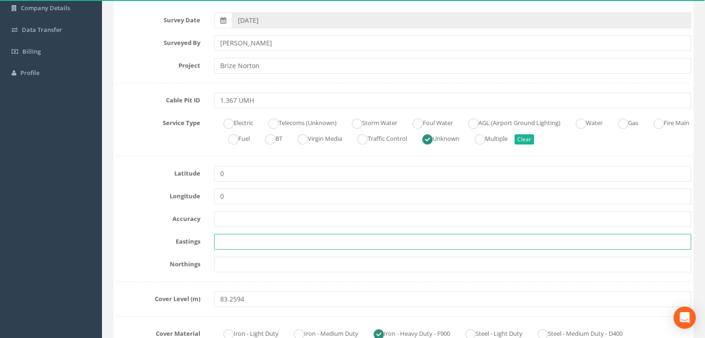
click at [361, 236] on input "text" at bounding box center [452, 242] width 477 height 16
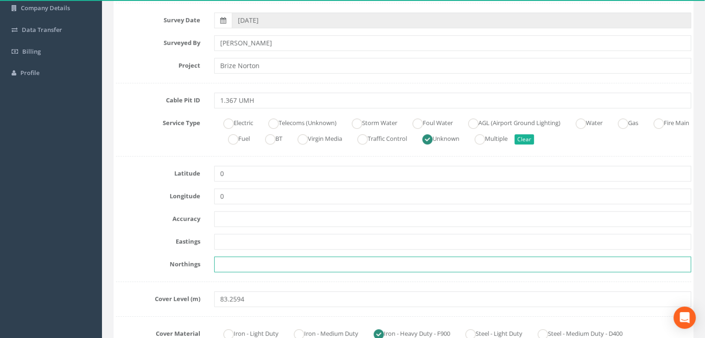
click at [254, 262] on input "text" at bounding box center [452, 265] width 477 height 16
paste input "205371.6946"
type input "205371.6946"
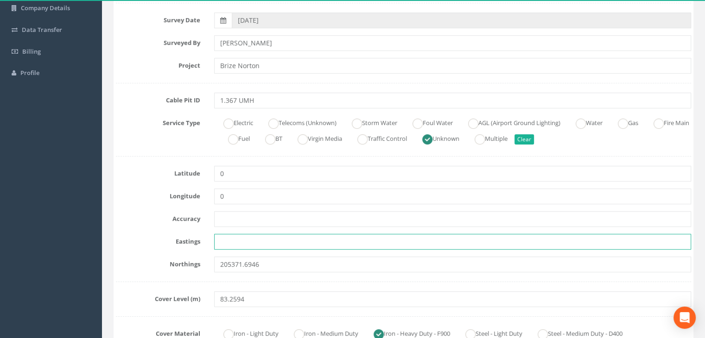
click at [261, 240] on input "text" at bounding box center [452, 242] width 477 height 16
paste input "428624.6169"
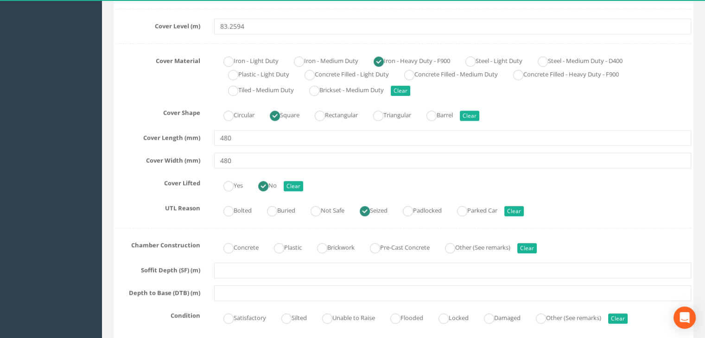
scroll to position [417, 0]
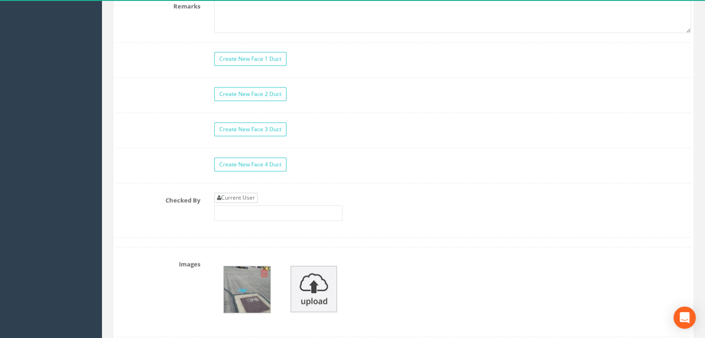
type input "428624.6169"
click at [235, 196] on link "Current User" at bounding box center [236, 198] width 44 height 10
type input "[PERSON_NAME]"
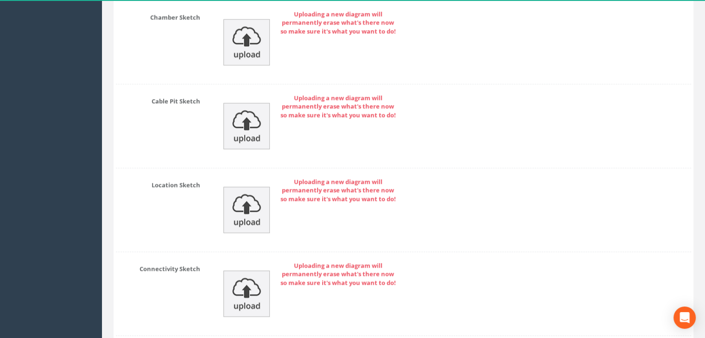
scroll to position [1450, 0]
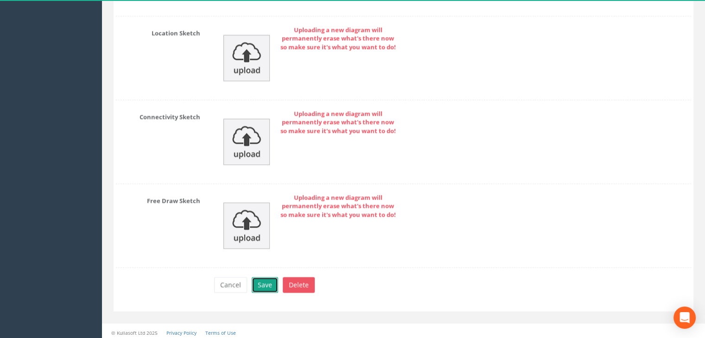
click at [265, 280] on button "Save" at bounding box center [265, 285] width 26 height 16
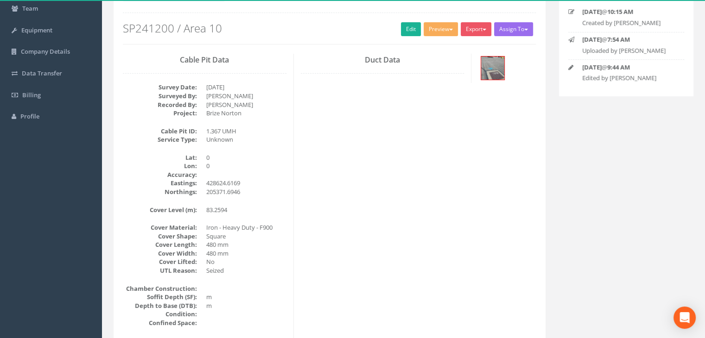
scroll to position [0, 0]
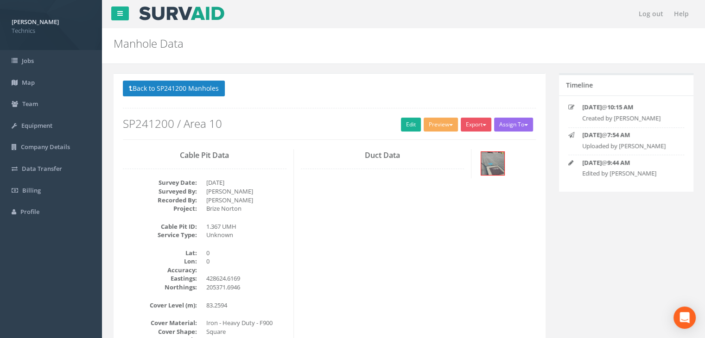
click at [422, 179] on div "Cable Pit Data Survey Date: [DATE] Surveyed By: [PERSON_NAME] Recorded By: [PER…" at bounding box center [329, 317] width 427 height 336
click at [196, 87] on button "Back to SP241200 Manholes" at bounding box center [174, 89] width 102 height 16
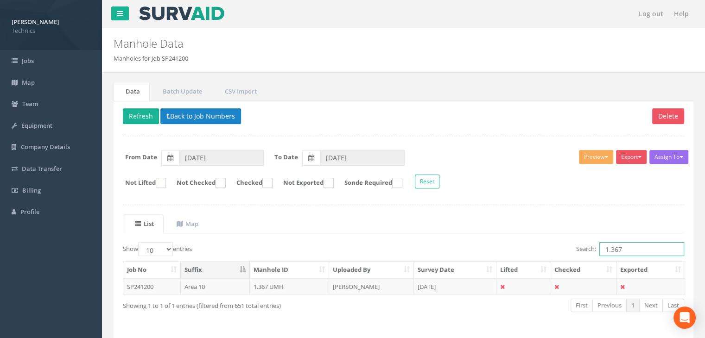
click at [633, 250] on input "1.367" at bounding box center [641, 249] width 85 height 14
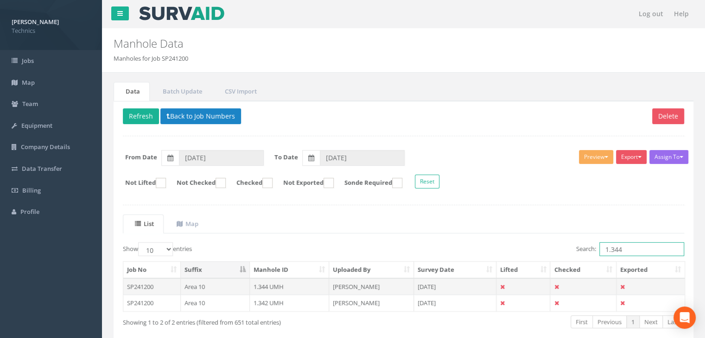
type input "1.344"
click at [369, 280] on td "[PERSON_NAME]" at bounding box center [371, 287] width 85 height 17
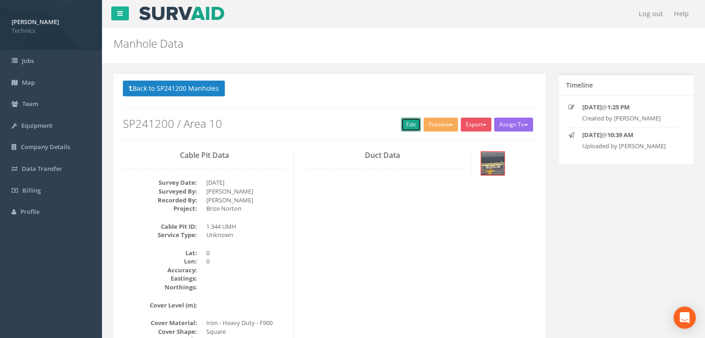
click at [409, 122] on link "Edit" at bounding box center [411, 125] width 20 height 14
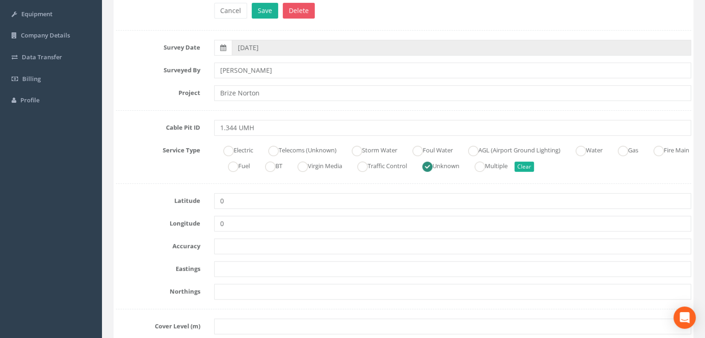
scroll to position [139, 0]
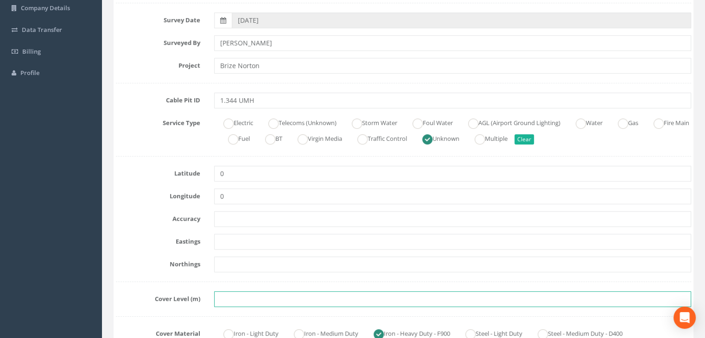
click at [225, 304] on input "text" at bounding box center [452, 299] width 477 height 16
paste input "83.1289"
type input "83.1289"
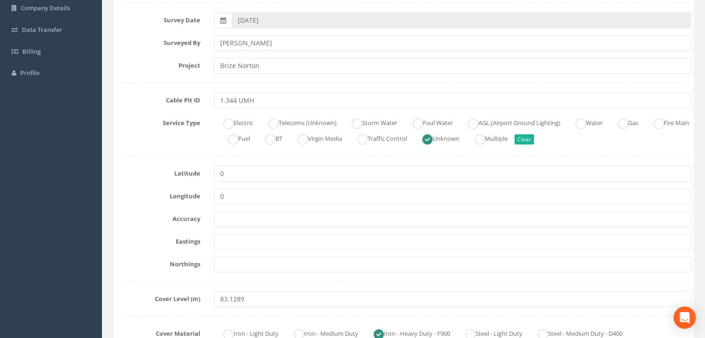
click at [235, 262] on input "text" at bounding box center [452, 265] width 477 height 16
paste input "205347.6559"
type input "205347.6559"
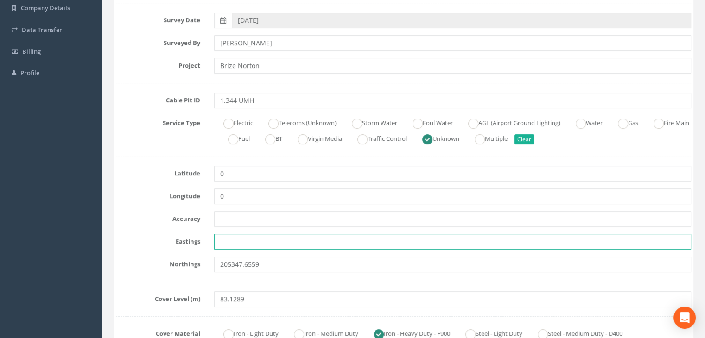
click at [242, 242] on input "text" at bounding box center [452, 242] width 477 height 16
paste input "428634.1657"
type input "428634.1657"
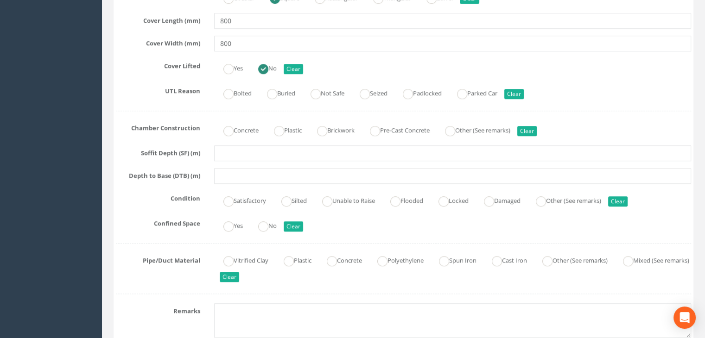
scroll to position [417, 0]
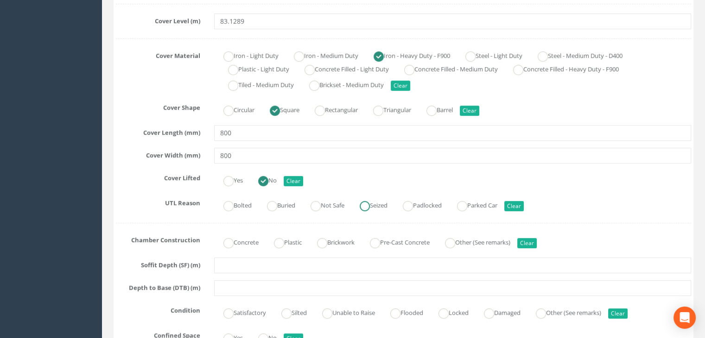
click at [370, 205] on ins at bounding box center [365, 206] width 10 height 10
radio input "true"
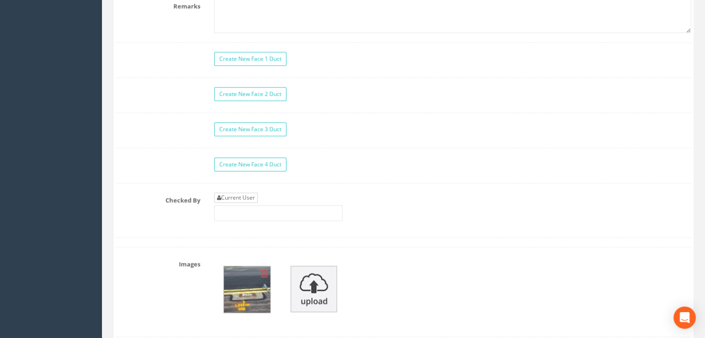
type input "428634.1657"
click at [249, 194] on link "Current User" at bounding box center [236, 198] width 44 height 10
type input "[PERSON_NAME]"
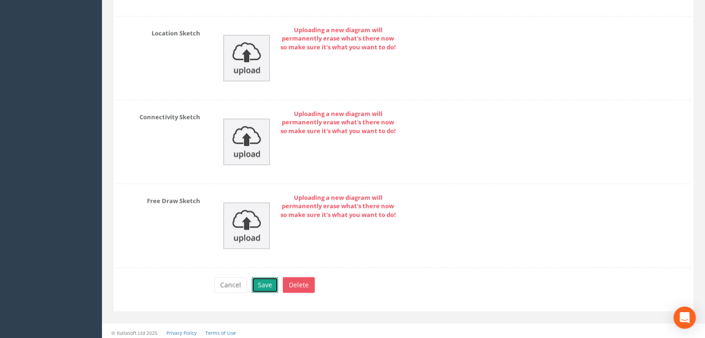
click at [263, 279] on button "Save" at bounding box center [265, 285] width 26 height 16
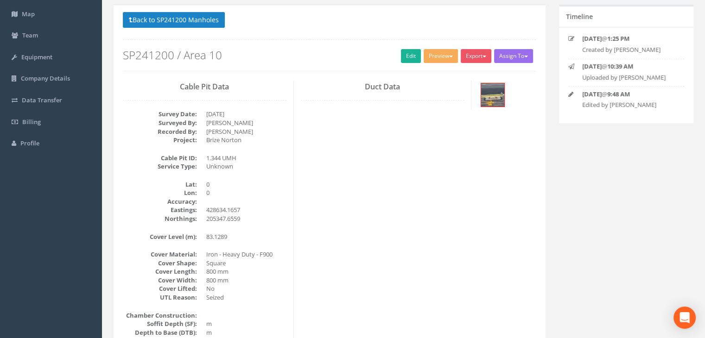
scroll to position [0, 0]
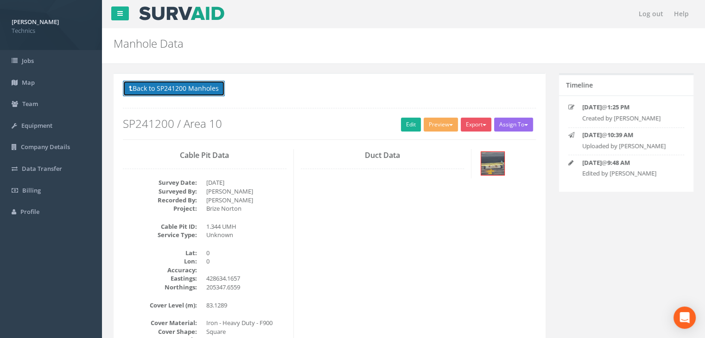
click at [189, 95] on button "Back to SP241200 Manholes" at bounding box center [174, 89] width 102 height 16
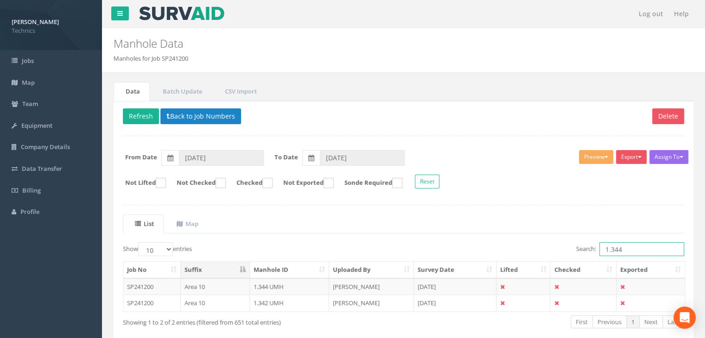
click at [623, 247] on input "1.344" at bounding box center [641, 249] width 85 height 14
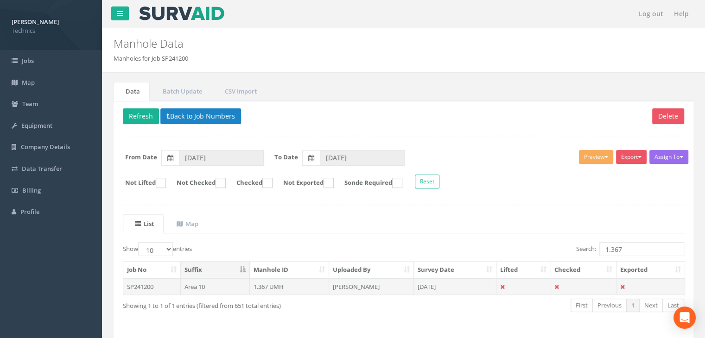
click at [416, 287] on td "[DATE]" at bounding box center [455, 287] width 82 height 17
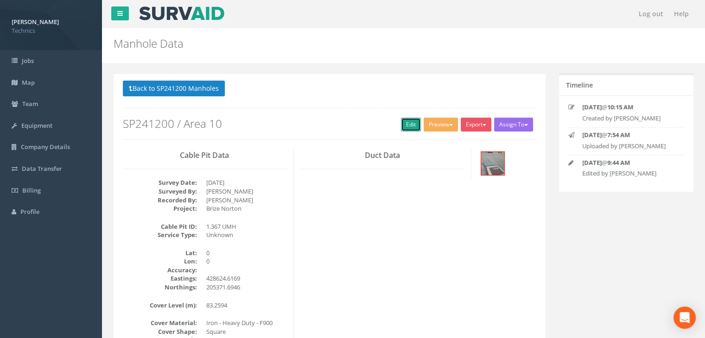
click at [405, 128] on link "Edit" at bounding box center [411, 125] width 20 height 14
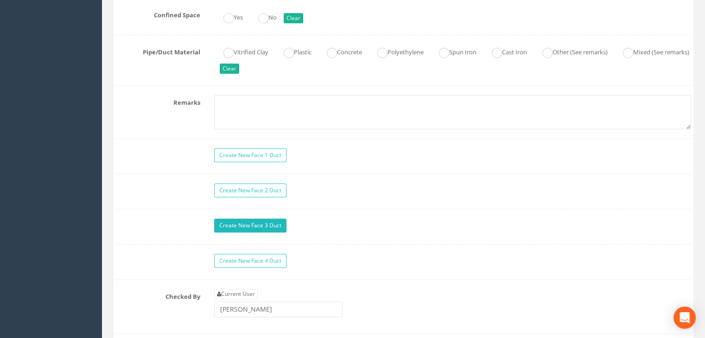
scroll to position [741, 0]
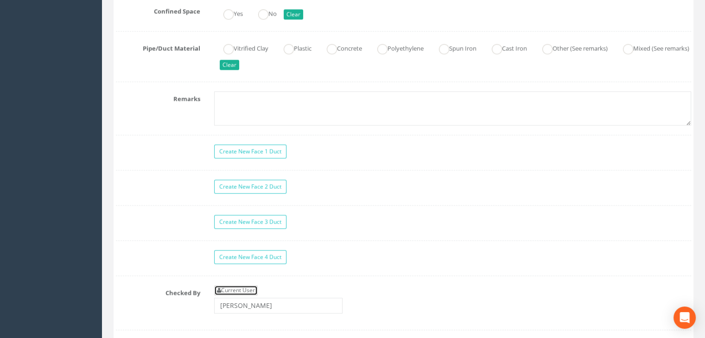
click at [237, 287] on link "Current User" at bounding box center [236, 290] width 44 height 10
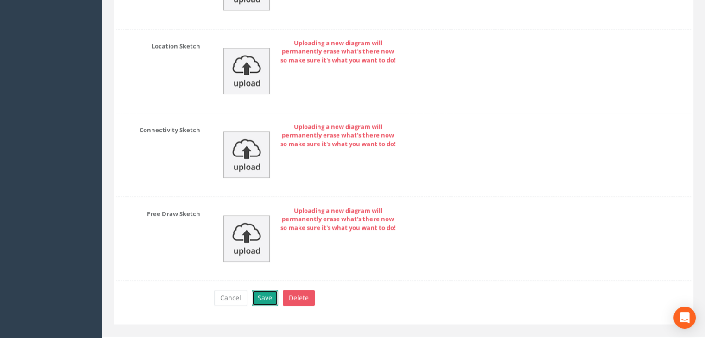
click at [261, 297] on button "Save" at bounding box center [265, 298] width 26 height 16
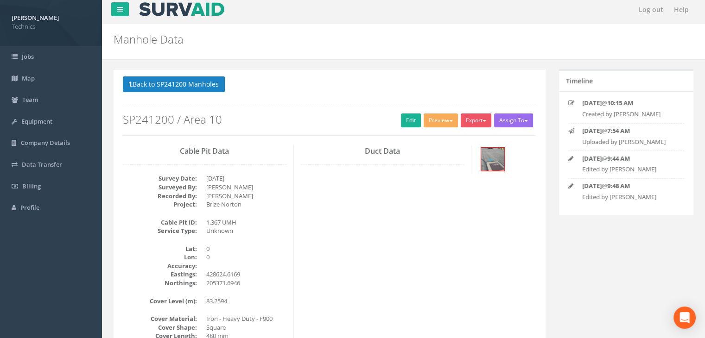
scroll to position [0, 0]
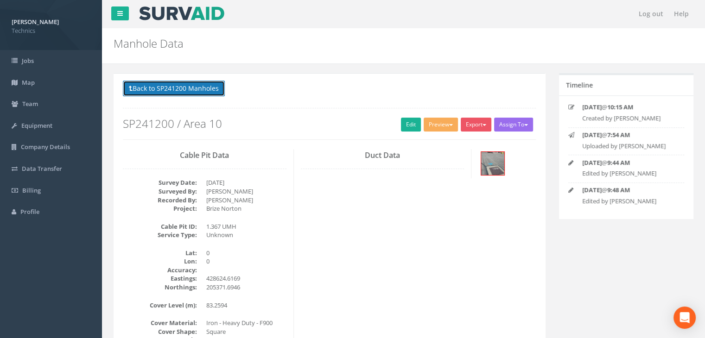
click at [200, 94] on button "Back to SP241200 Manholes" at bounding box center [174, 89] width 102 height 16
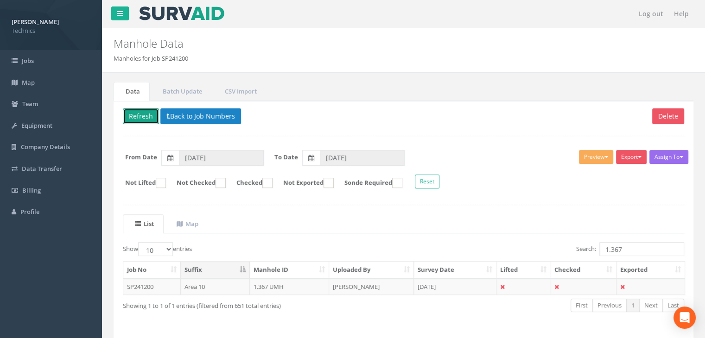
click at [147, 111] on button "Refresh" at bounding box center [141, 116] width 36 height 16
click at [450, 159] on form "From Date [DATE] To Date [DATE]" at bounding box center [403, 158] width 575 height 16
click at [643, 249] on input "1.367" at bounding box center [641, 249] width 85 height 14
type input "1.343"
click at [348, 284] on td "[PERSON_NAME]" at bounding box center [371, 287] width 85 height 17
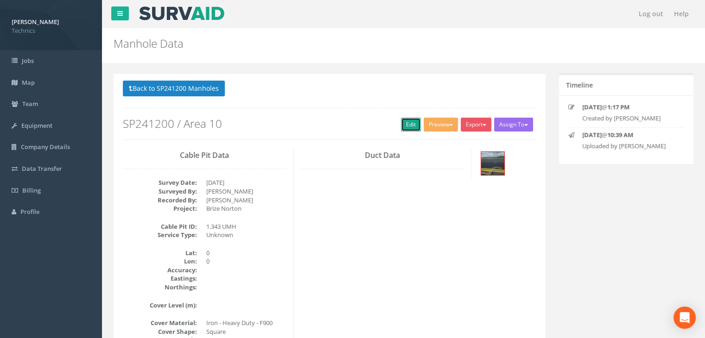
click at [401, 125] on link "Edit" at bounding box center [411, 125] width 20 height 14
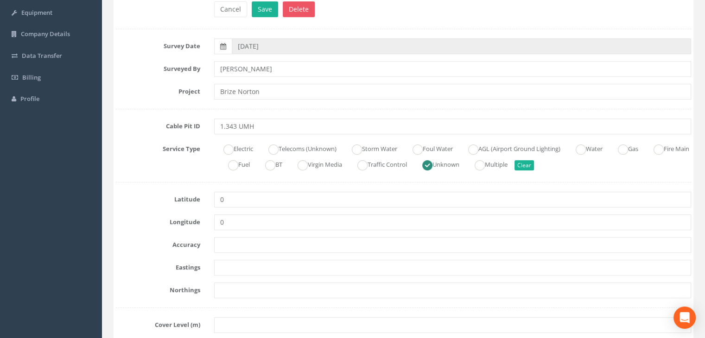
scroll to position [139, 0]
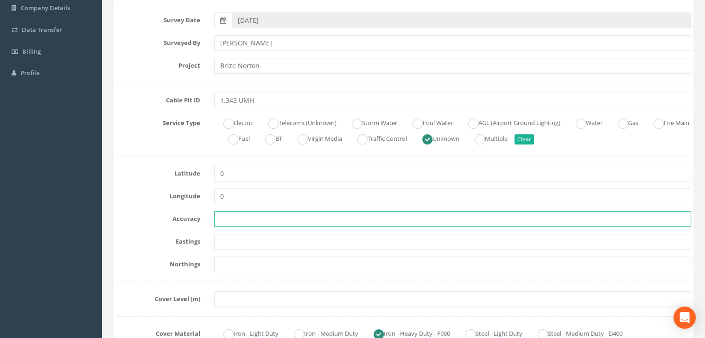
drag, startPoint x: 415, startPoint y: 226, endPoint x: 406, endPoint y: 233, distance: 11.3
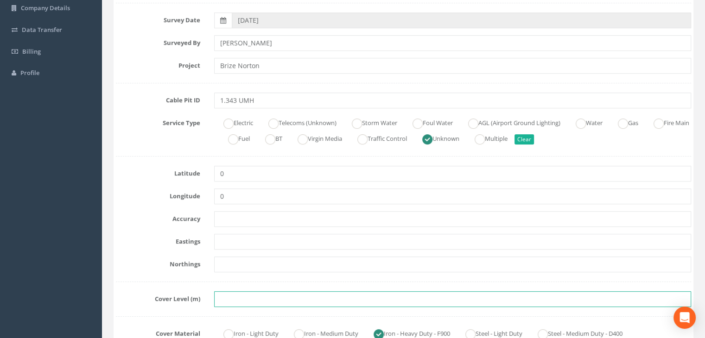
click at [241, 298] on input "text" at bounding box center [452, 299] width 477 height 16
paste input "83.3249"
type input "83.3249"
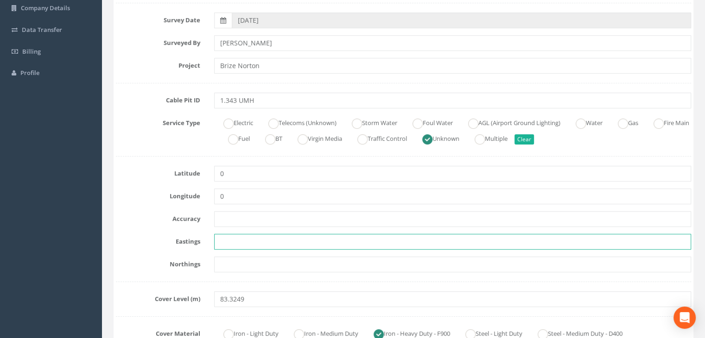
click at [396, 237] on input "text" at bounding box center [452, 242] width 477 height 16
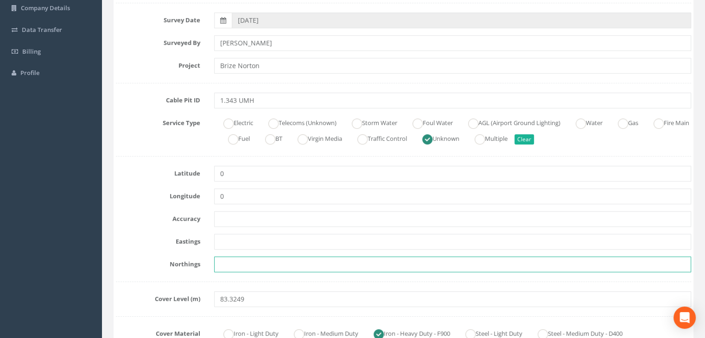
click at [313, 260] on input "text" at bounding box center [452, 265] width 477 height 16
paste input "205334.2380"
type input "205334.2380"
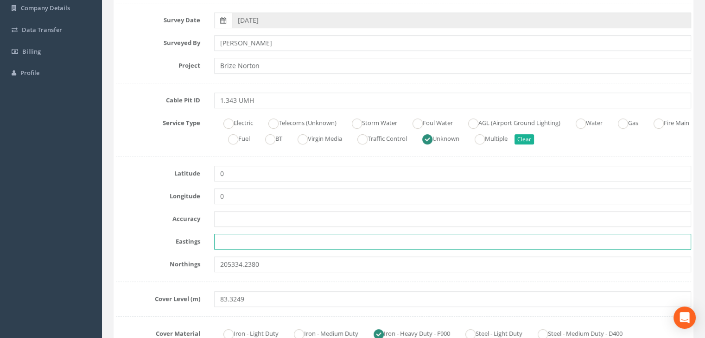
click at [269, 244] on input "text" at bounding box center [452, 242] width 477 height 16
paste input "428589.6566"
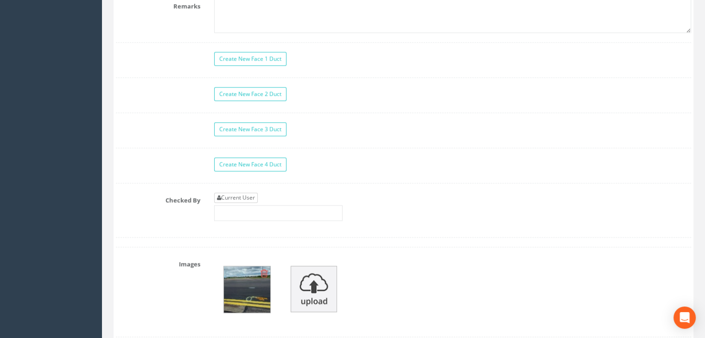
type input "428589.6566"
click at [239, 193] on link "Current User" at bounding box center [236, 198] width 44 height 10
type input "[PERSON_NAME]"
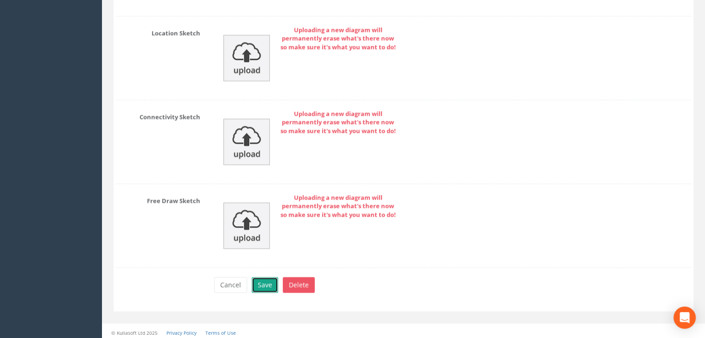
click at [269, 280] on button "Save" at bounding box center [265, 285] width 26 height 16
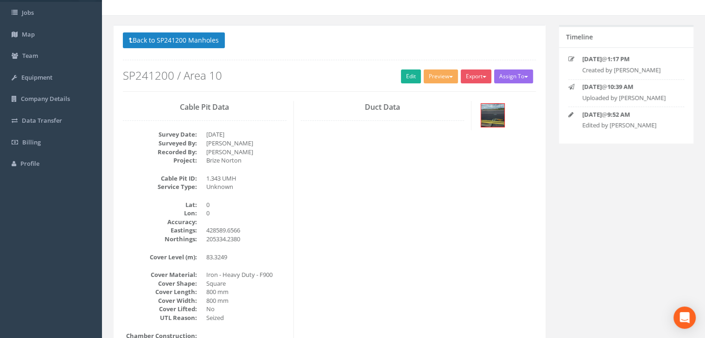
scroll to position [0, 0]
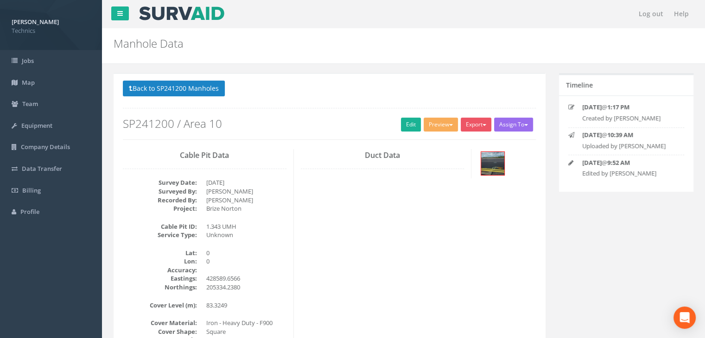
click at [379, 201] on div "Cable Pit Data Survey Date: [DATE] Surveyed By: [PERSON_NAME] Recorded By: [PER…" at bounding box center [329, 317] width 427 height 336
click at [441, 123] on button "Preview" at bounding box center [441, 125] width 34 height 14
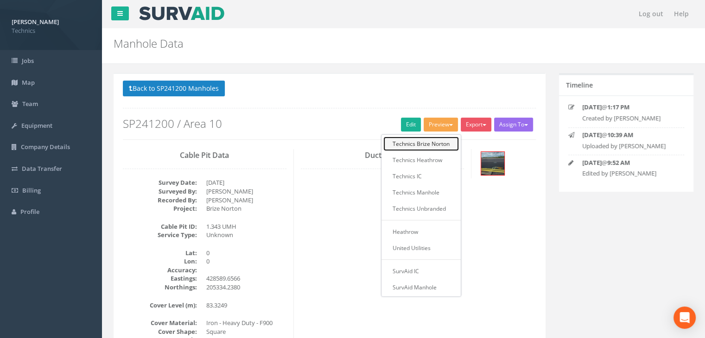
click at [427, 142] on link "Technics Brize Norton" at bounding box center [421, 144] width 76 height 14
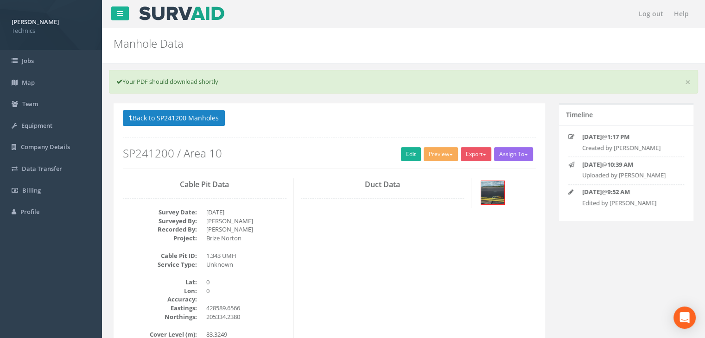
click at [444, 193] on div "Duct Data" at bounding box center [383, 193] width 178 height 30
click at [202, 115] on button "Back to SP241200 Manholes" at bounding box center [174, 118] width 102 height 16
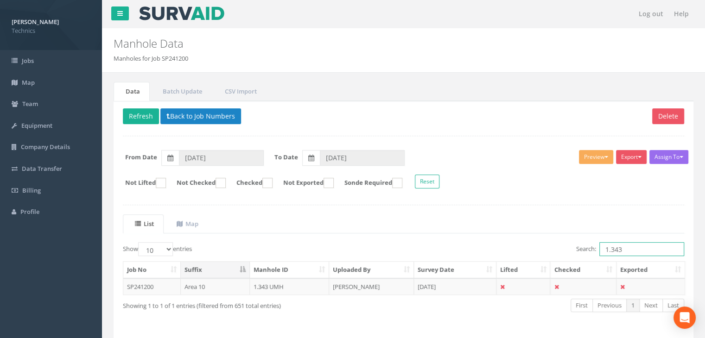
click at [626, 248] on input "1.343" at bounding box center [641, 249] width 85 height 14
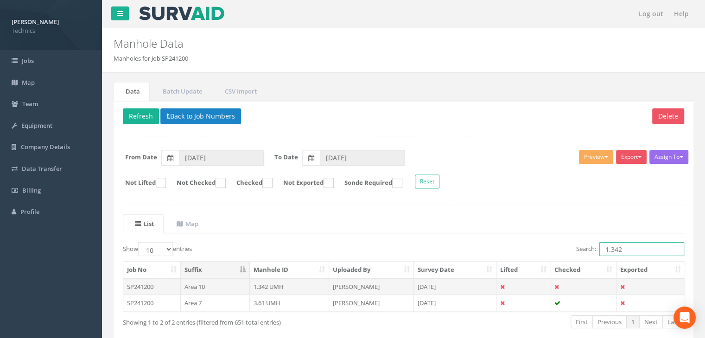
type input "1.342"
click at [371, 283] on td "[PERSON_NAME]" at bounding box center [371, 287] width 85 height 17
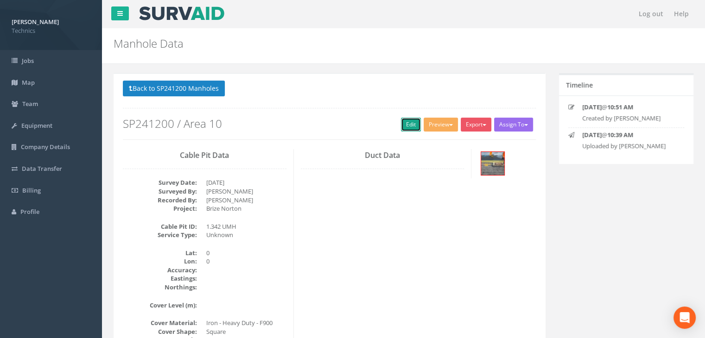
click at [410, 130] on link "Edit" at bounding box center [411, 125] width 20 height 14
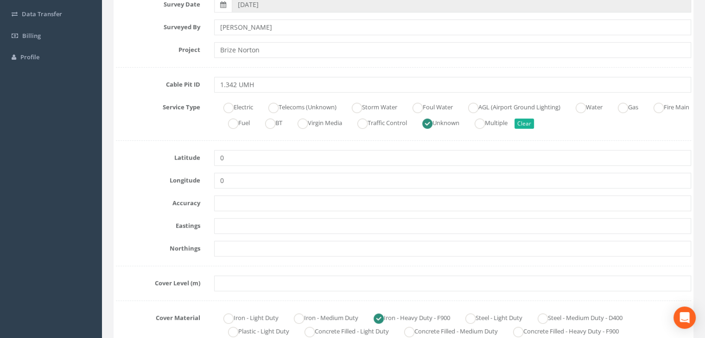
scroll to position [139, 0]
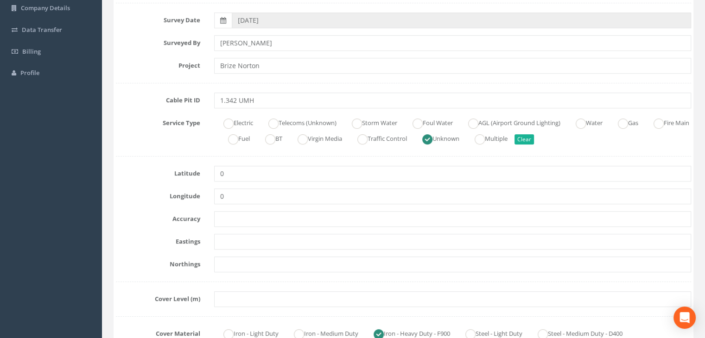
drag, startPoint x: 387, startPoint y: 227, endPoint x: 376, endPoint y: 225, distance: 11.3
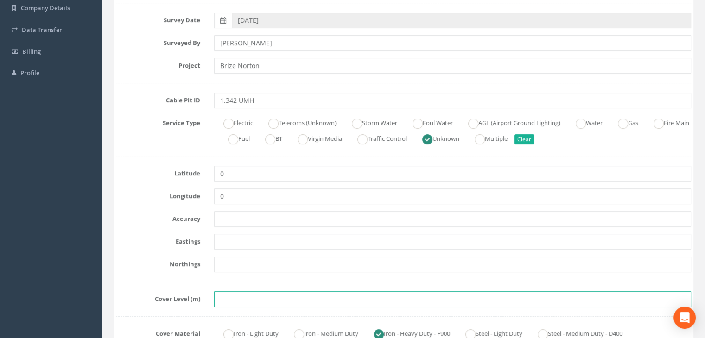
click at [243, 293] on input "text" at bounding box center [452, 299] width 477 height 16
paste input "83.4413"
type input "83.4413"
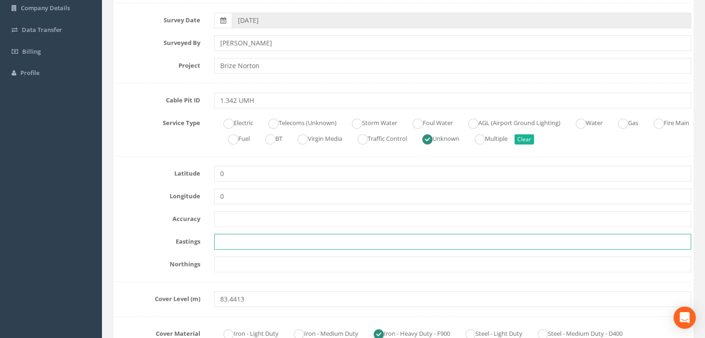
click at [387, 234] on input "text" at bounding box center [452, 242] width 477 height 16
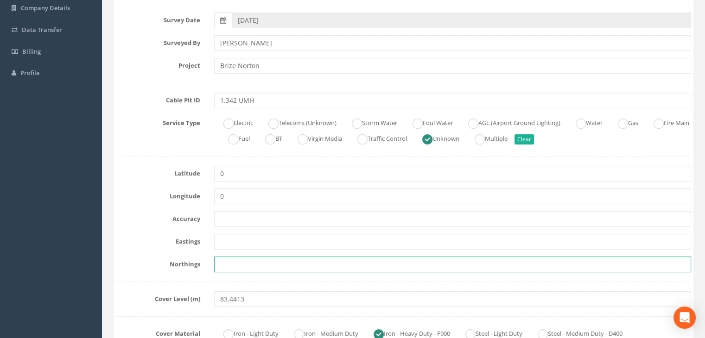
click at [256, 263] on input "text" at bounding box center [452, 265] width 477 height 16
paste input "205319.9569"
type input "205319.9569"
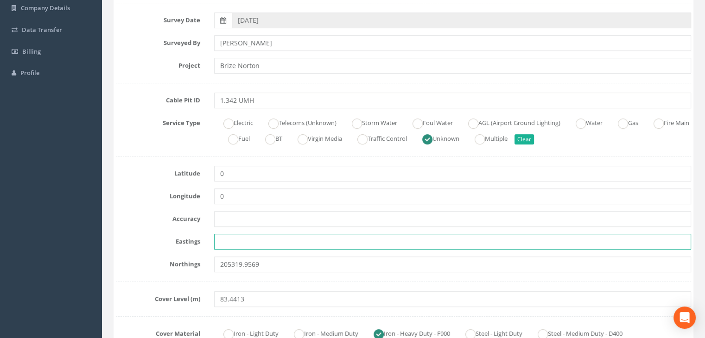
click at [373, 238] on input "text" at bounding box center [452, 242] width 477 height 16
paste input "428543.4111"
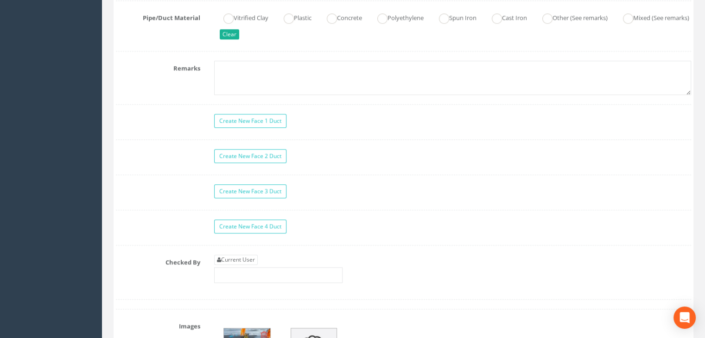
scroll to position [834, 0]
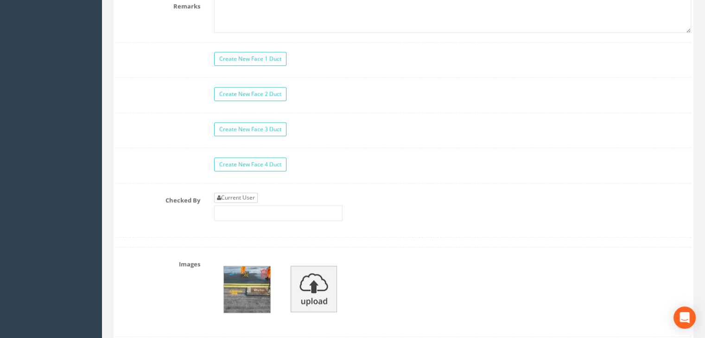
type input "428543.4111"
click at [237, 193] on link "Current User" at bounding box center [236, 198] width 44 height 10
type input "[PERSON_NAME]"
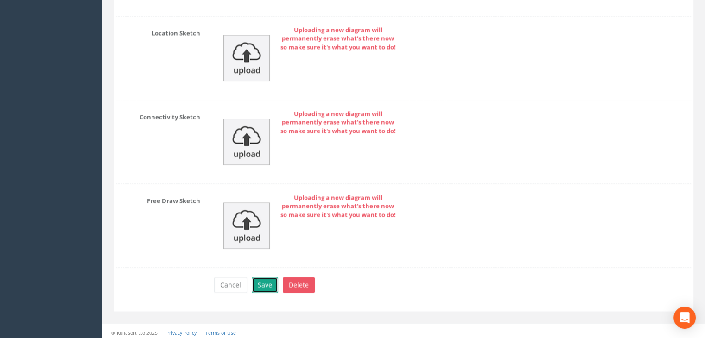
click at [265, 281] on button "Save" at bounding box center [265, 285] width 26 height 16
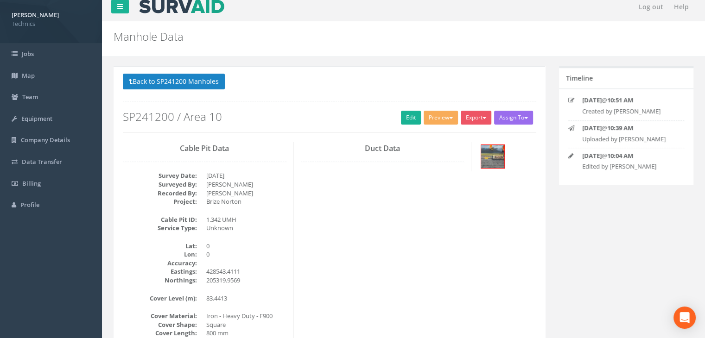
scroll to position [0, 0]
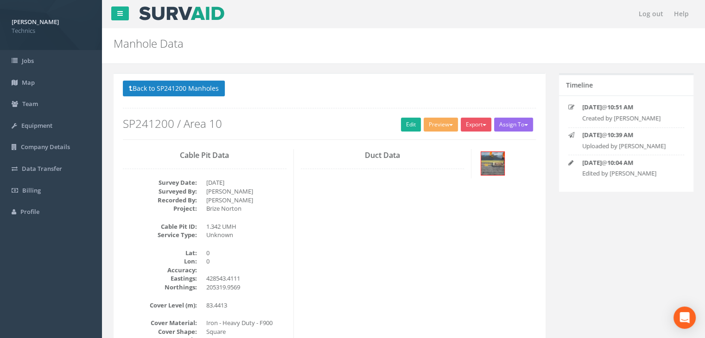
click at [485, 242] on div "Cable Pit Data Survey Date: [DATE] Surveyed By: [PERSON_NAME] Recorded By: [PER…" at bounding box center [329, 317] width 427 height 336
click at [491, 237] on div "Cable Pit Data Survey Date: [DATE] Surveyed By: [PERSON_NAME] Recorded By: [PER…" at bounding box center [329, 317] width 427 height 336
click at [203, 88] on button "Back to SP241200 Manholes" at bounding box center [174, 89] width 102 height 16
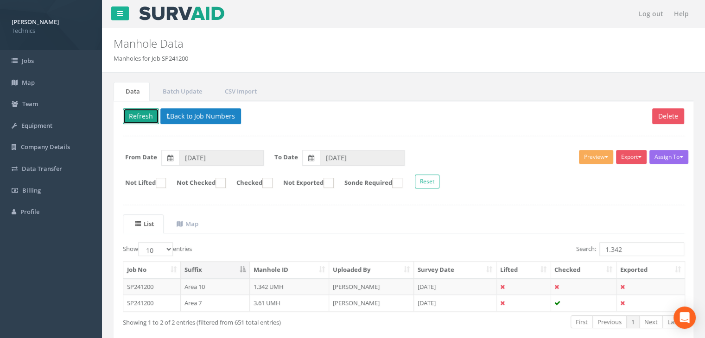
click at [152, 116] on button "Refresh" at bounding box center [141, 116] width 36 height 16
click at [629, 249] on input "1.342" at bounding box center [641, 249] width 85 height 14
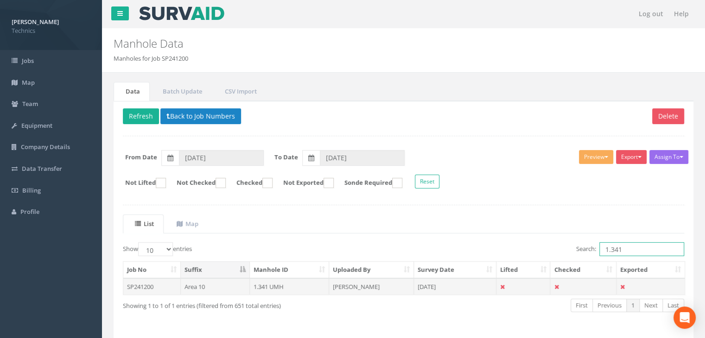
type input "1.341"
click at [477, 289] on td "[DATE]" at bounding box center [455, 287] width 82 height 17
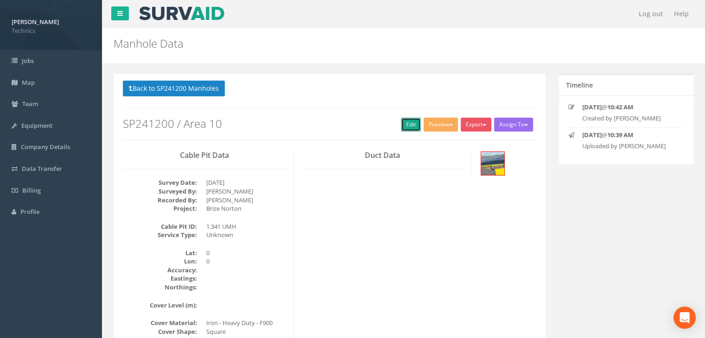
click at [404, 127] on link "Edit" at bounding box center [411, 125] width 20 height 14
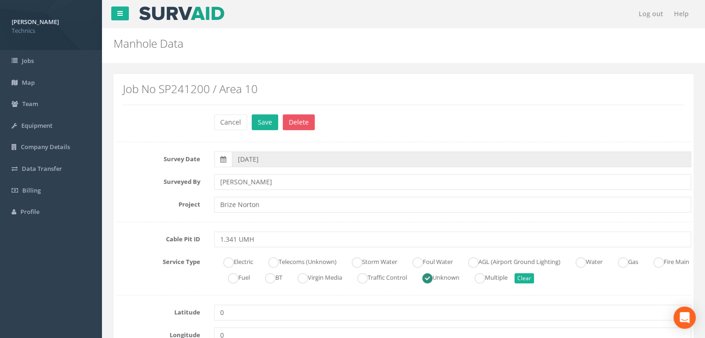
drag, startPoint x: 269, startPoint y: 245, endPoint x: 267, endPoint y: 239, distance: 6.2
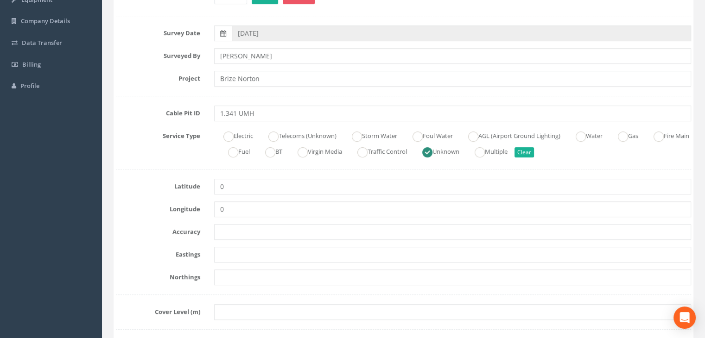
scroll to position [139, 0]
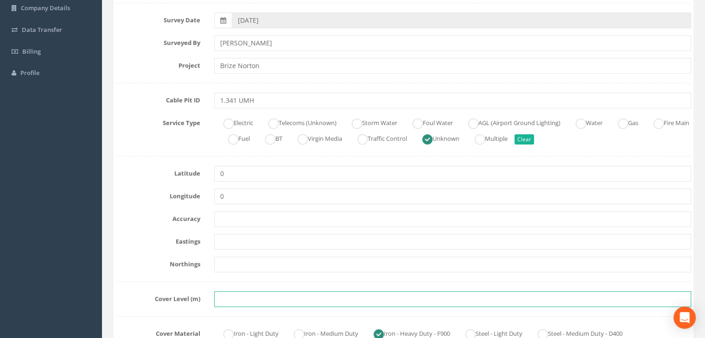
click at [222, 297] on input "text" at bounding box center [452, 299] width 477 height 16
paste input "83.5948"
type input "83.5948"
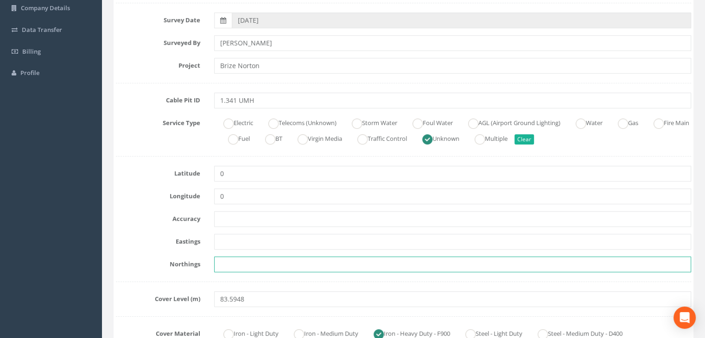
click at [225, 266] on input "text" at bounding box center [452, 265] width 477 height 16
paste input "205306.7573"
type input "205306.7573"
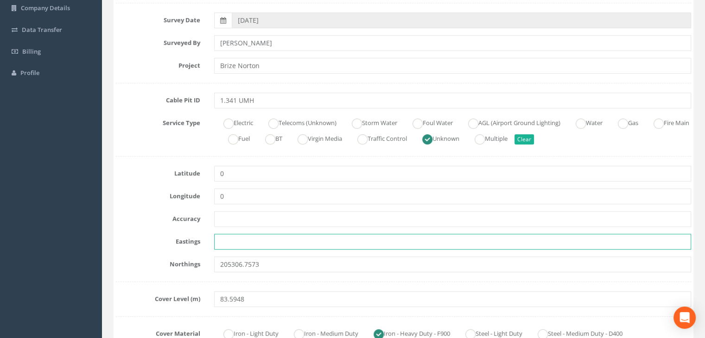
click at [226, 246] on input "text" at bounding box center [452, 242] width 477 height 16
paste input "428500.1447"
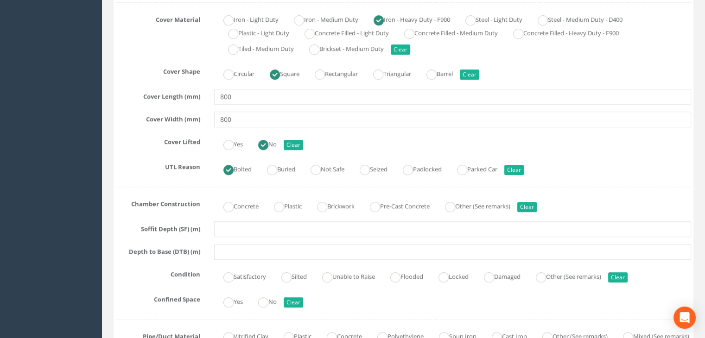
scroll to position [510, 0]
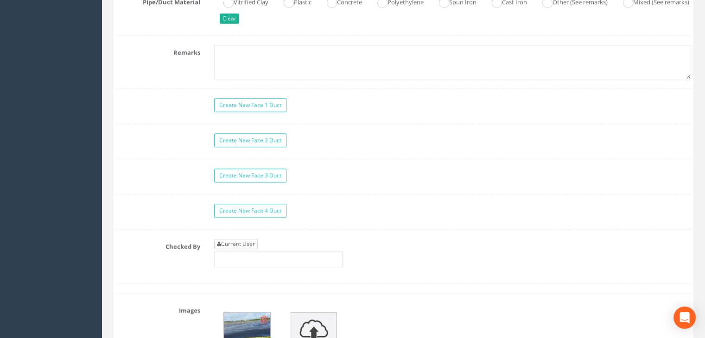
type input "428500.1447"
click at [239, 239] on link "Current User" at bounding box center [236, 244] width 44 height 10
type input "[PERSON_NAME]"
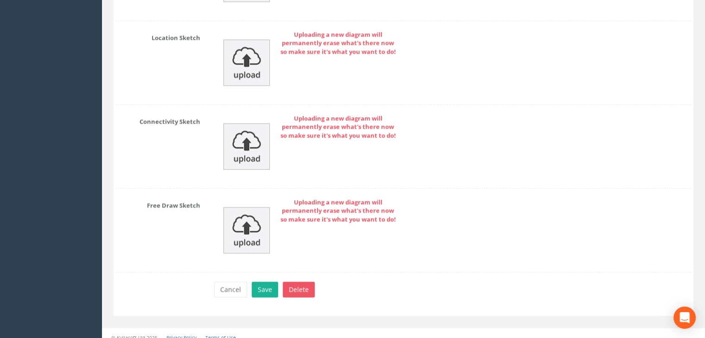
scroll to position [1450, 0]
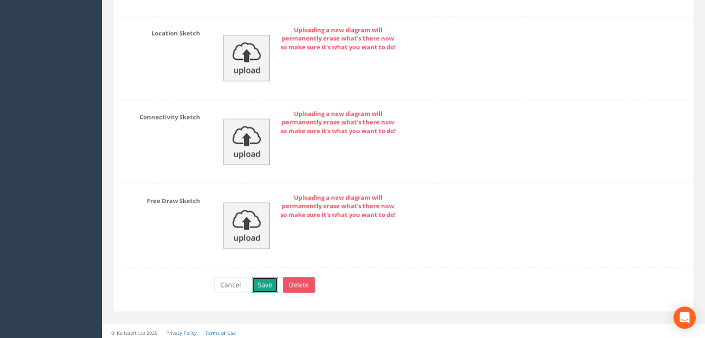
click at [266, 277] on button "Save" at bounding box center [265, 285] width 26 height 16
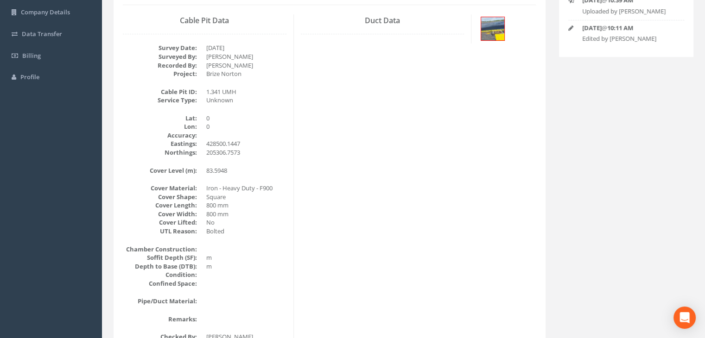
scroll to position [113, 0]
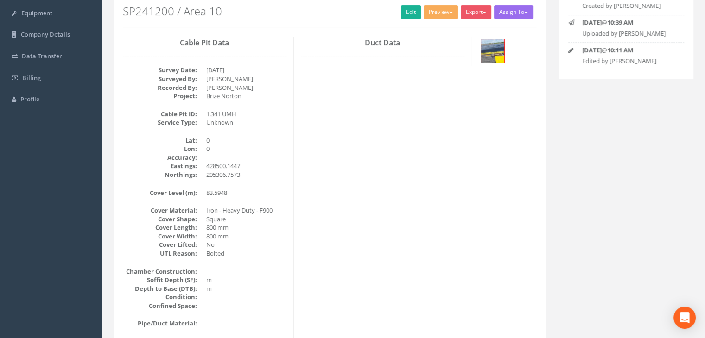
drag, startPoint x: 276, startPoint y: 102, endPoint x: 282, endPoint y: 90, distance: 13.7
click at [276, 102] on div "Cable Pit Data Survey Date: [DATE] Surveyed By: [PERSON_NAME] Recorded By: [PER…" at bounding box center [205, 205] width 178 height 336
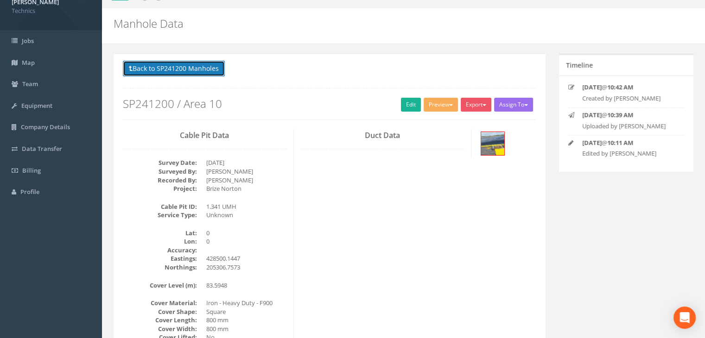
click at [173, 70] on button "Back to SP241200 Manholes" at bounding box center [174, 69] width 102 height 16
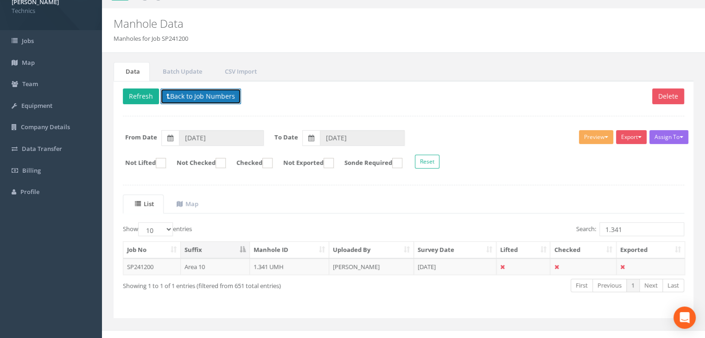
click at [226, 97] on button "Back to Job Numbers" at bounding box center [200, 97] width 81 height 16
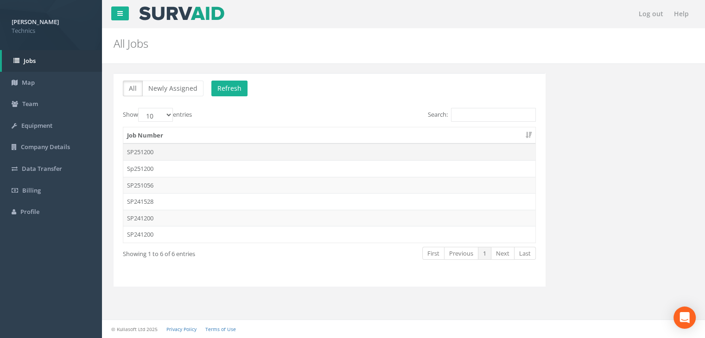
click at [180, 153] on td "SP251200" at bounding box center [329, 152] width 412 height 17
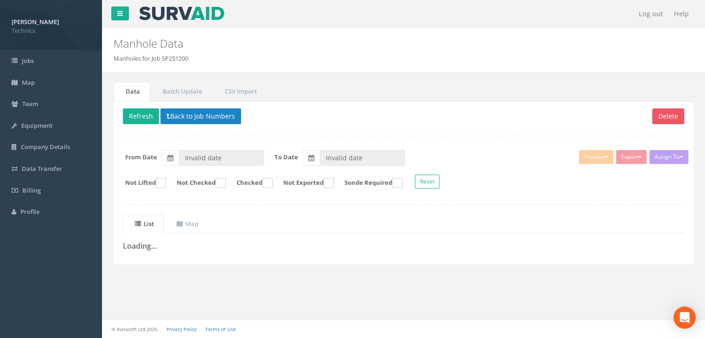
type input "[DATE]"
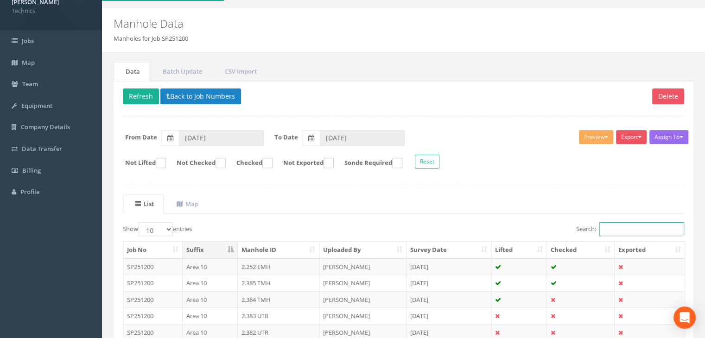
click at [642, 228] on input "Search:" at bounding box center [641, 229] width 85 height 14
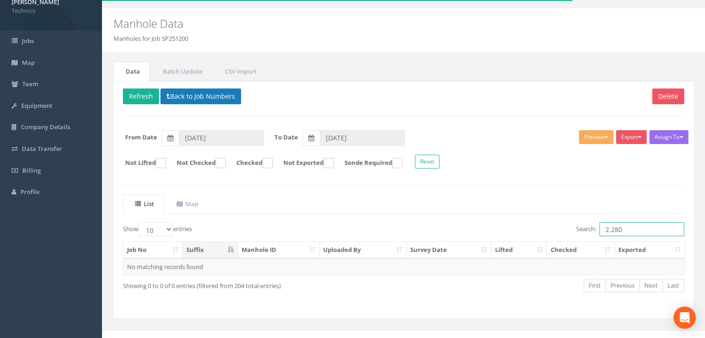
type input "2.280"
click at [191, 90] on button "Back to Job Numbers" at bounding box center [200, 97] width 81 height 16
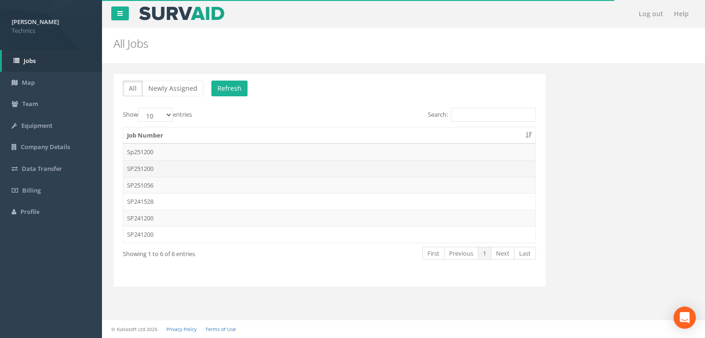
click at [180, 169] on td "SP251200" at bounding box center [329, 168] width 412 height 17
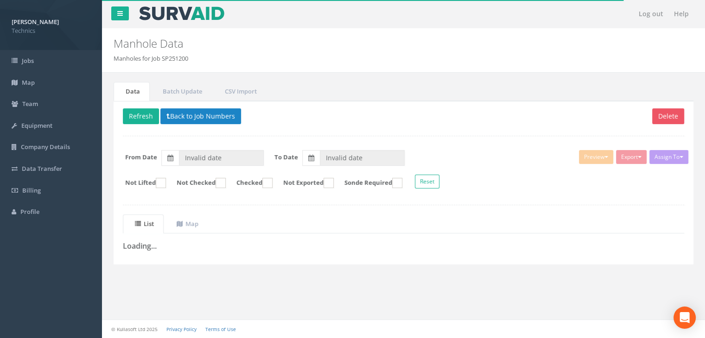
type input "[DATE]"
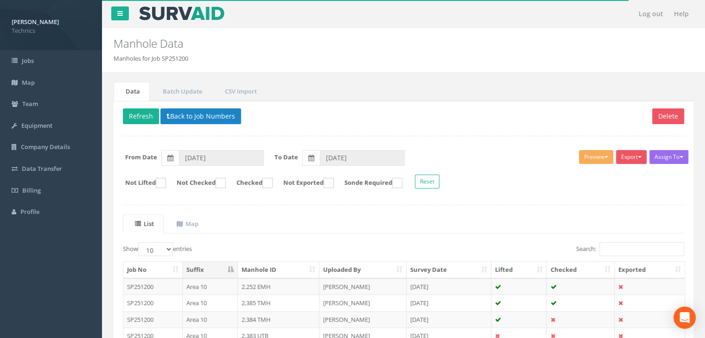
scroll to position [20, 0]
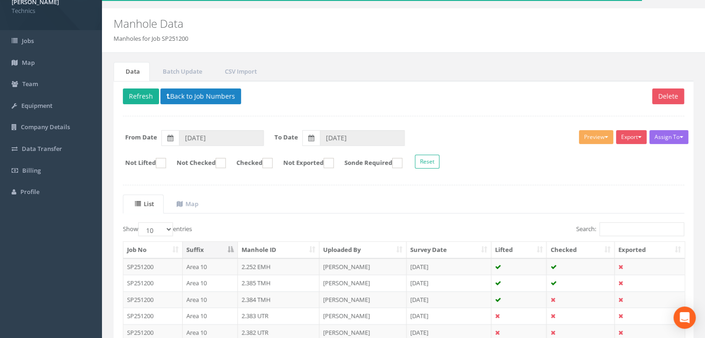
click at [620, 220] on div "List Map Show 10 25 50 100 entries Search: Job No Suffix Manhole ID Uploaded By…" at bounding box center [403, 326] width 561 height 263
click at [619, 230] on input "Search:" at bounding box center [641, 229] width 85 height 14
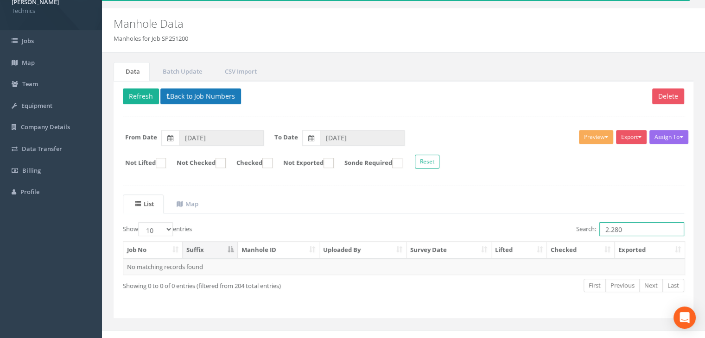
type input "2.280"
click at [204, 95] on button "Back to Job Numbers" at bounding box center [200, 97] width 81 height 16
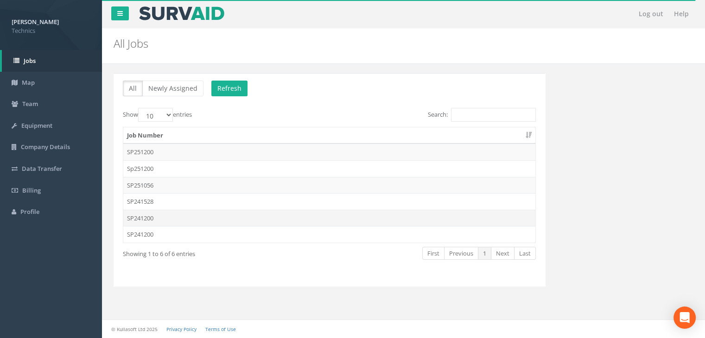
click at [152, 214] on td "SP241200" at bounding box center [329, 218] width 412 height 17
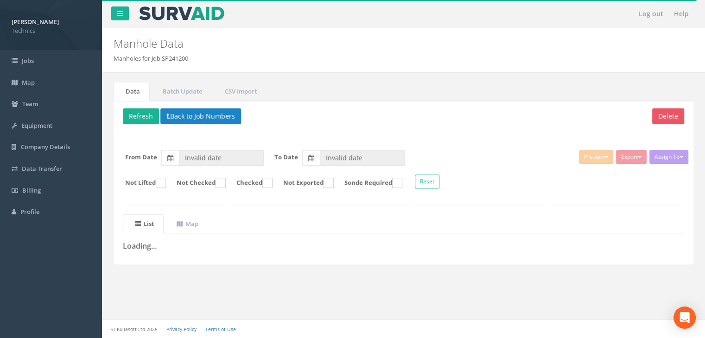
type input "[DATE]"
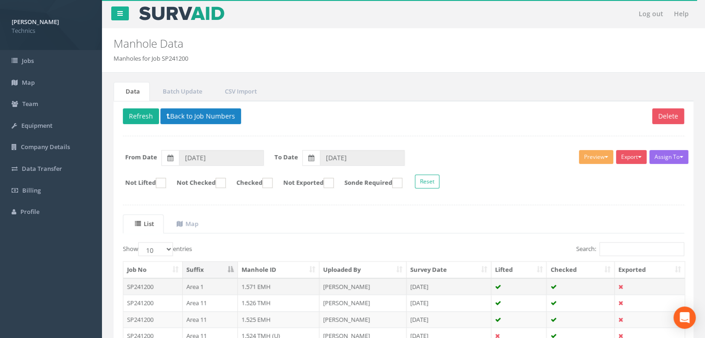
scroll to position [20, 0]
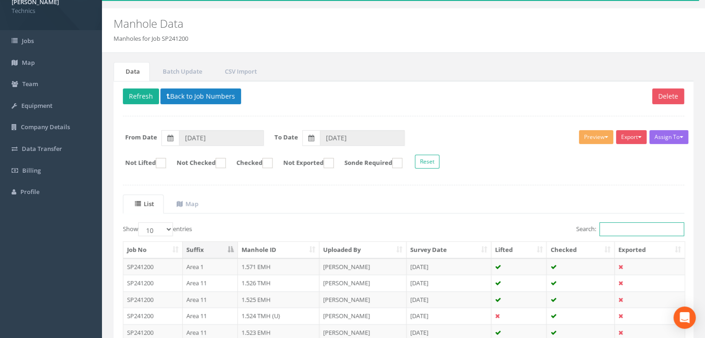
click at [625, 231] on input "Search:" at bounding box center [641, 229] width 85 height 14
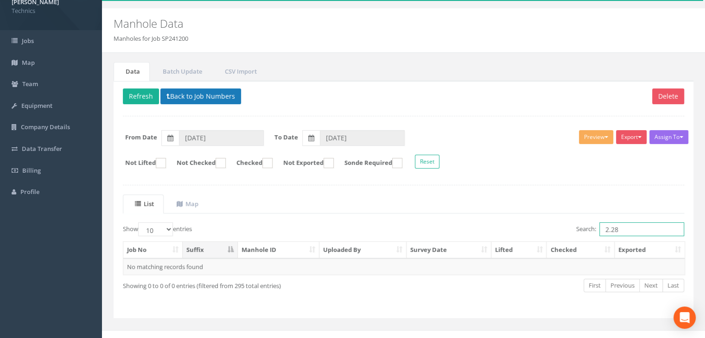
type input "2.28"
click at [174, 100] on button "Back to Job Numbers" at bounding box center [200, 97] width 81 height 16
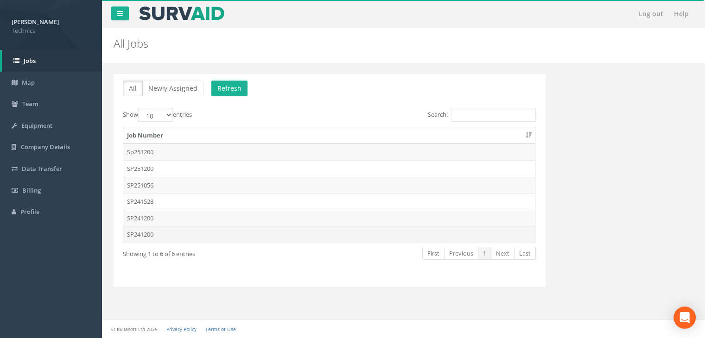
click at [157, 237] on td "SP241200" at bounding box center [329, 234] width 412 height 17
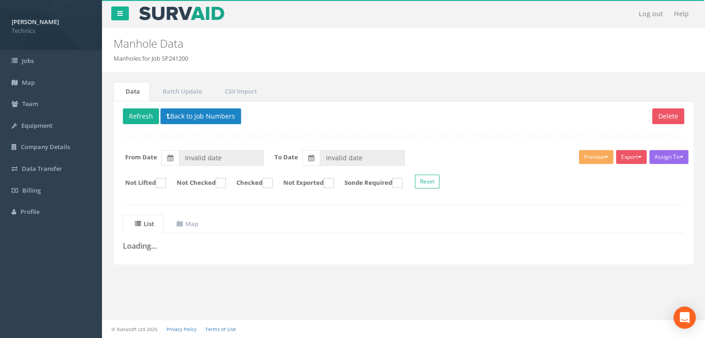
type input "[DATE]"
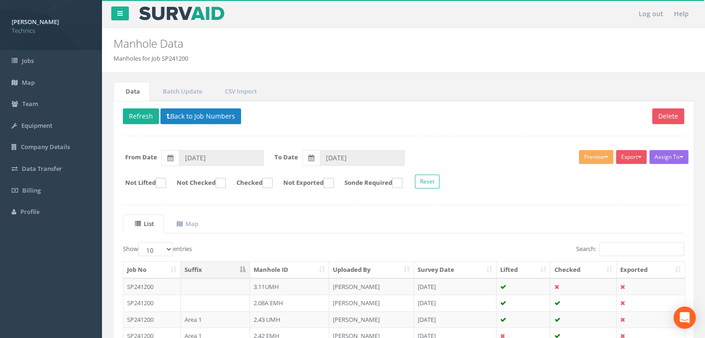
scroll to position [20, 0]
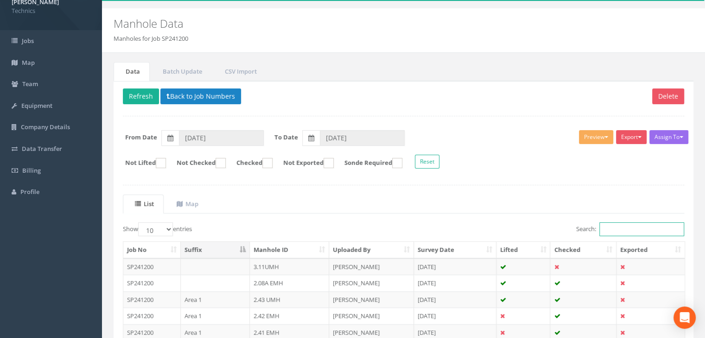
click at [623, 225] on input "Search:" at bounding box center [641, 229] width 85 height 14
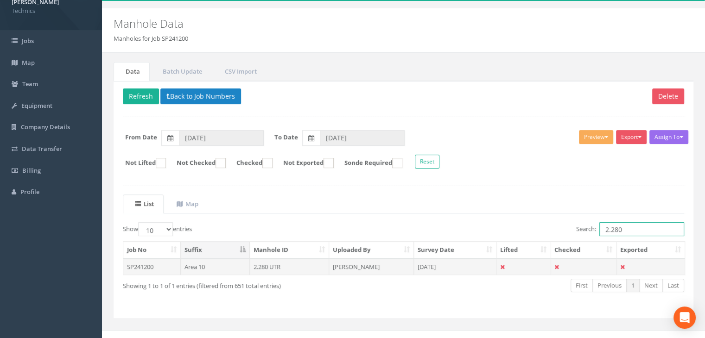
type input "2.280"
click at [269, 262] on td "2.280 UTR" at bounding box center [290, 267] width 80 height 17
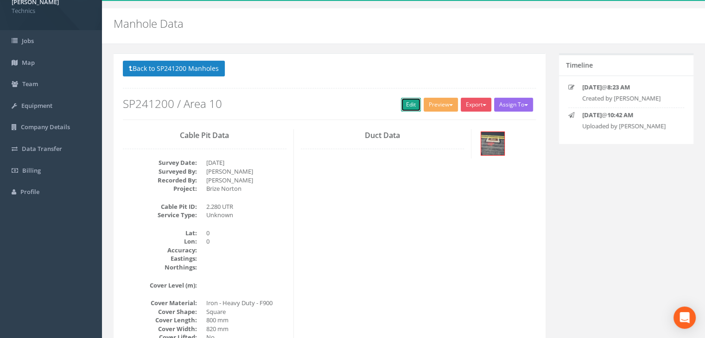
click at [401, 107] on link "Edit" at bounding box center [411, 105] width 20 height 14
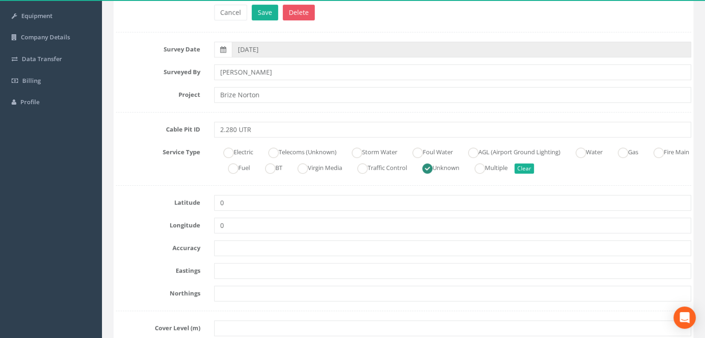
scroll to position [113, 0]
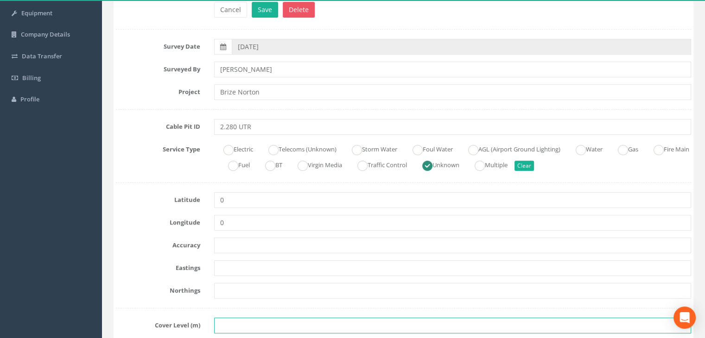
click at [228, 321] on input "text" at bounding box center [452, 326] width 477 height 16
paste input "83.6726"
type input "83.6726"
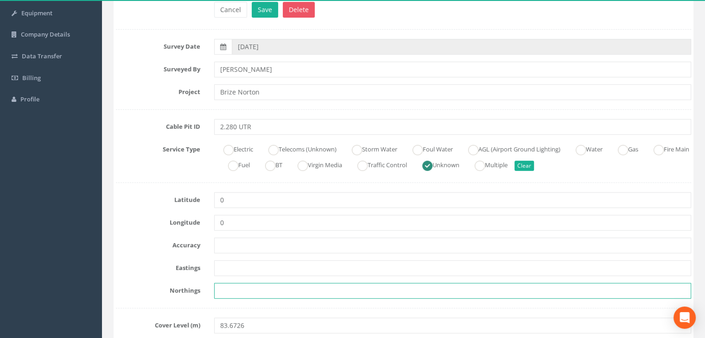
click at [228, 291] on input "text" at bounding box center [452, 291] width 477 height 16
paste input "205293.7391"
type input "205293.7391"
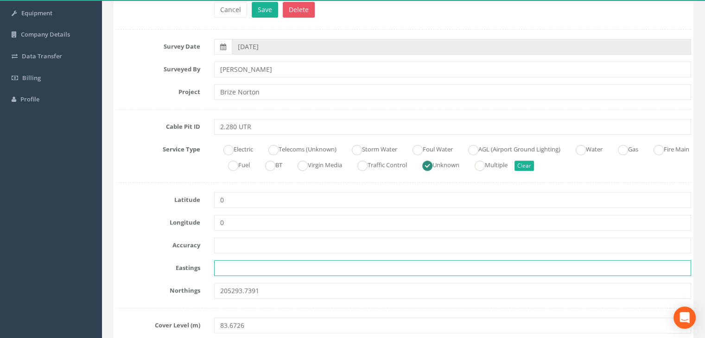
click at [225, 270] on input "text" at bounding box center [452, 268] width 477 height 16
paste input "428456.4014"
type input "428456.4014"
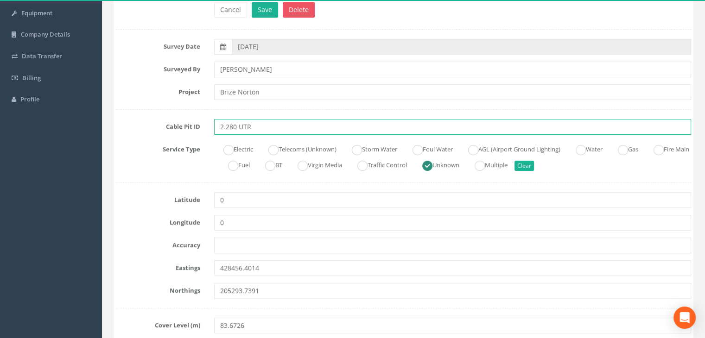
click at [258, 126] on input "2.280 UTR" at bounding box center [452, 127] width 477 height 16
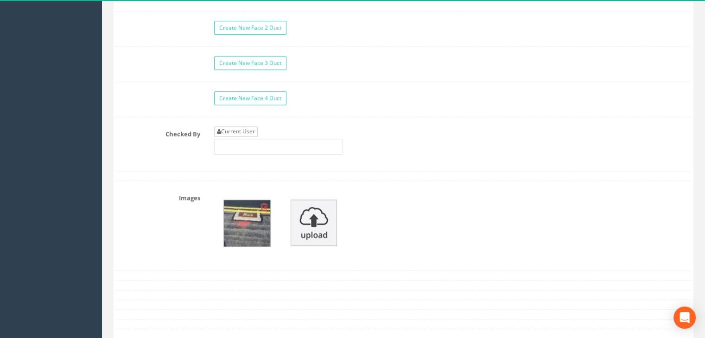
type input "2.280 UMH"
click at [237, 127] on link "Current User" at bounding box center [236, 132] width 44 height 10
type input "[PERSON_NAME]"
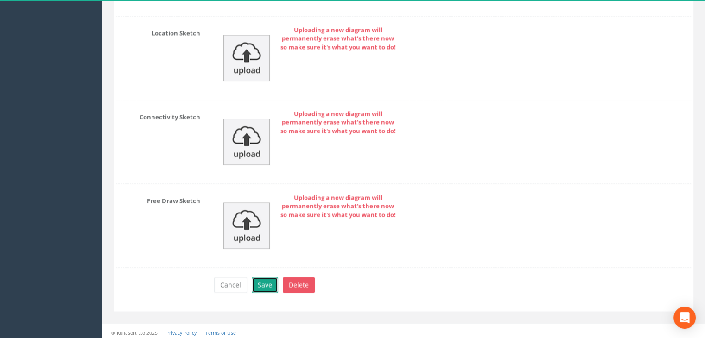
click at [269, 280] on button "Save" at bounding box center [265, 285] width 26 height 16
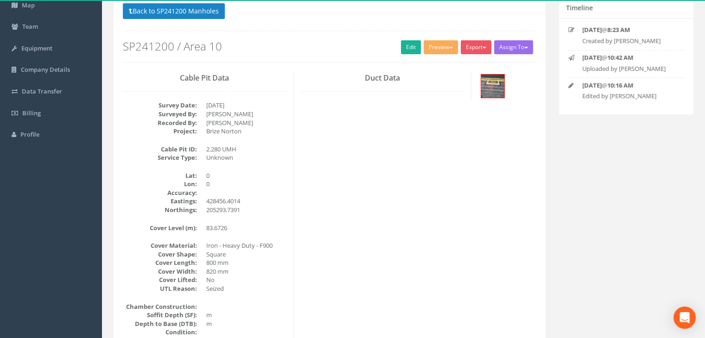
scroll to position [0, 0]
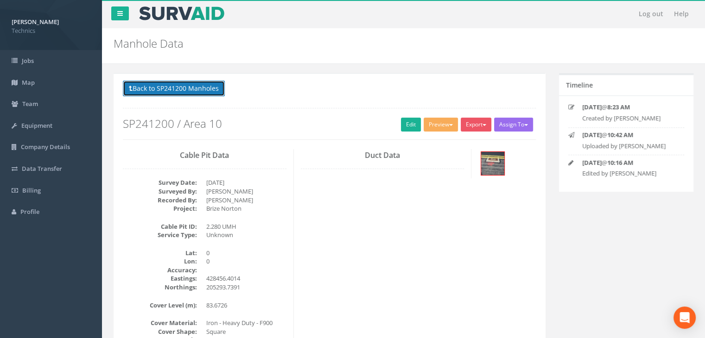
click at [196, 89] on button "Back to SP241200 Manholes" at bounding box center [174, 89] width 102 height 16
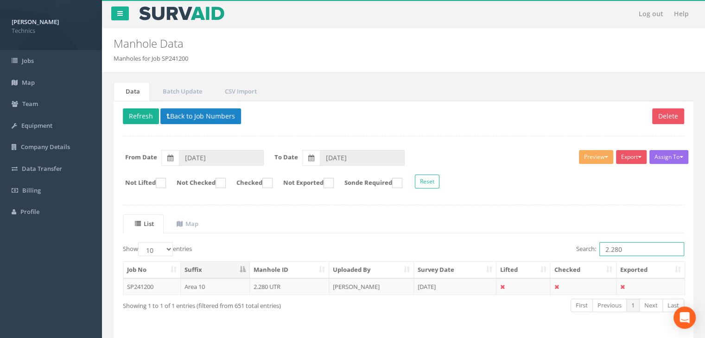
click at [627, 250] on input "2.280" at bounding box center [641, 249] width 85 height 14
type input "2.279"
click at [291, 287] on td "2.279 UTR" at bounding box center [290, 287] width 80 height 17
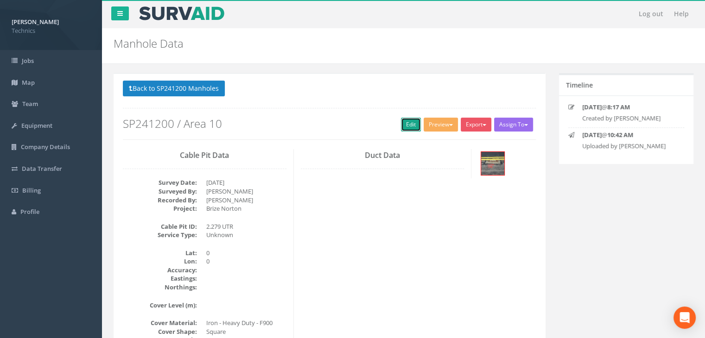
click at [405, 127] on link "Edit" at bounding box center [411, 125] width 20 height 14
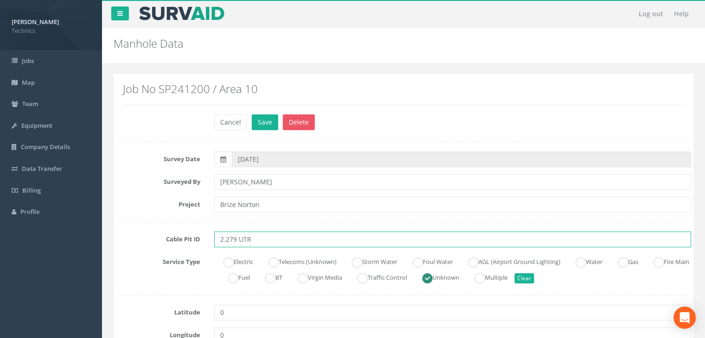
click at [254, 238] on input "2.279 UTR" at bounding box center [452, 240] width 477 height 16
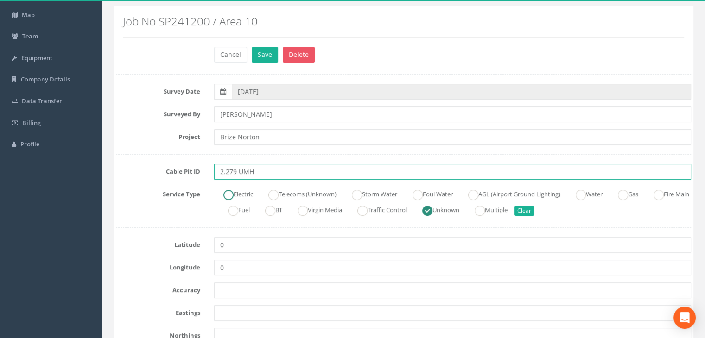
scroll to position [185, 0]
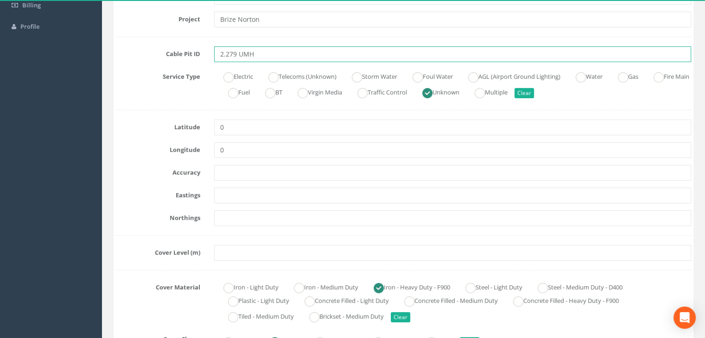
type input "2.279 UMH"
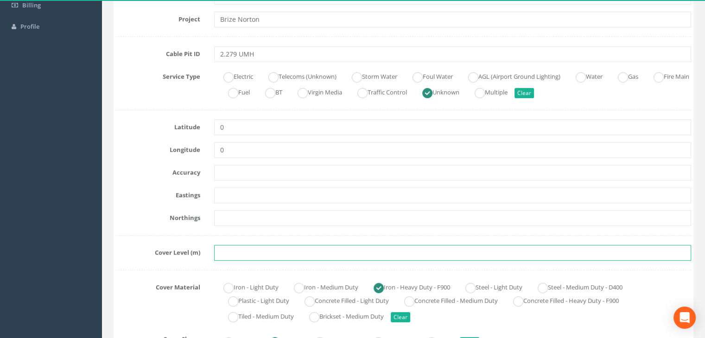
click at [227, 252] on input "text" at bounding box center [452, 253] width 477 height 16
paste input "83.6865"
type input "83.6865"
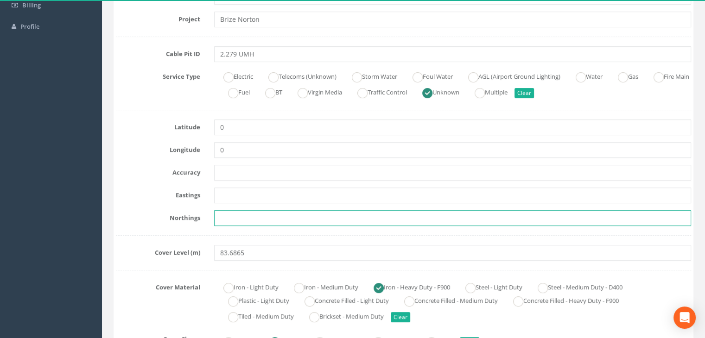
click at [249, 220] on input "text" at bounding box center [452, 218] width 477 height 16
paste input "205281.1609"
type input "205281.1609"
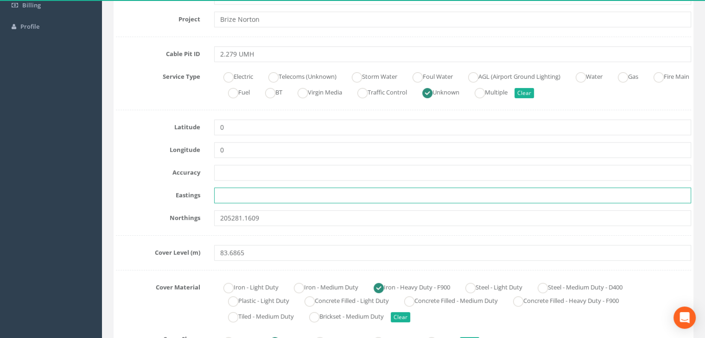
click at [289, 201] on input "text" at bounding box center [452, 196] width 477 height 16
paste input "428411.8116"
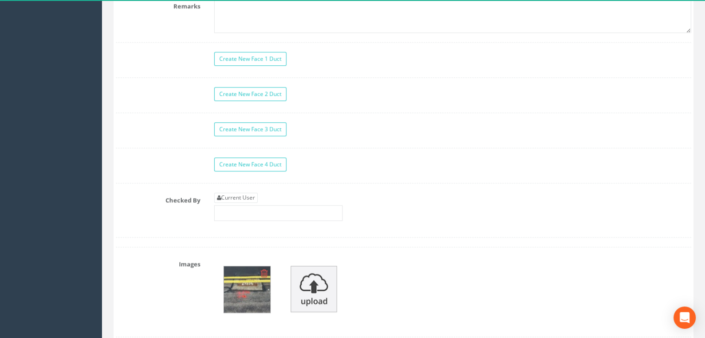
scroll to position [927, 0]
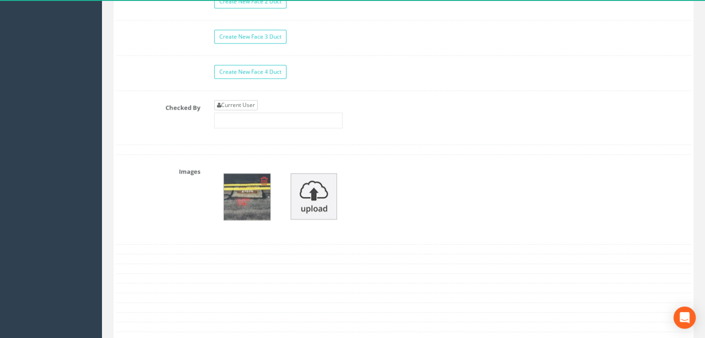
type input "428411.8116"
click at [245, 101] on link "Current User" at bounding box center [236, 105] width 44 height 10
type input "[PERSON_NAME]"
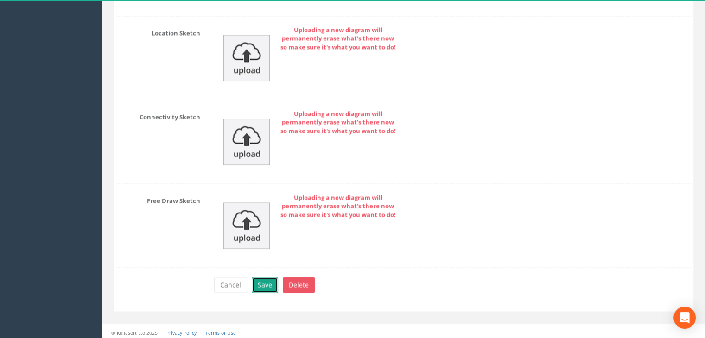
click at [259, 282] on button "Save" at bounding box center [265, 285] width 26 height 16
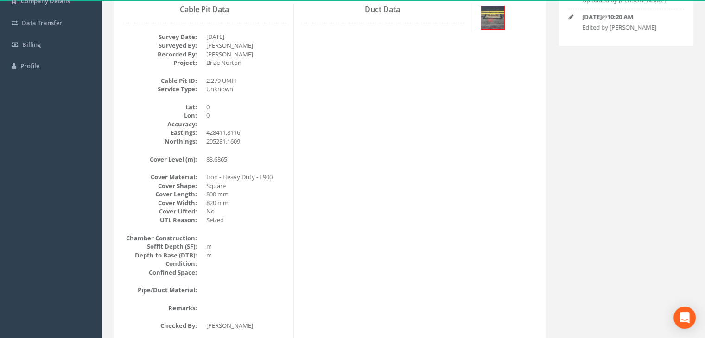
scroll to position [66, 0]
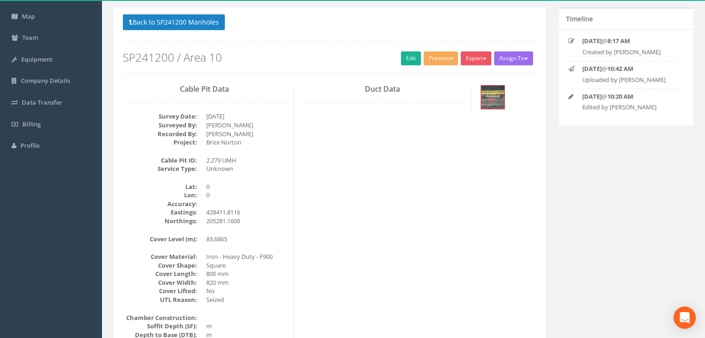
click at [377, 166] on div "Cable Pit Data Survey Date: [DATE] Surveyed By: [PERSON_NAME] Recorded By: [PER…" at bounding box center [329, 251] width 427 height 336
click at [209, 21] on button "Back to SP241200 Manholes" at bounding box center [174, 22] width 102 height 16
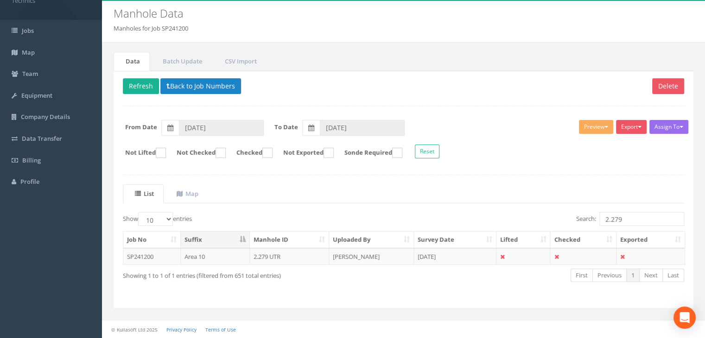
scroll to position [29, 0]
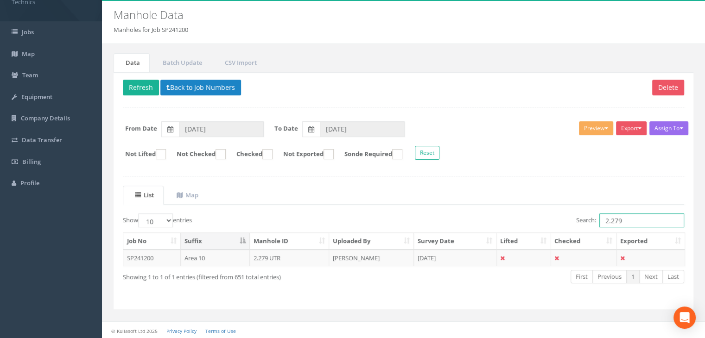
click at [646, 221] on input "2.279" at bounding box center [641, 221] width 85 height 14
click at [143, 88] on button "Refresh" at bounding box center [141, 88] width 36 height 16
click at [633, 219] on input "2.279" at bounding box center [641, 221] width 85 height 14
type input "2.278"
click at [416, 257] on td "[DATE]" at bounding box center [455, 258] width 82 height 17
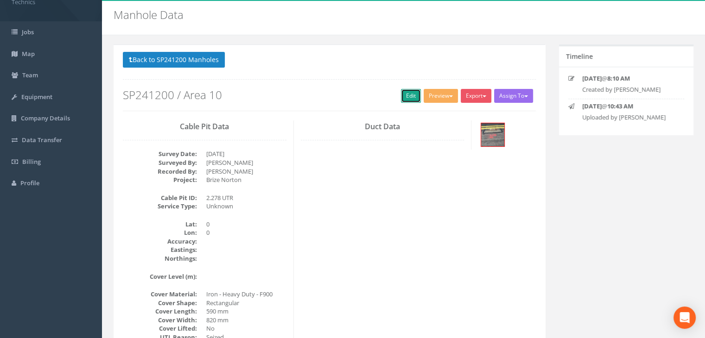
click at [408, 92] on link "Edit" at bounding box center [411, 96] width 20 height 14
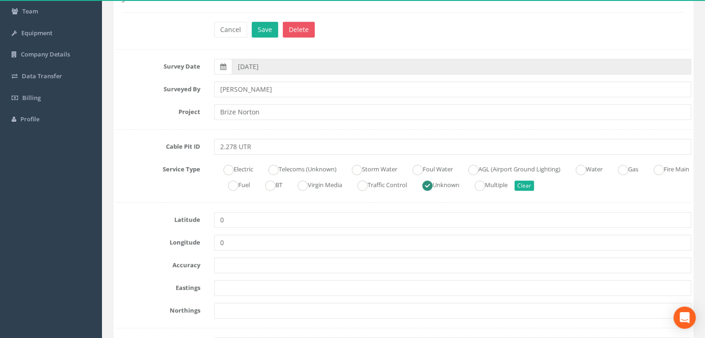
scroll to position [168, 0]
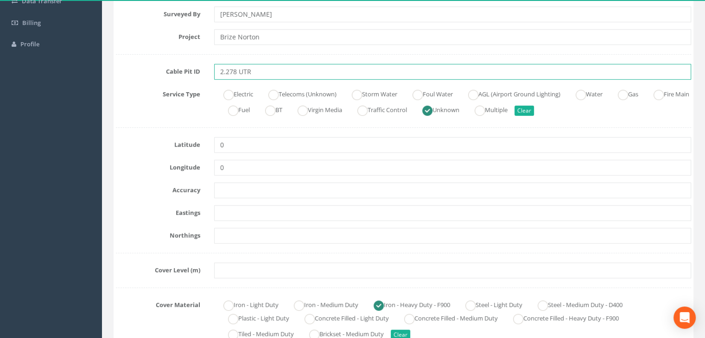
click at [259, 71] on input "2.278 UTR" at bounding box center [452, 72] width 477 height 16
type input "2.278 UMH"
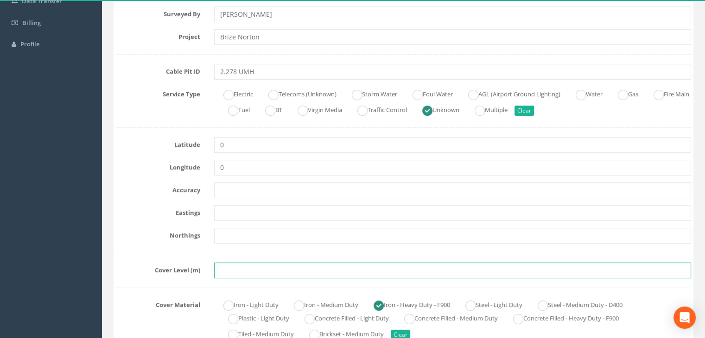
click at [226, 273] on input "text" at bounding box center [452, 271] width 477 height 16
paste input "83.6042"
type input "83.6042"
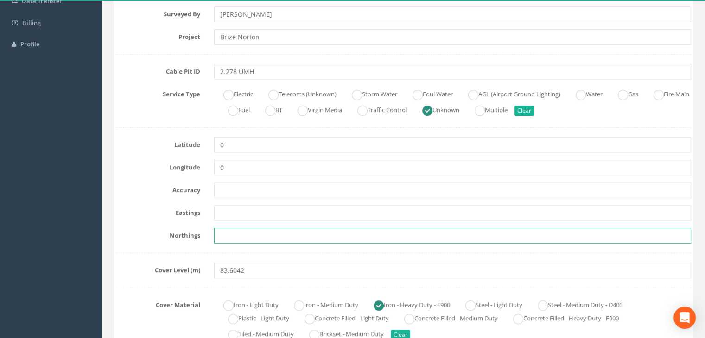
click at [274, 236] on input "text" at bounding box center [452, 236] width 477 height 16
paste input "205268.0268"
type input "205268.0268"
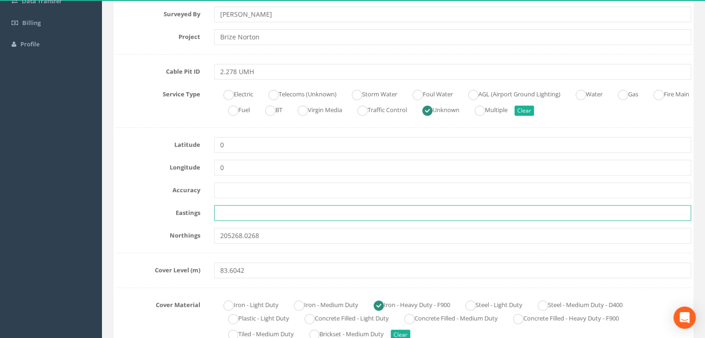
click at [249, 216] on input "text" at bounding box center [452, 213] width 477 height 16
paste input "428368.5699"
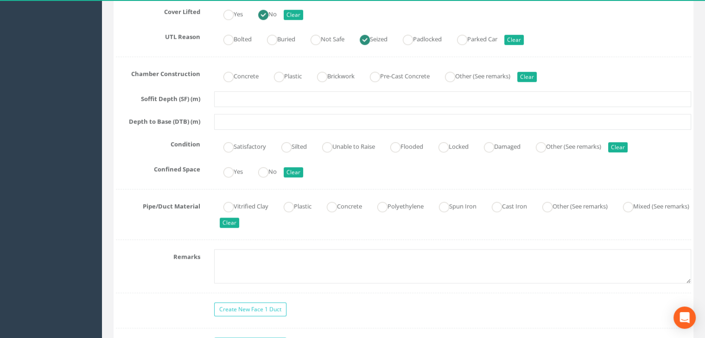
scroll to position [585, 0]
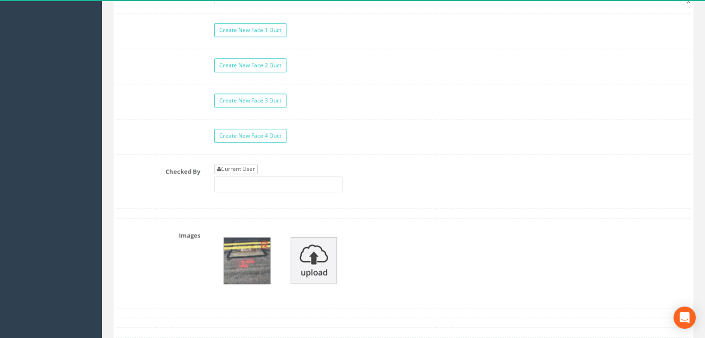
type input "428368.5699"
click at [241, 164] on link "Current User" at bounding box center [236, 169] width 44 height 10
type input "[PERSON_NAME]"
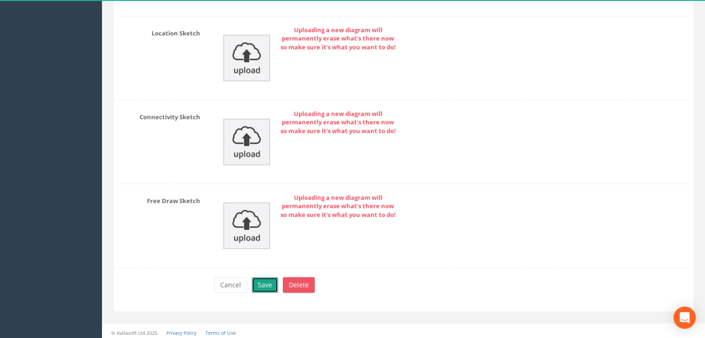
click at [268, 277] on button "Save" at bounding box center [265, 285] width 26 height 16
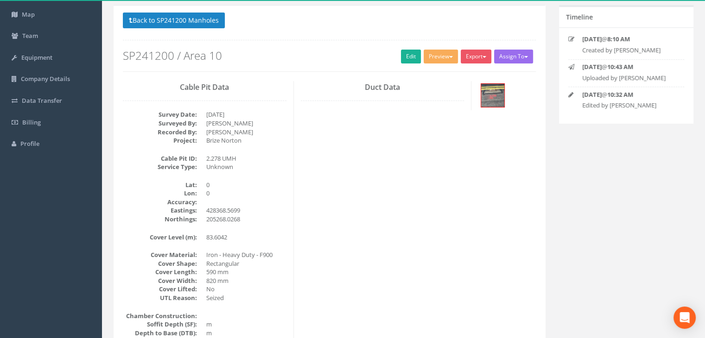
scroll to position [20, 0]
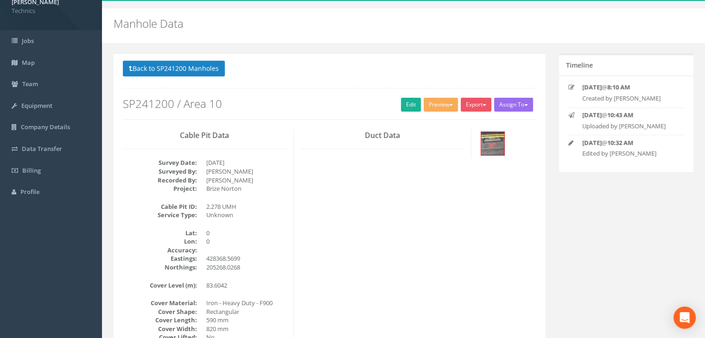
click at [328, 152] on div "Duct Data" at bounding box center [383, 144] width 178 height 30
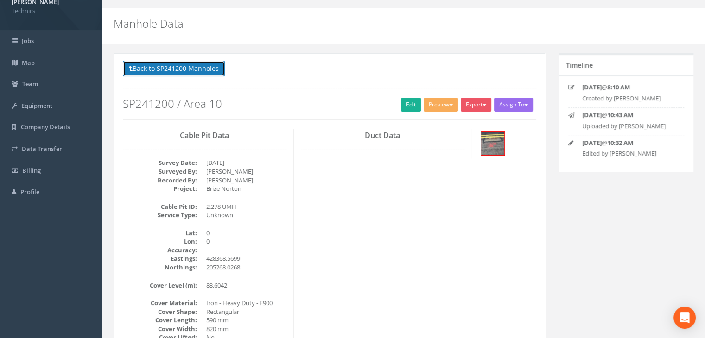
click at [175, 62] on button "Back to SP241200 Manholes" at bounding box center [174, 69] width 102 height 16
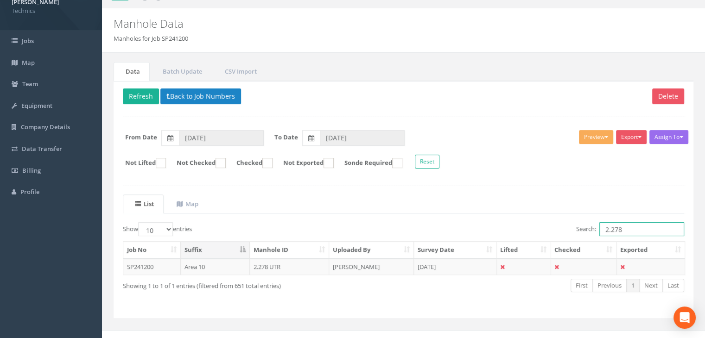
click at [633, 226] on input "2.278" at bounding box center [641, 229] width 85 height 14
click at [150, 99] on button "Refresh" at bounding box center [141, 97] width 36 height 16
click at [633, 228] on input "2.278" at bounding box center [641, 229] width 85 height 14
type input "2.277"
click at [447, 268] on td "[DATE]" at bounding box center [455, 267] width 82 height 17
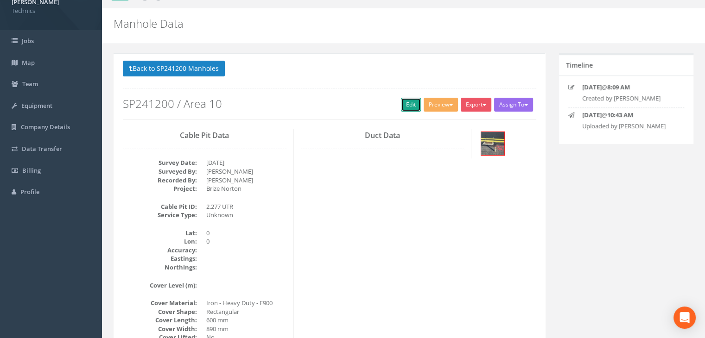
click at [410, 106] on link "Edit" at bounding box center [411, 105] width 20 height 14
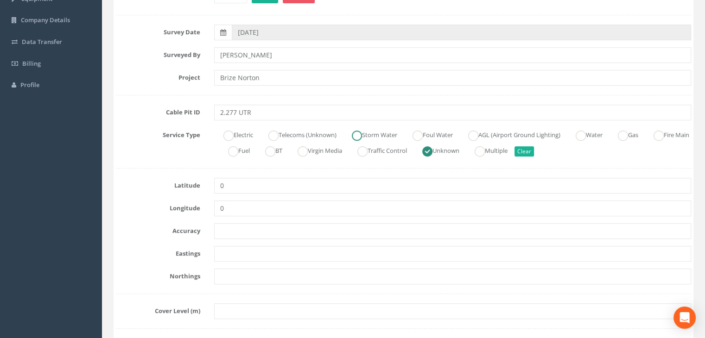
scroll to position [159, 0]
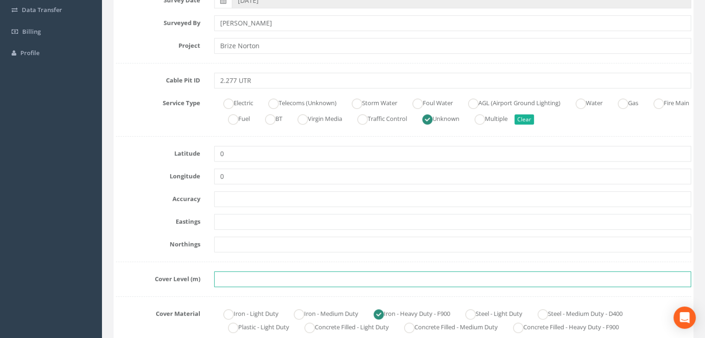
click at [221, 279] on input "text" at bounding box center [452, 280] width 477 height 16
paste input "83.5792"
type input "83.5792"
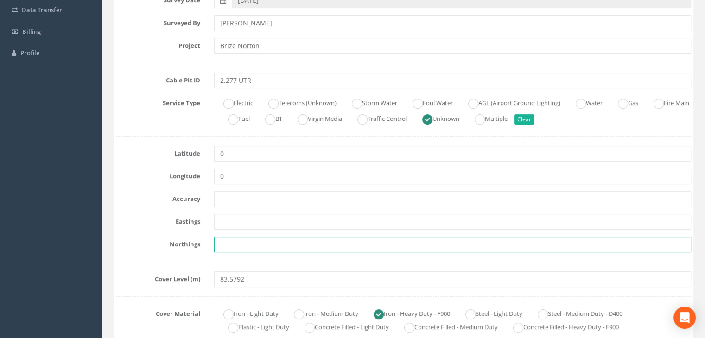
click at [274, 249] on input "text" at bounding box center [452, 245] width 477 height 16
paste input "205265.5501"
type input "205265.5501"
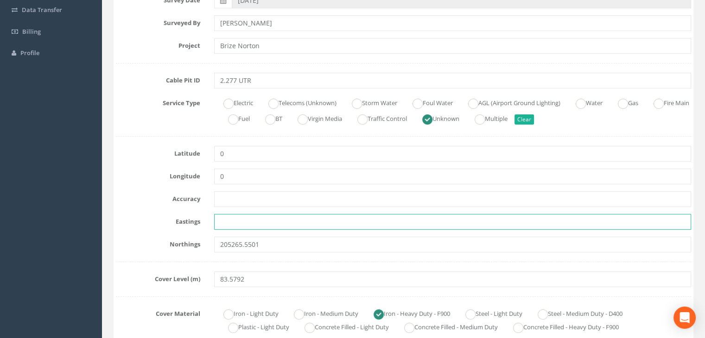
click at [252, 224] on input "text" at bounding box center [452, 222] width 477 height 16
paste input "428360.2374"
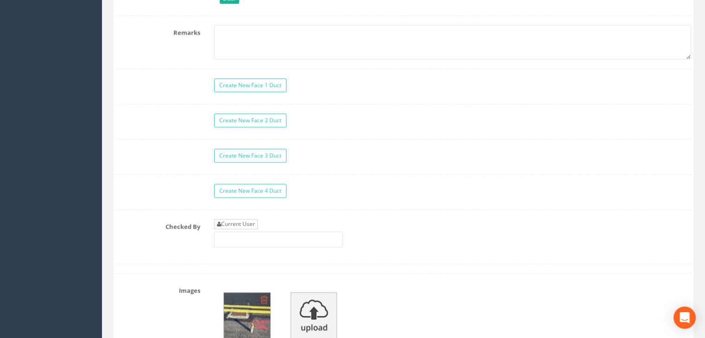
type input "428360.2374"
click at [239, 221] on link "Current User" at bounding box center [236, 224] width 44 height 10
type input "[PERSON_NAME]"
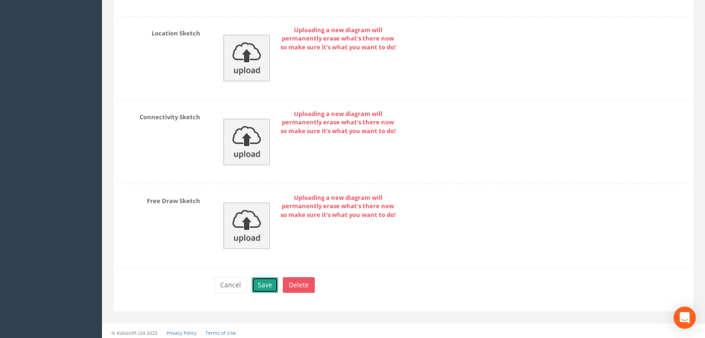
click at [273, 282] on button "Save" at bounding box center [265, 285] width 26 height 16
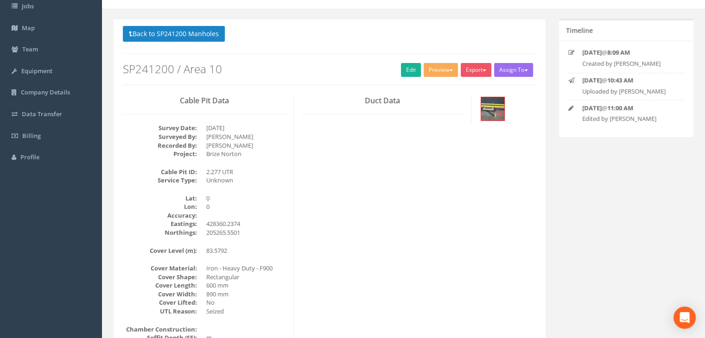
scroll to position [0, 0]
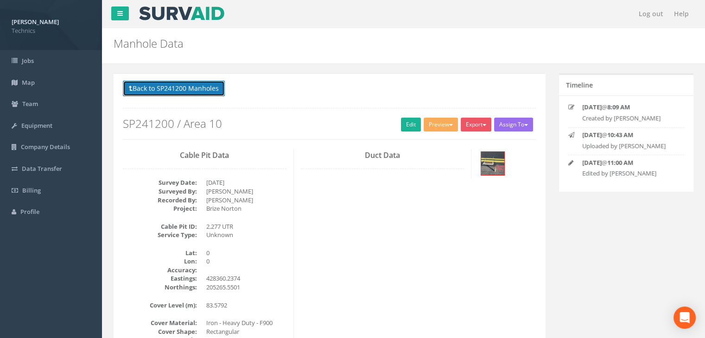
click at [172, 83] on button "Back to SP241200 Manholes" at bounding box center [174, 89] width 102 height 16
